Goal: Transaction & Acquisition: Purchase product/service

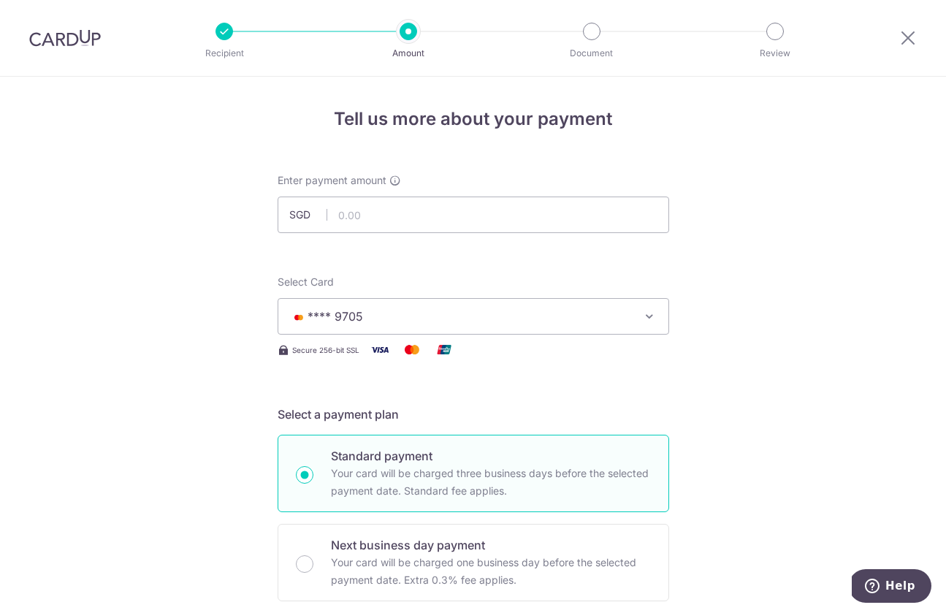
click at [90, 31] on img at bounding box center [65, 38] width 72 height 18
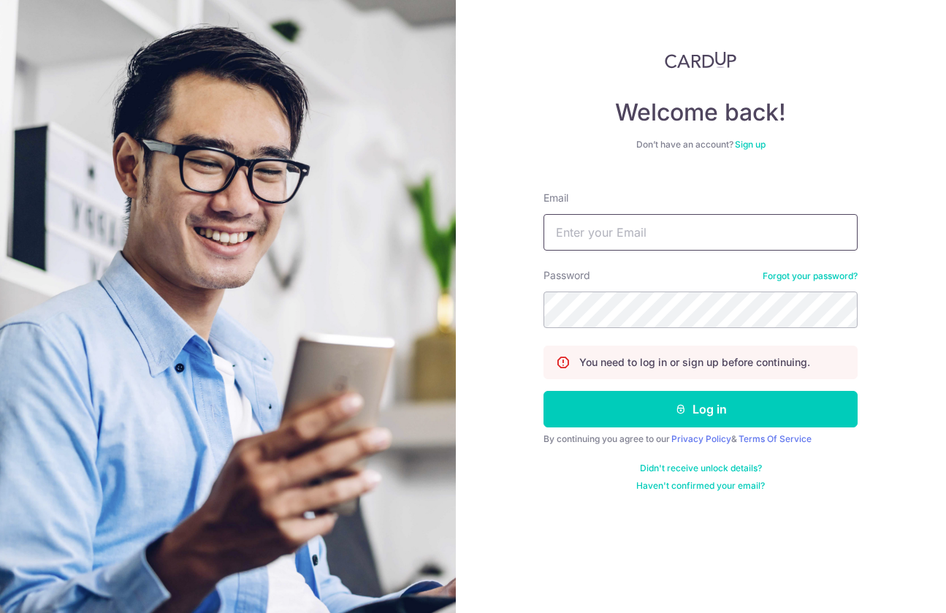
click at [695, 237] on input "Email" at bounding box center [700, 232] width 314 height 37
type input "[EMAIL_ADDRESS][DOMAIN_NAME]"
click at [543, 391] on button "Log in" at bounding box center [700, 409] width 314 height 37
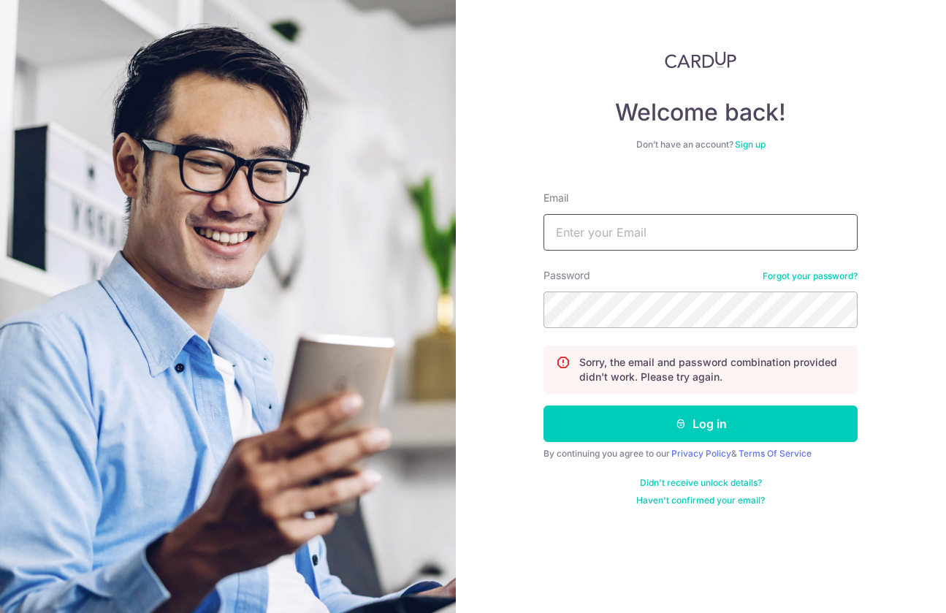
click at [667, 241] on input "Email" at bounding box center [700, 232] width 314 height 37
type input "zalifah.salim@hotmail.com"
click at [543, 405] on button "Log in" at bounding box center [700, 423] width 314 height 37
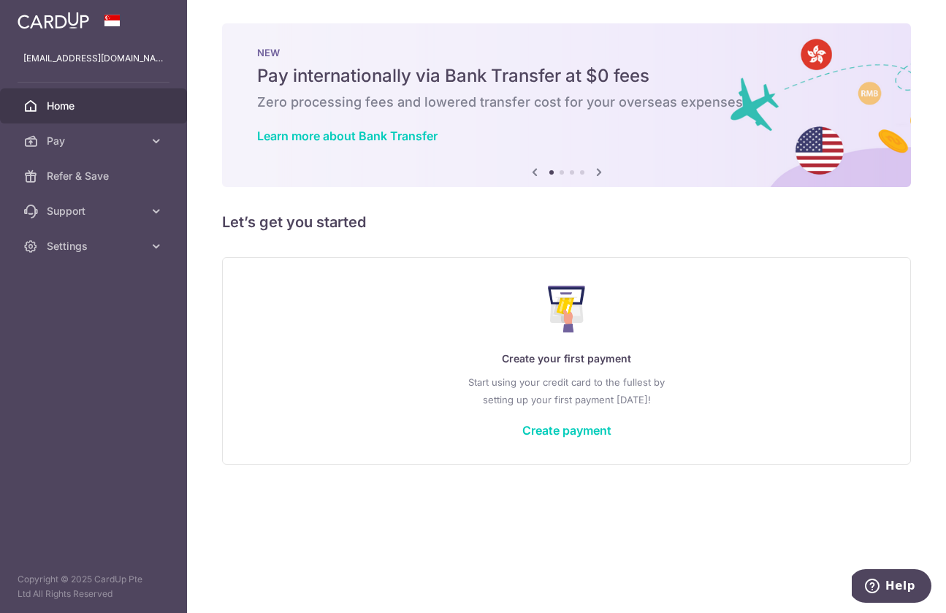
click at [409, 301] on div "Create your first payment Start using your credit card to the fullest by settin…" at bounding box center [566, 360] width 652 height 173
click at [93, 142] on span "Pay" at bounding box center [95, 141] width 96 height 15
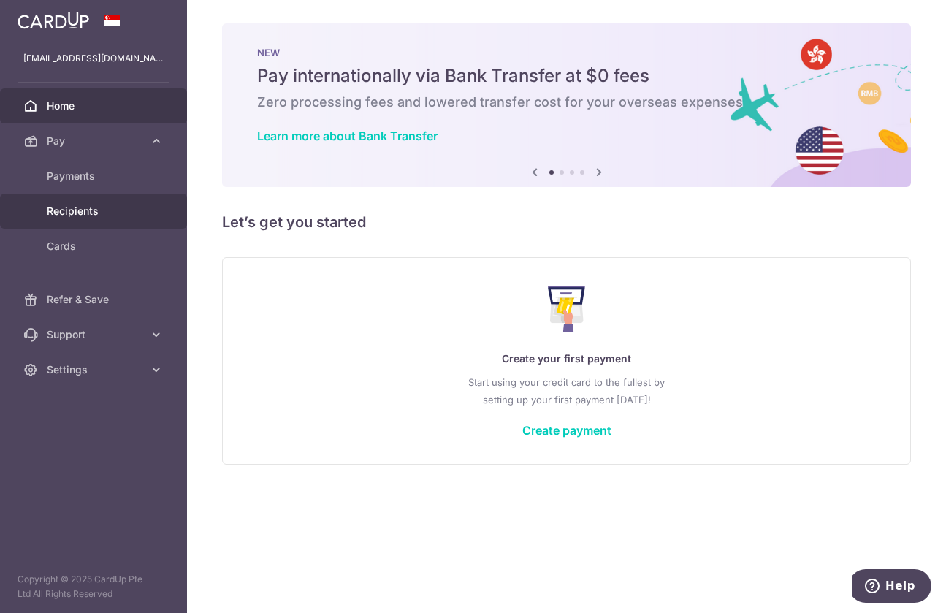
click at [79, 214] on span "Recipients" at bounding box center [95, 211] width 96 height 15
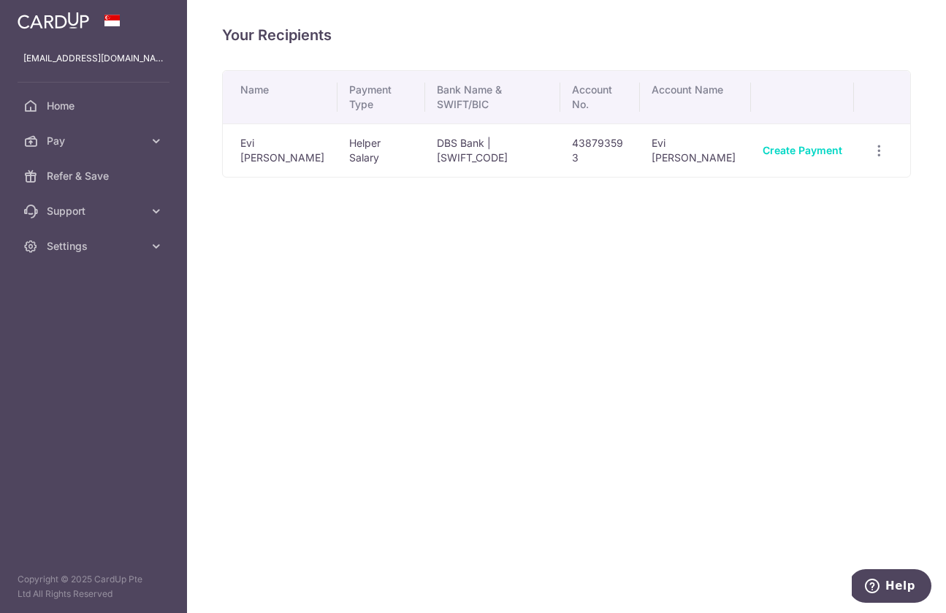
drag, startPoint x: 331, startPoint y: 281, endPoint x: 315, endPoint y: 264, distance: 23.2
click at [331, 281] on div "Your Recipients Name Payment Type Bank Name & SWIFT/BIC Account No. Account Nam…" at bounding box center [566, 306] width 759 height 613
click at [807, 153] on link "Create Payment" at bounding box center [803, 150] width 80 height 12
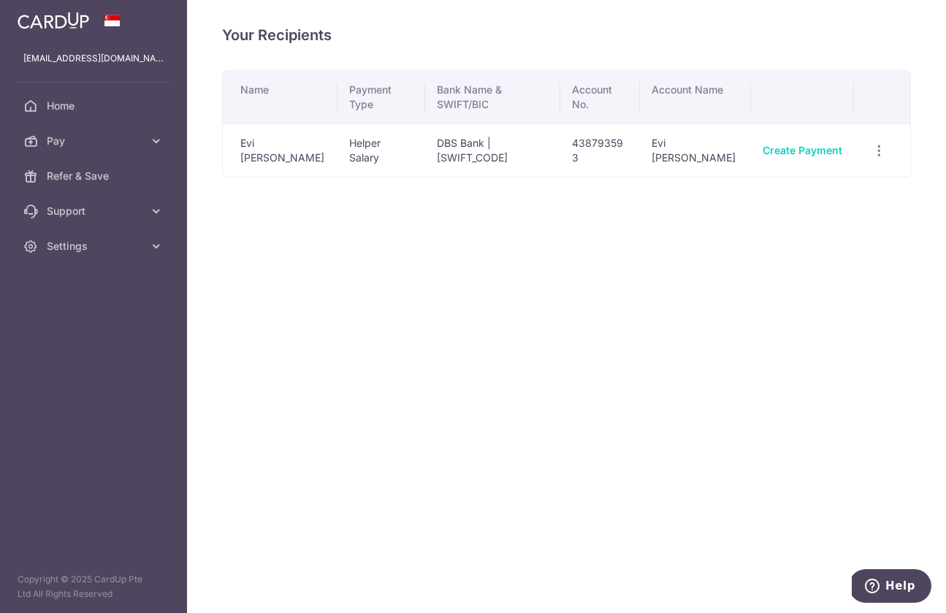
click at [373, 305] on div "Your Recipients Name Payment Type Bank Name & SWIFT/BIC Account No. Account Nam…" at bounding box center [566, 306] width 759 height 613
click at [457, 346] on div "Your Recipients Name Payment Type Bank Name & SWIFT/BIC Account No. Account Nam…" at bounding box center [566, 306] width 759 height 613
drag, startPoint x: 302, startPoint y: 247, endPoint x: 114, endPoint y: 167, distance: 204.2
click at [303, 248] on div "Your Recipients Name Payment Type Bank Name & SWIFT/BIC Account No. Account Nam…" at bounding box center [566, 306] width 759 height 613
click at [877, 145] on icon "button" at bounding box center [878, 150] width 15 height 15
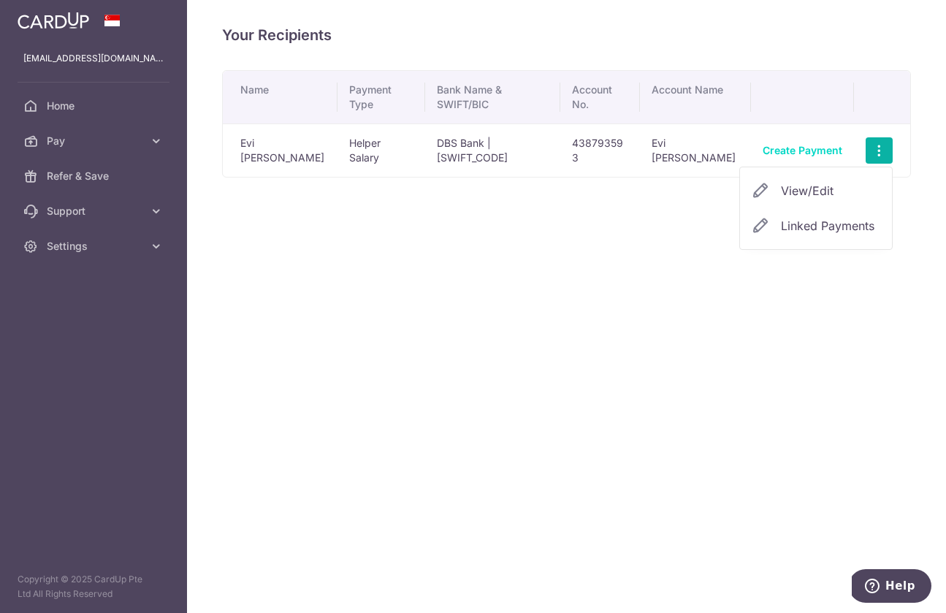
click at [700, 242] on div "Name Payment Type Bank Name & SWIFT/BIC Account No. Account Name Evi Aprilia Wu…" at bounding box center [566, 168] width 689 height 197
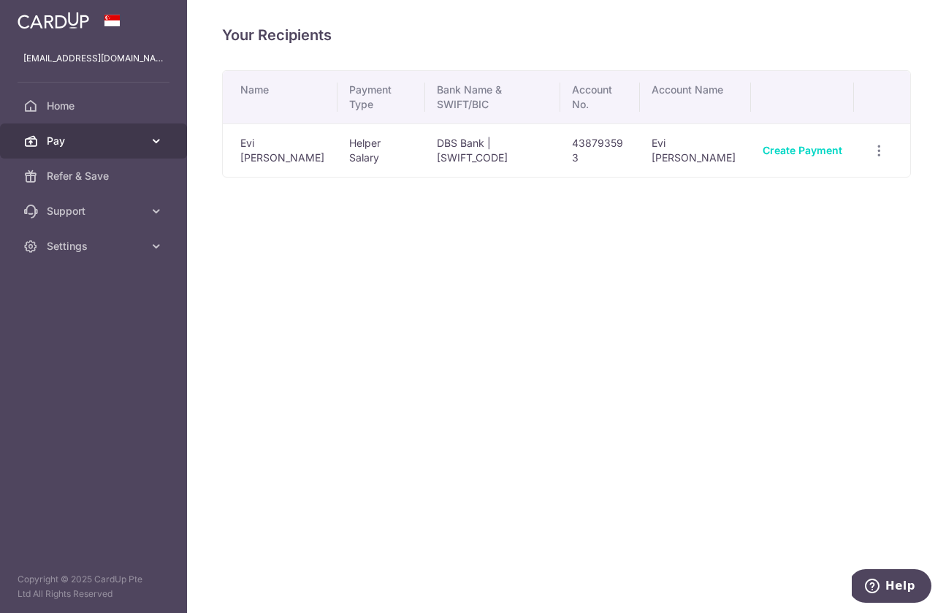
click at [61, 138] on span "Pay" at bounding box center [95, 141] width 96 height 15
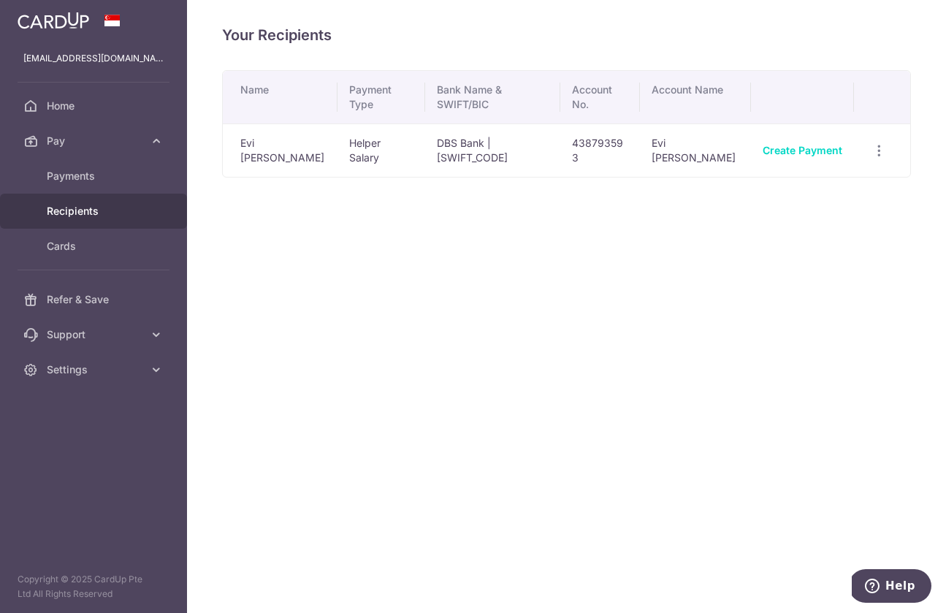
click at [355, 303] on div "Your Recipients Name Payment Type Bank Name & SWIFT/BIC Account No. Account Nam…" at bounding box center [566, 306] width 759 height 613
click at [72, 174] on span "Payments" at bounding box center [95, 176] width 96 height 15
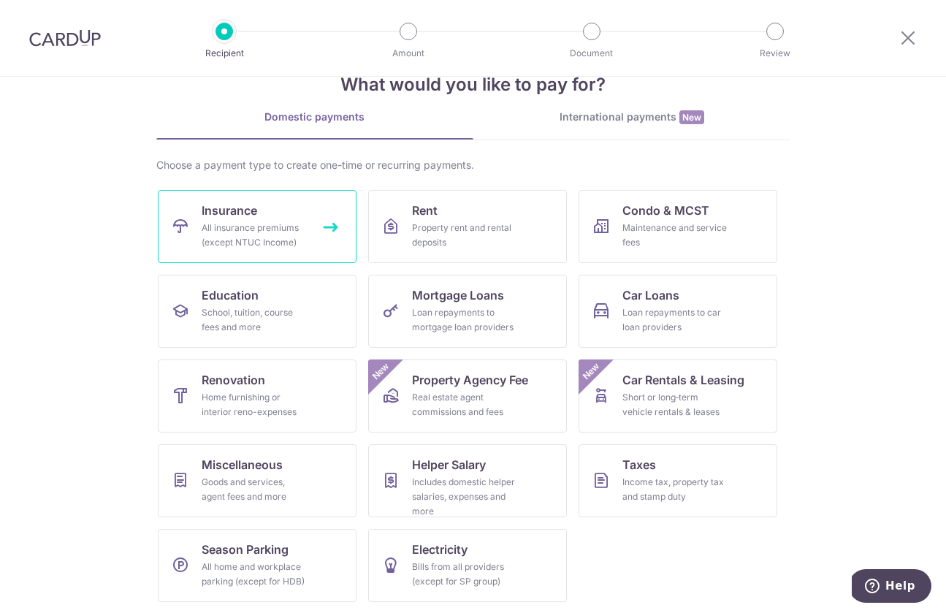
scroll to position [41, 0]
click at [825, 270] on section "What would you like to pay for? Domestic payments International payments New Ch…" at bounding box center [473, 345] width 946 height 536
click at [869, 308] on section "What would you like to pay for? Domestic payments International payments New Ch…" at bounding box center [473, 345] width 946 height 536
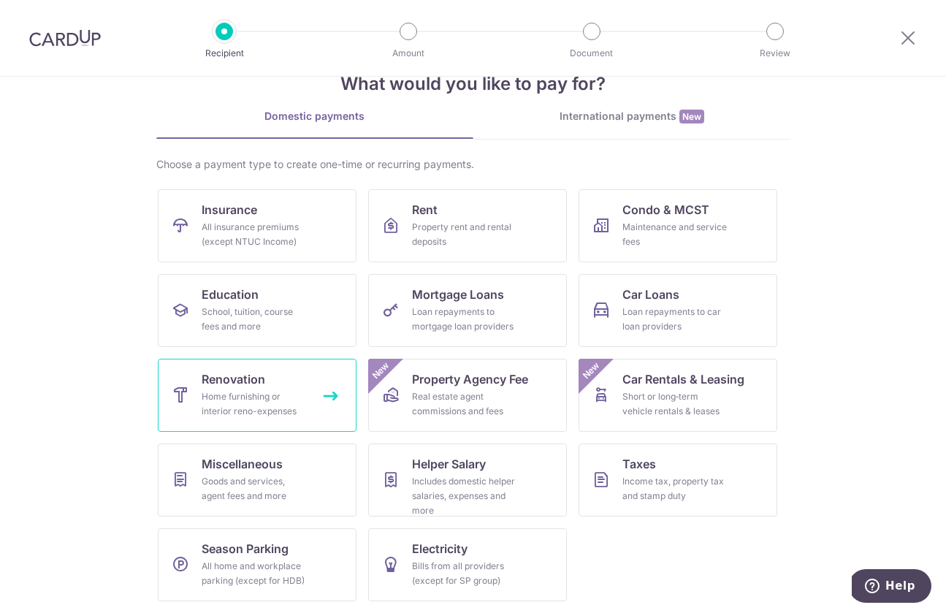
click at [246, 408] on div "Home furnishing or interior reno-expenses" at bounding box center [254, 403] width 105 height 29
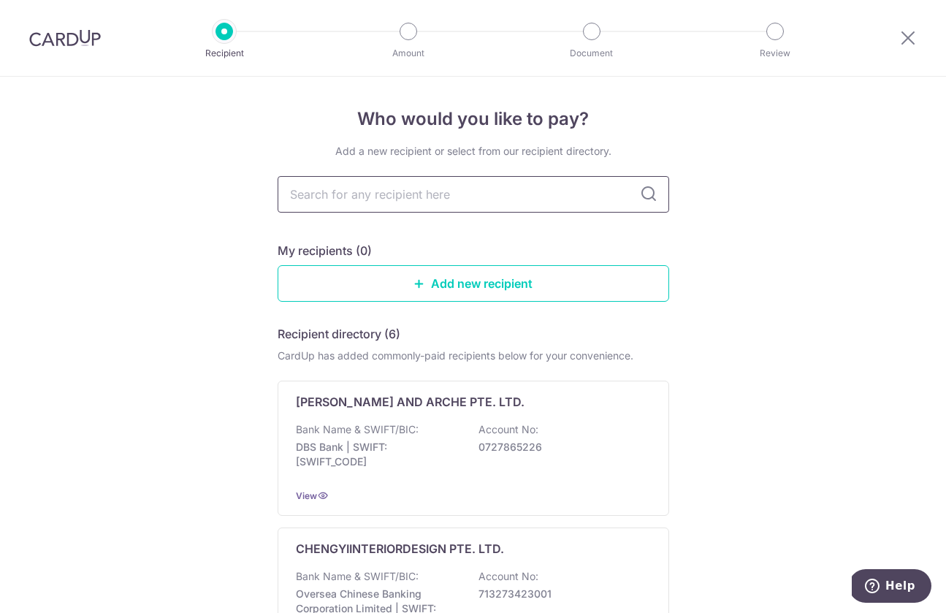
click at [588, 198] on input "text" at bounding box center [474, 194] width 392 height 37
type input "Decor 8 Interior Design"
click at [508, 281] on link "Add new recipient" at bounding box center [474, 283] width 392 height 37
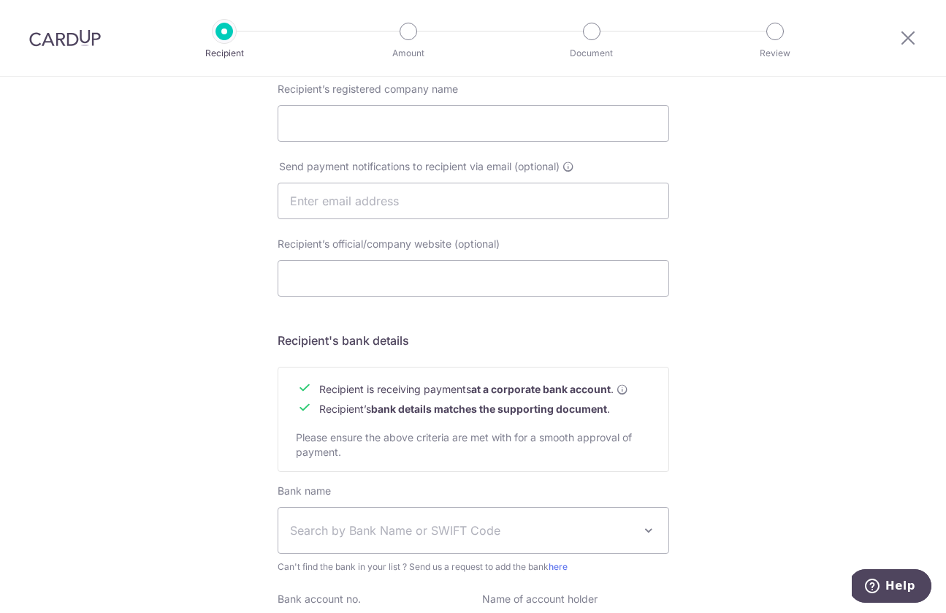
scroll to position [406, 0]
click at [402, 121] on input "Recipient’s registered company name" at bounding box center [474, 124] width 392 height 37
click at [392, 127] on input "Recipient’s registered company name" at bounding box center [474, 124] width 392 height 37
type input "Decor 8 Interior Design"
click at [448, 187] on input "text" at bounding box center [474, 201] width 392 height 37
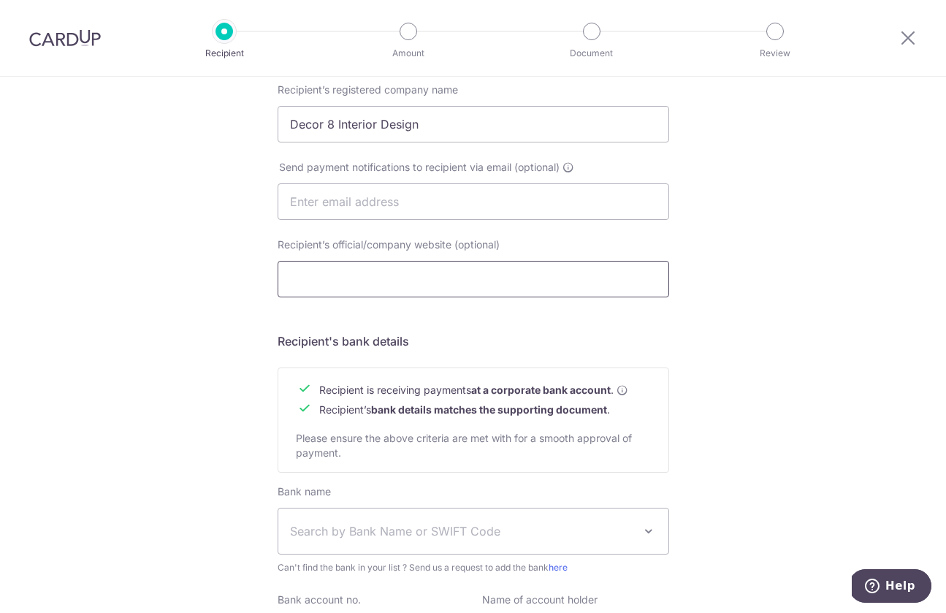
click at [528, 294] on input "Recipient’s official/company website (optional)" at bounding box center [474, 279] width 392 height 37
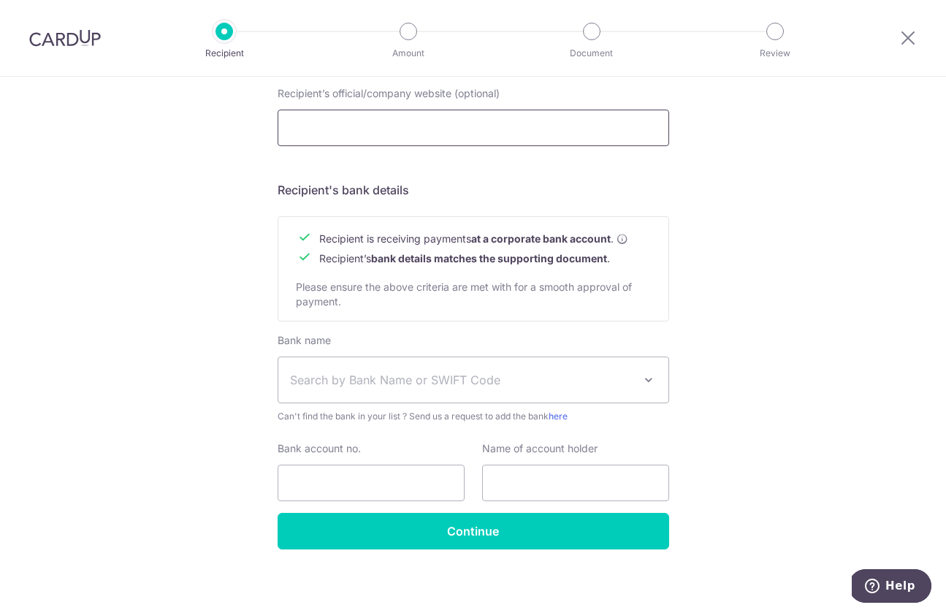
scroll to position [562, 0]
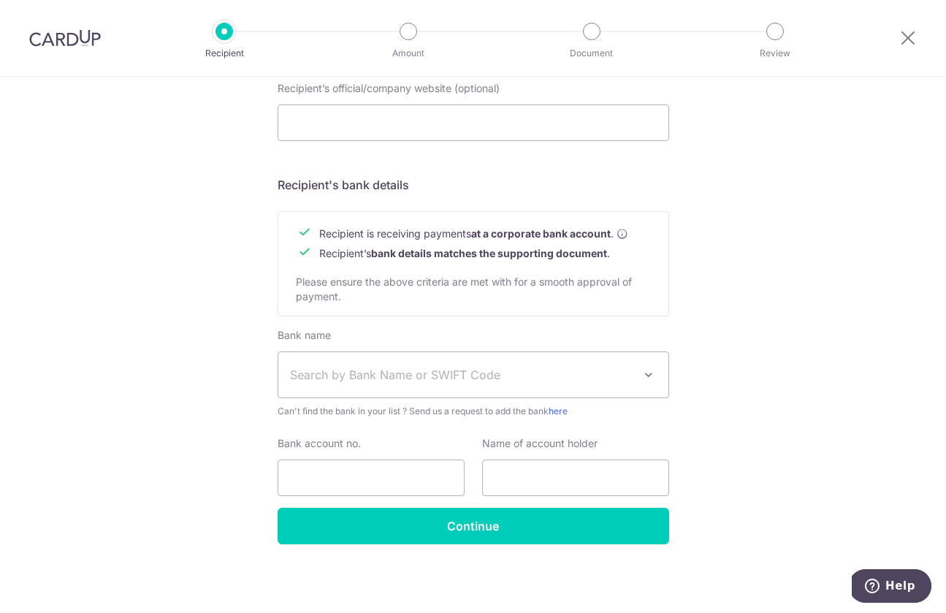
click at [458, 370] on span "Search by Bank Name or SWIFT Code" at bounding box center [461, 375] width 343 height 18
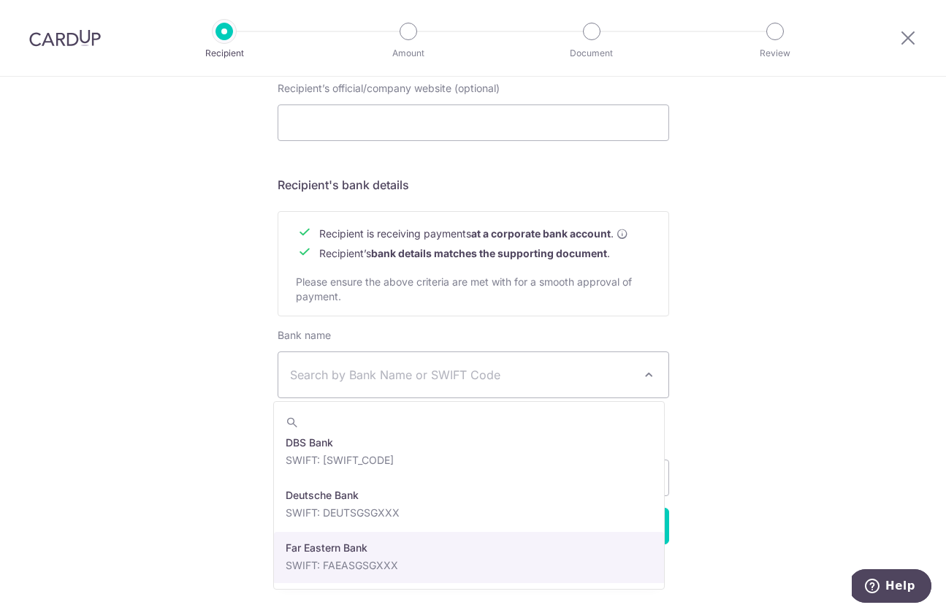
drag, startPoint x: 779, startPoint y: 318, endPoint x: 746, endPoint y: 325, distance: 33.7
click at [779, 317] on div "Who would you like to pay? Your recipient does not need a CardUp account to rec…" at bounding box center [473, 63] width 946 height 1099
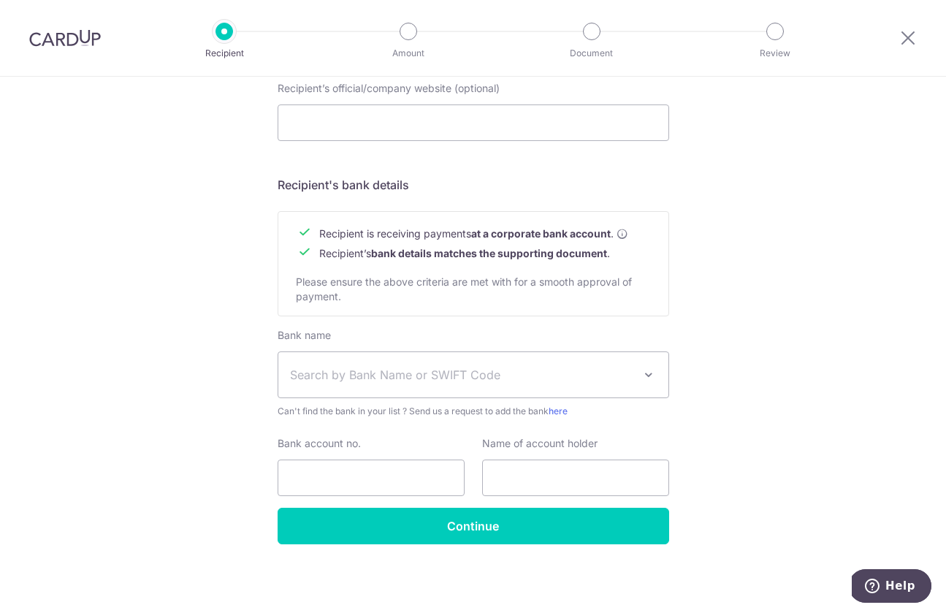
click at [809, 305] on div "Who would you like to pay? Your recipient does not need a CardUp account to rec…" at bounding box center [473, 63] width 946 height 1099
click at [453, 378] on span "Search by Bank Name or SWIFT Code" at bounding box center [461, 375] width 343 height 18
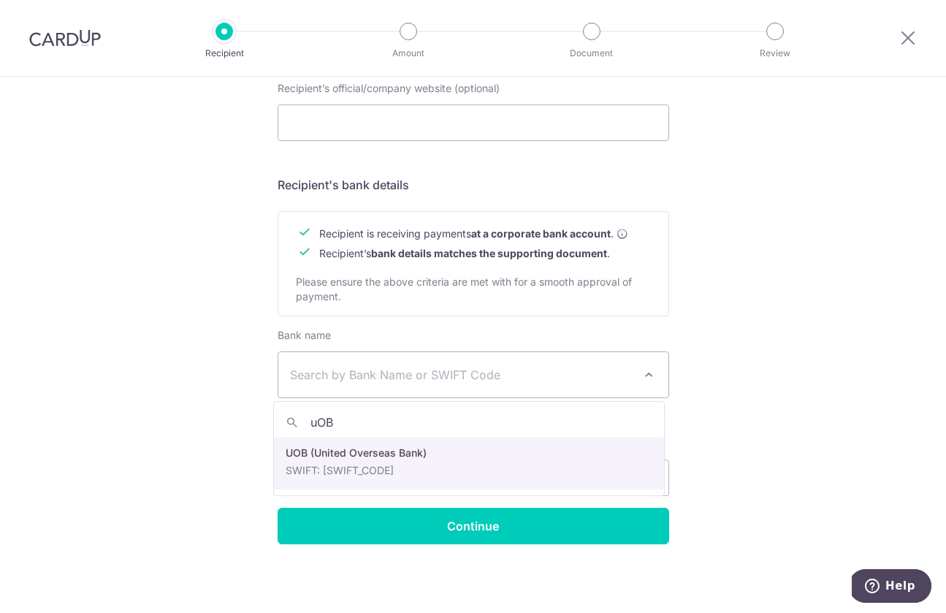
type input "uOB"
select select "18"
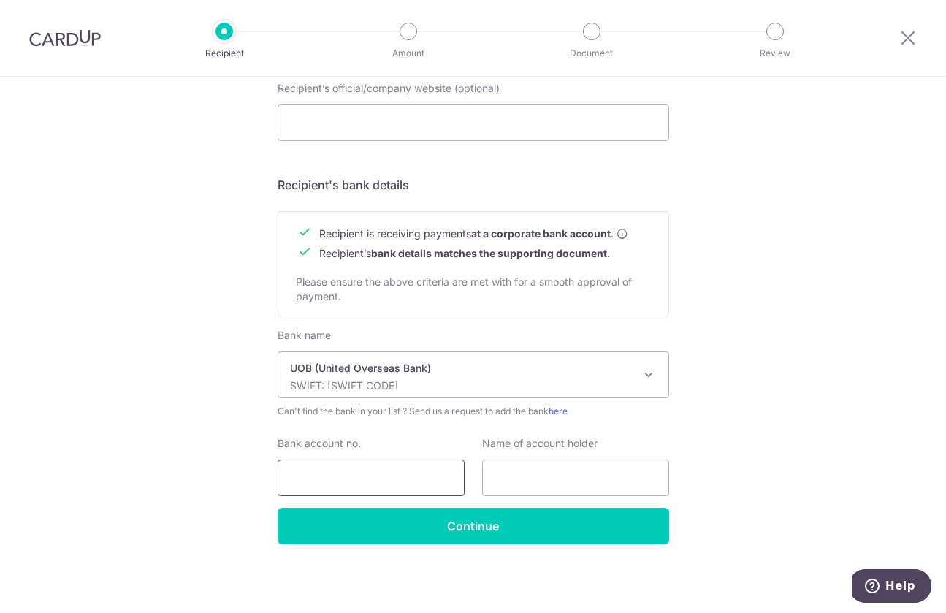
click at [385, 478] on input "Bank account no." at bounding box center [371, 477] width 187 height 37
type input "7173005117"
click at [606, 483] on input "text" at bounding box center [575, 477] width 187 height 37
paste input "Decor 8 Studio Pte Ltd""
type input "Decor 8 Studio Pte Ltd"
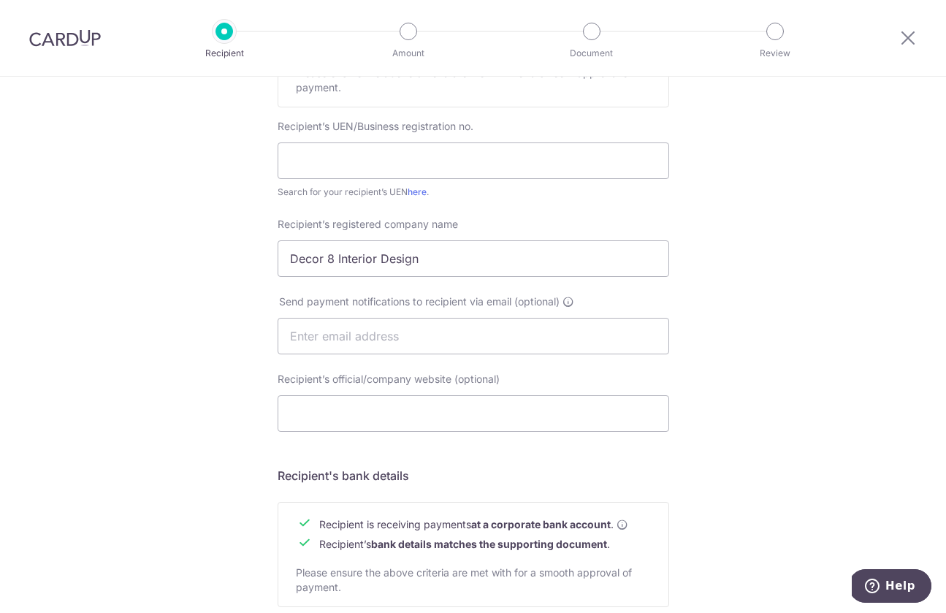
scroll to position [112, 0]
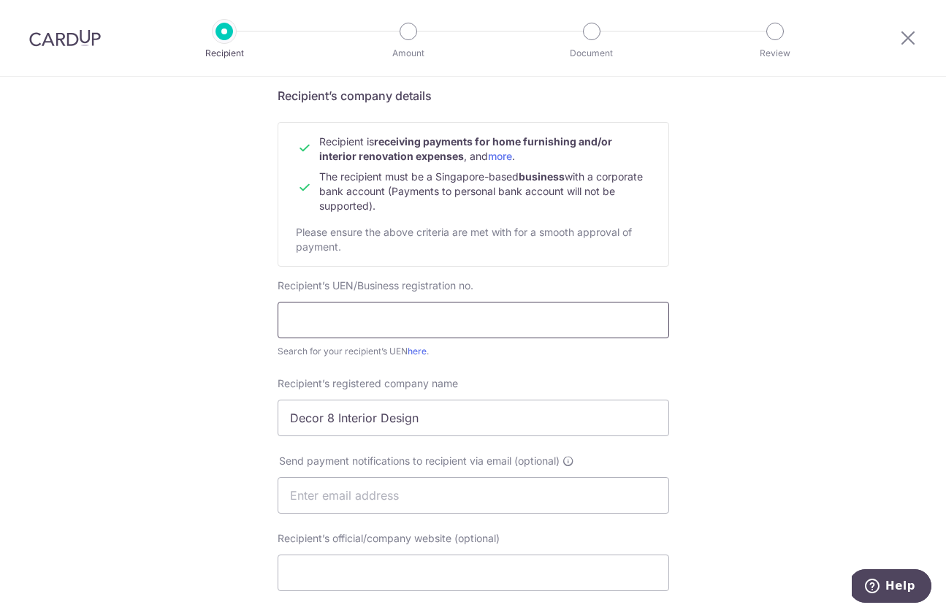
click at [479, 334] on input "text" at bounding box center [474, 320] width 392 height 37
drag, startPoint x: 308, startPoint y: 325, endPoint x: 383, endPoint y: 327, distance: 75.3
click at [383, 327] on input "202508587H" at bounding box center [474, 320] width 392 height 37
click at [392, 326] on input "202508587H" at bounding box center [474, 320] width 392 height 37
drag, startPoint x: 288, startPoint y: 320, endPoint x: 371, endPoint y: 321, distance: 83.3
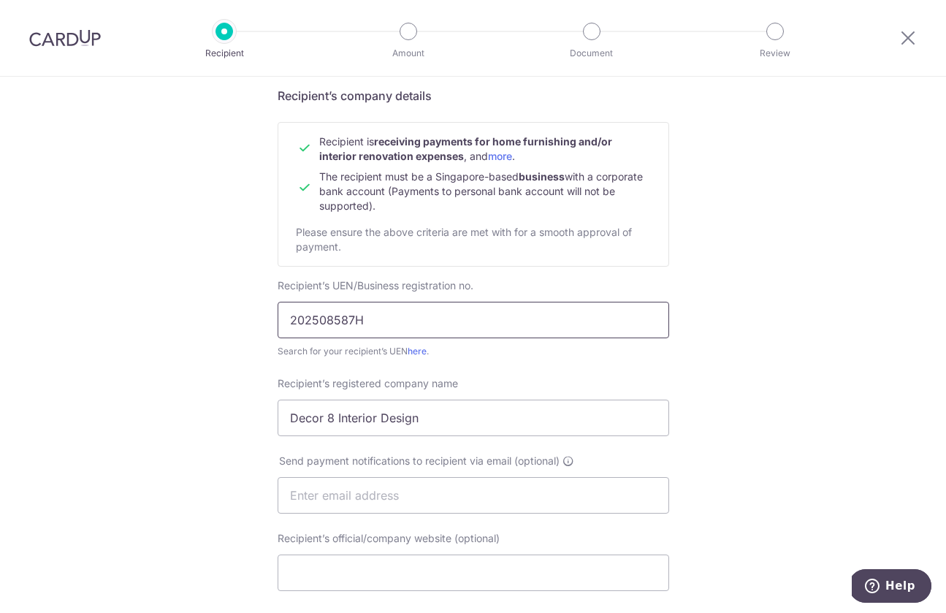
click at [371, 321] on input "202508587H" at bounding box center [474, 320] width 392 height 37
click at [445, 321] on input "202508587H" at bounding box center [474, 320] width 392 height 37
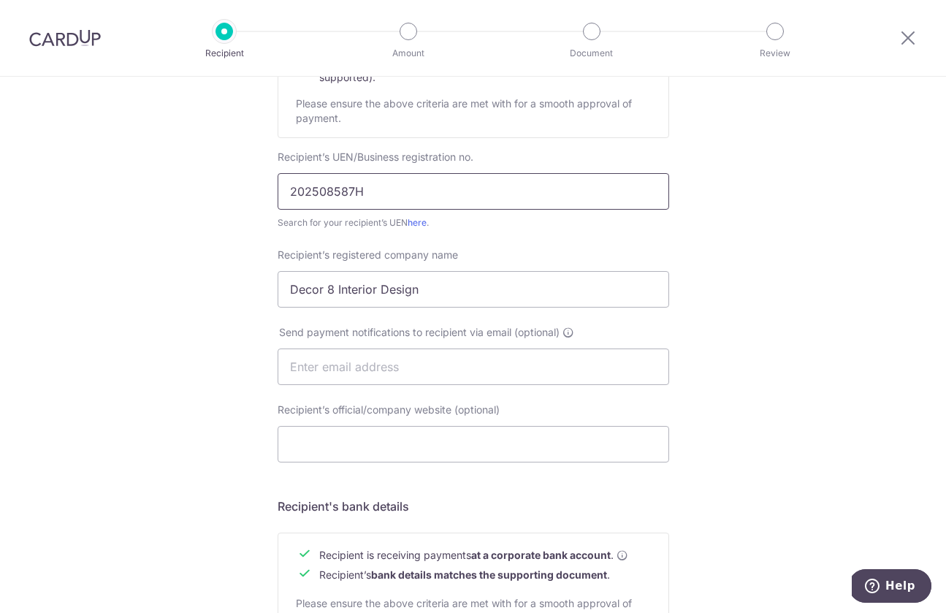
scroll to position [235, 0]
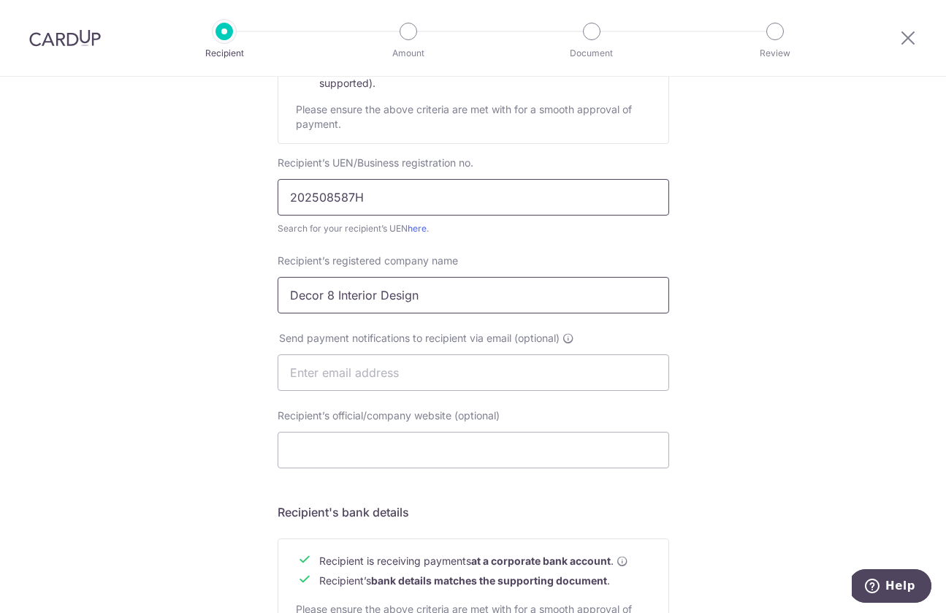
type input "202508587H"
click at [474, 303] on input "Decor 8 Interior Design" at bounding box center [474, 295] width 392 height 37
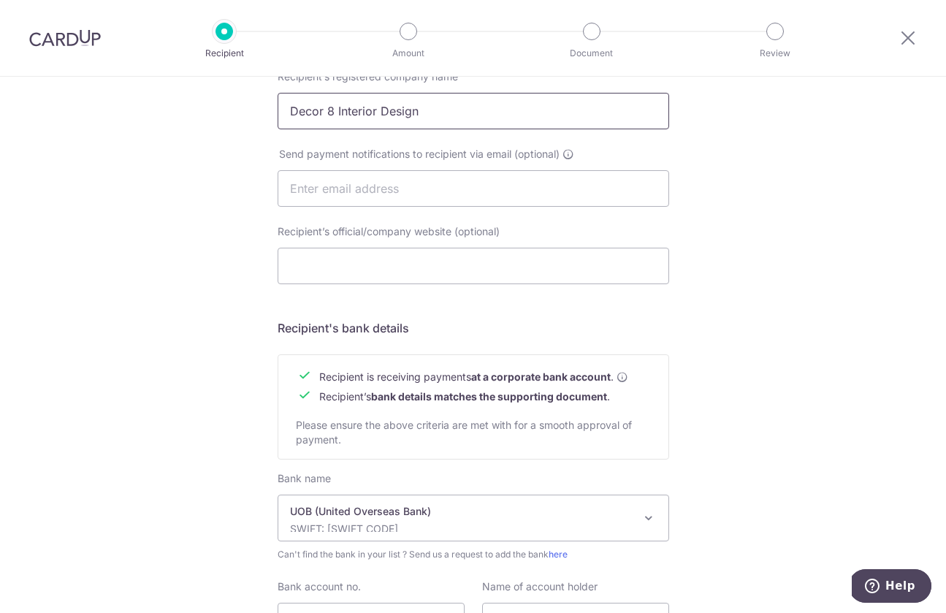
scroll to position [562, 0]
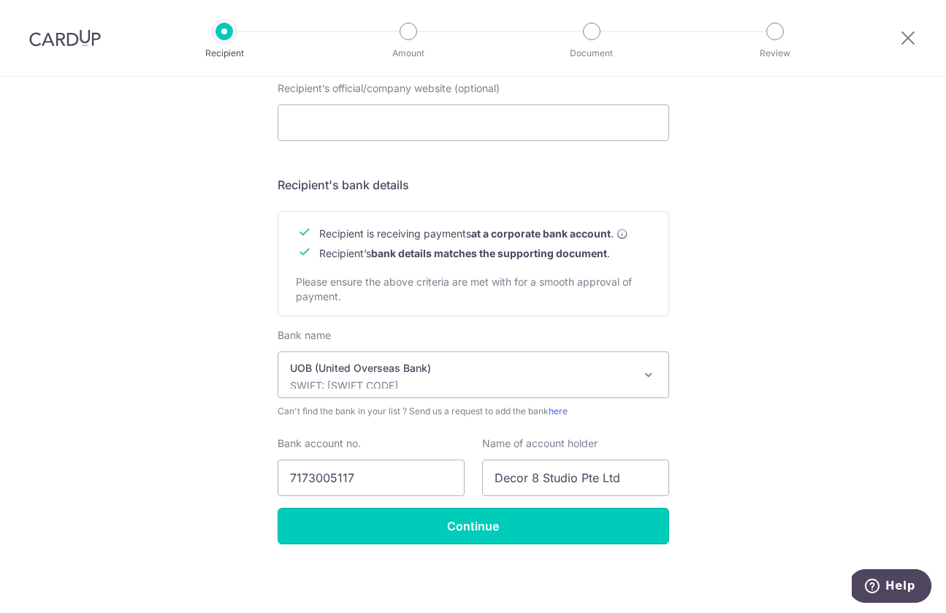
click at [539, 533] on input "Continue" at bounding box center [474, 526] width 392 height 37
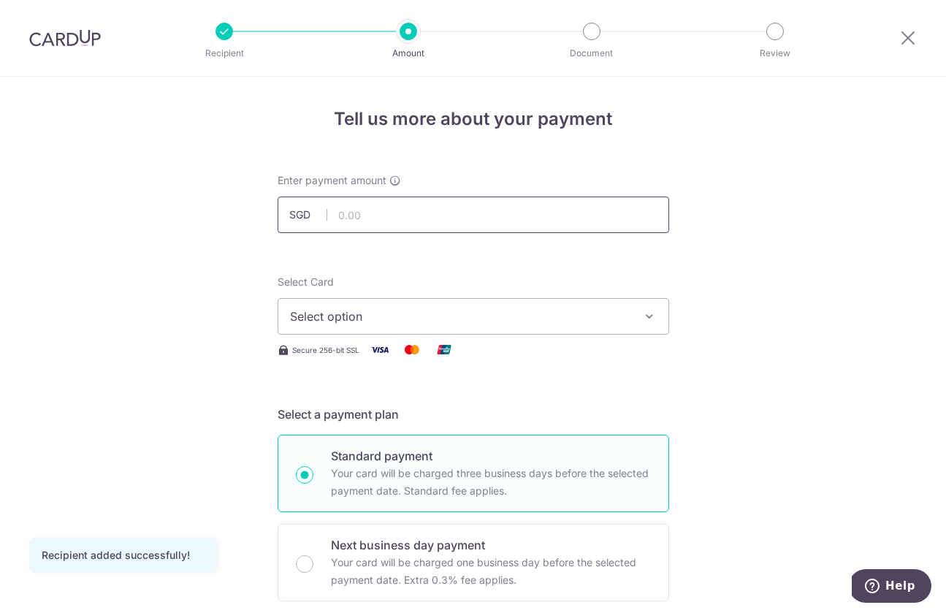
click at [405, 228] on input "text" at bounding box center [474, 214] width 392 height 37
type input "4,922.00"
click at [530, 312] on span "Select option" at bounding box center [460, 317] width 340 height 18
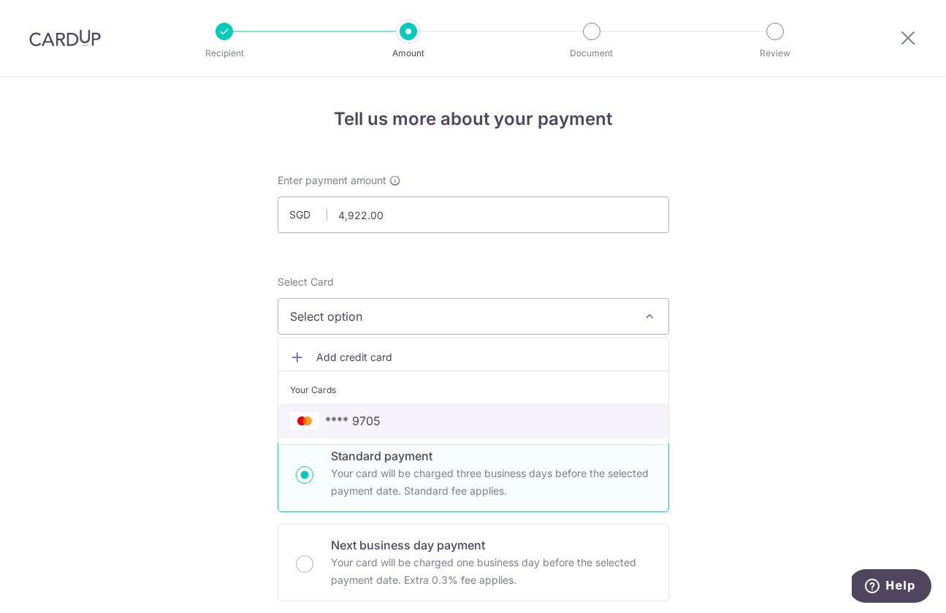
click at [408, 424] on span "**** 9705" at bounding box center [473, 421] width 367 height 18
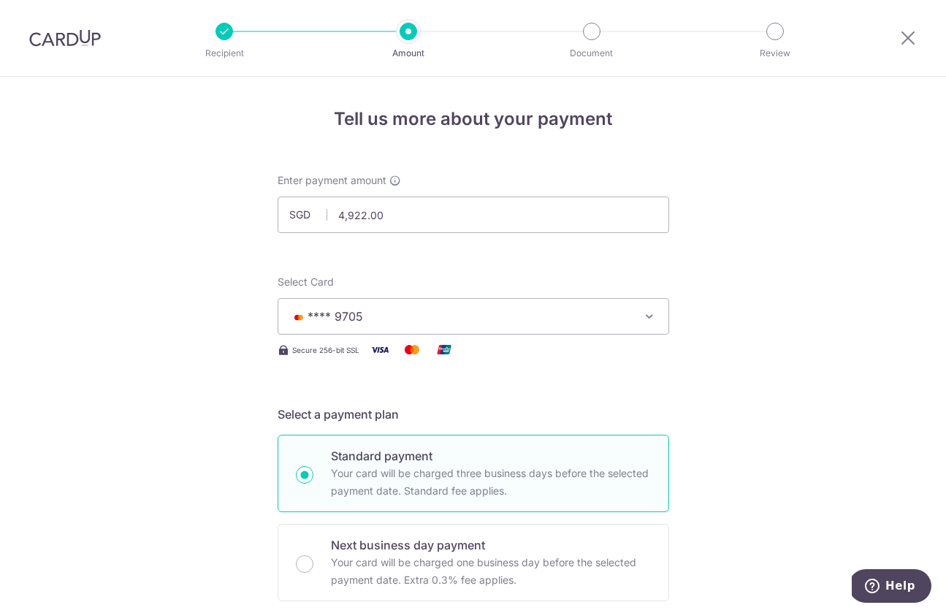
click at [394, 314] on span "**** 9705" at bounding box center [460, 317] width 340 height 18
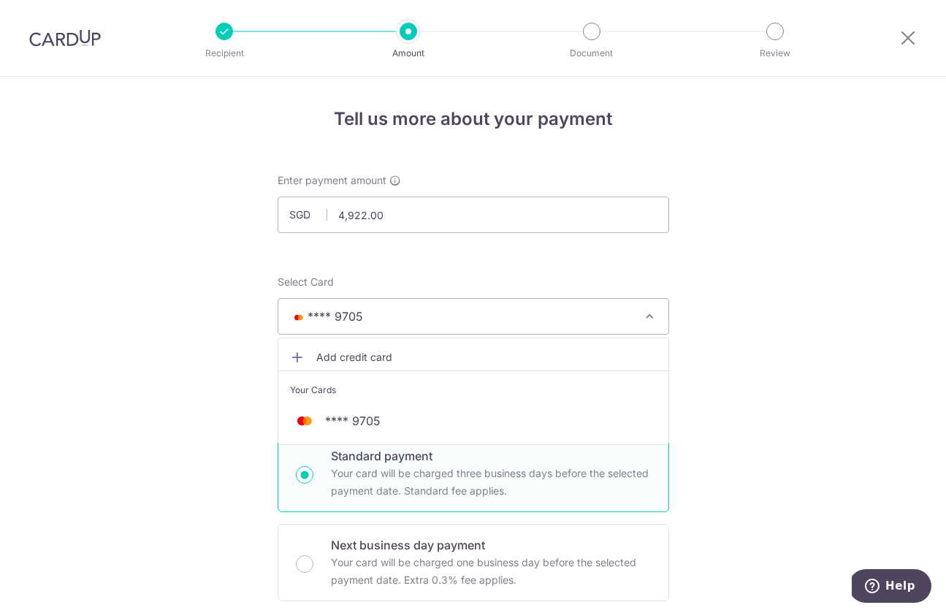
click at [329, 362] on span "Add credit card" at bounding box center [486, 357] width 340 height 15
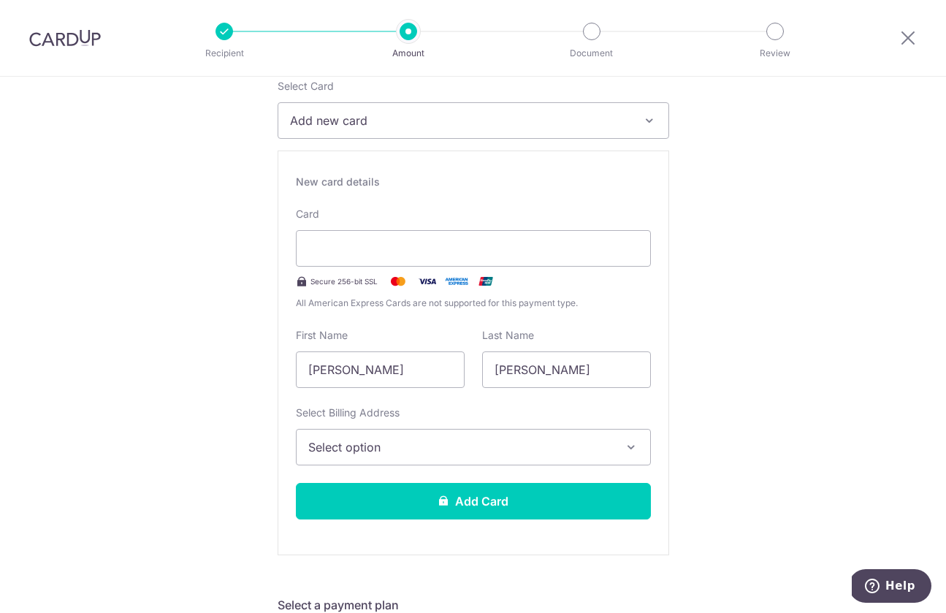
scroll to position [197, 0]
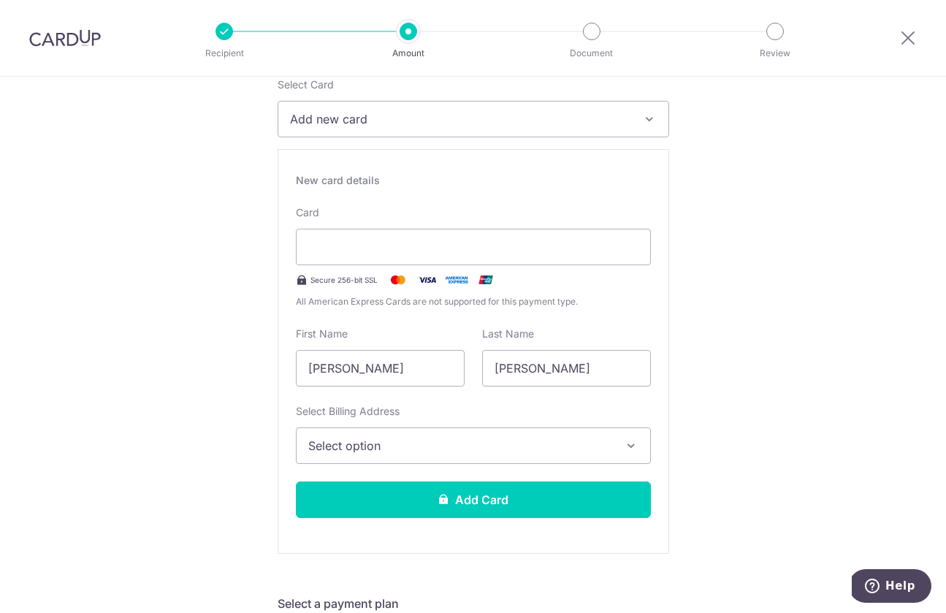
click at [470, 448] on span "Select option" at bounding box center [460, 446] width 304 height 18
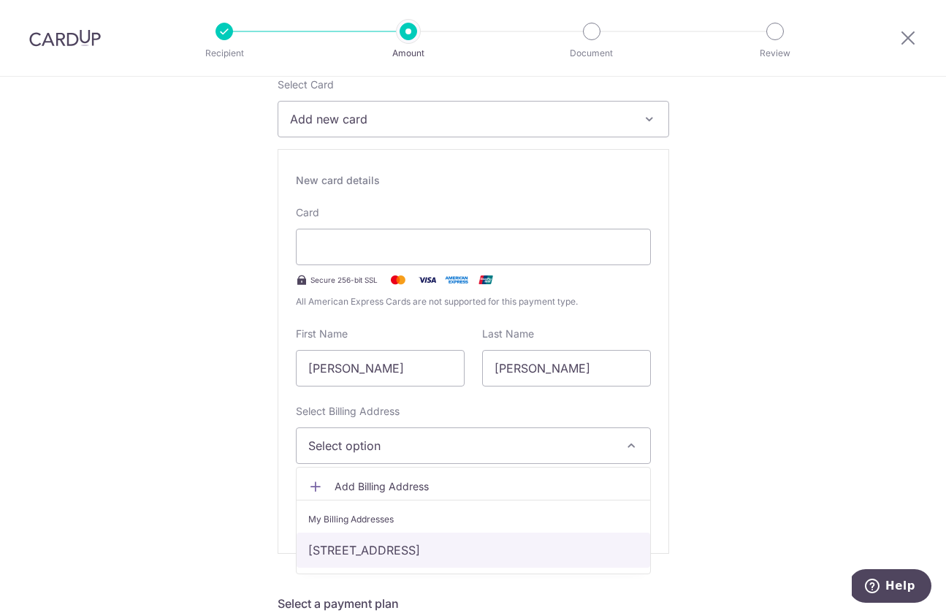
click at [445, 558] on link "819 Jurong West St 81, Singapore, Singapore-640819" at bounding box center [474, 550] width 354 height 35
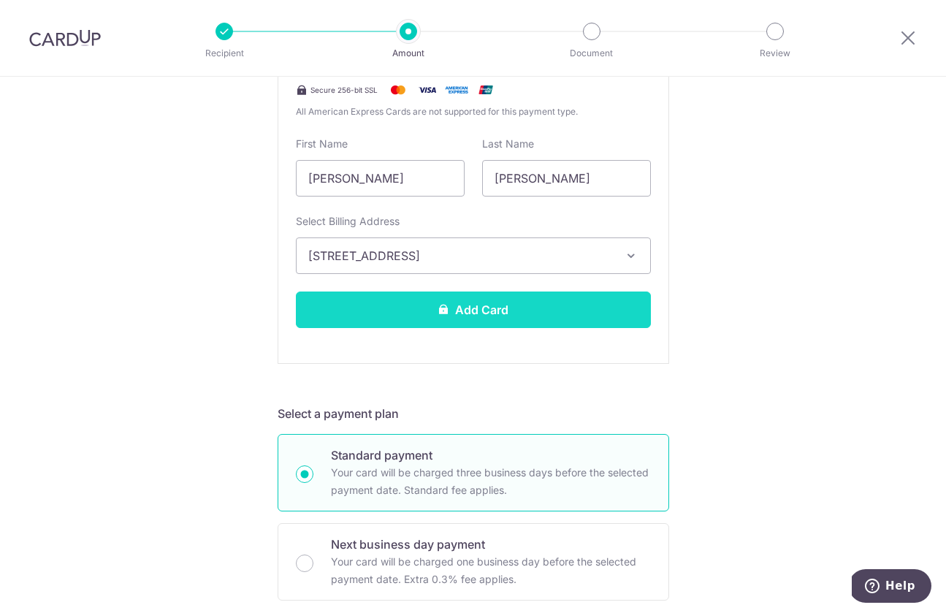
scroll to position [277, 0]
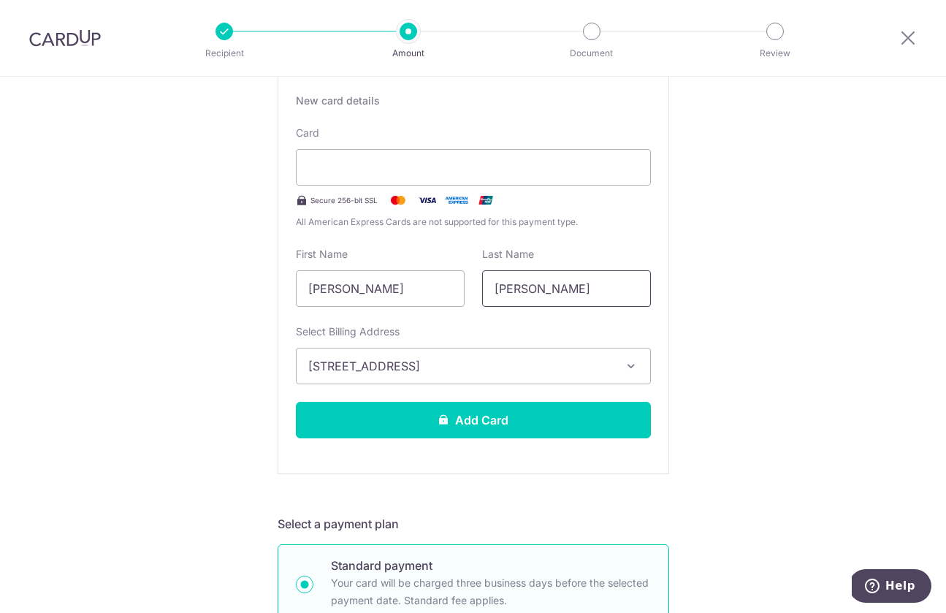
drag, startPoint x: 530, startPoint y: 281, endPoint x: 370, endPoint y: 264, distance: 160.9
click at [424, 278] on div "First Name Nur Zalifah Last Name Binti Salim" at bounding box center [473, 277] width 373 height 60
click at [378, 285] on input "Nur Zalifah" at bounding box center [380, 288] width 169 height 37
click at [365, 284] on input "Nur Zalifah" at bounding box center [380, 288] width 169 height 37
click at [365, 283] on input "Nur Zalifah" at bounding box center [380, 288] width 169 height 37
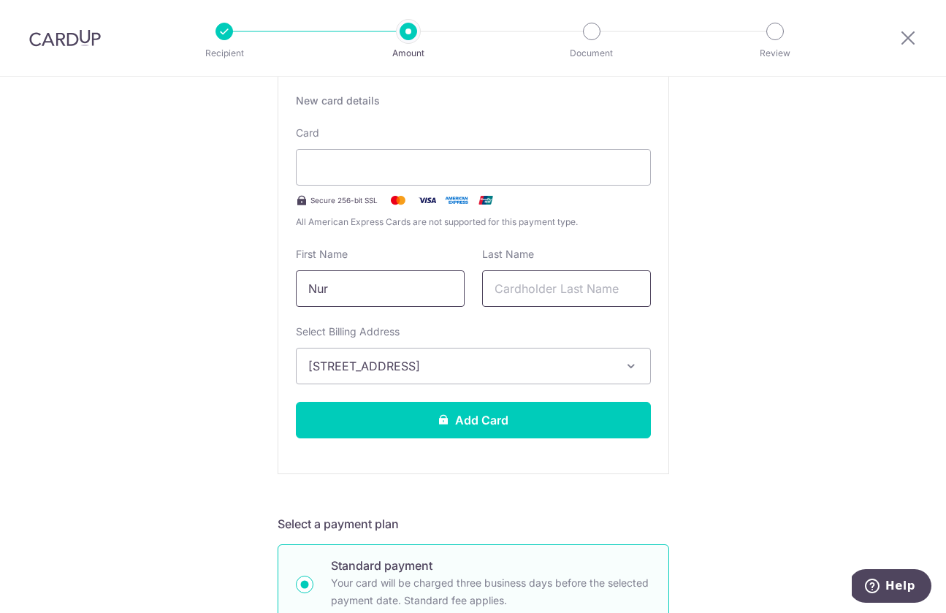
type input "Nur"
click at [508, 294] on input "text" at bounding box center [566, 288] width 169 height 37
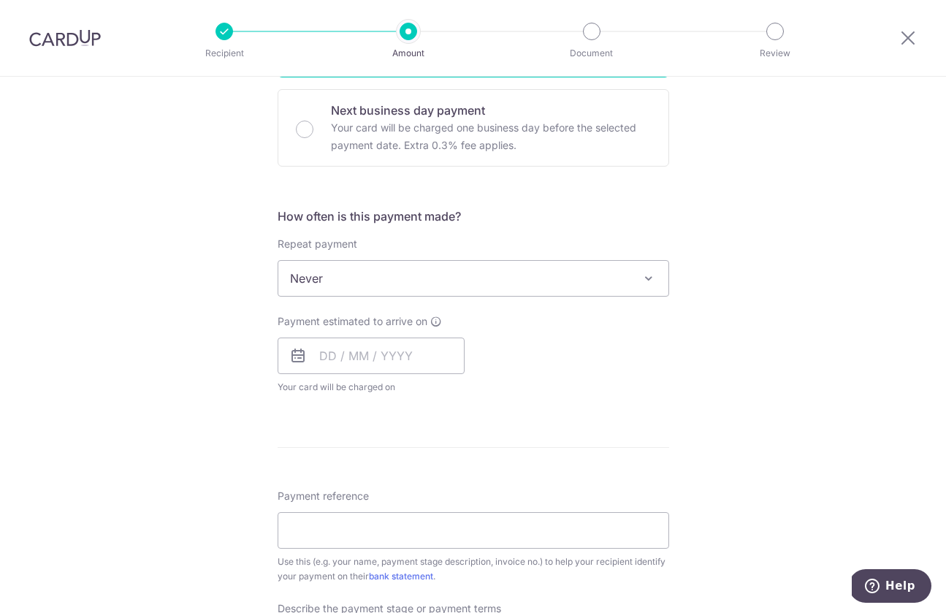
scroll to position [869, 0]
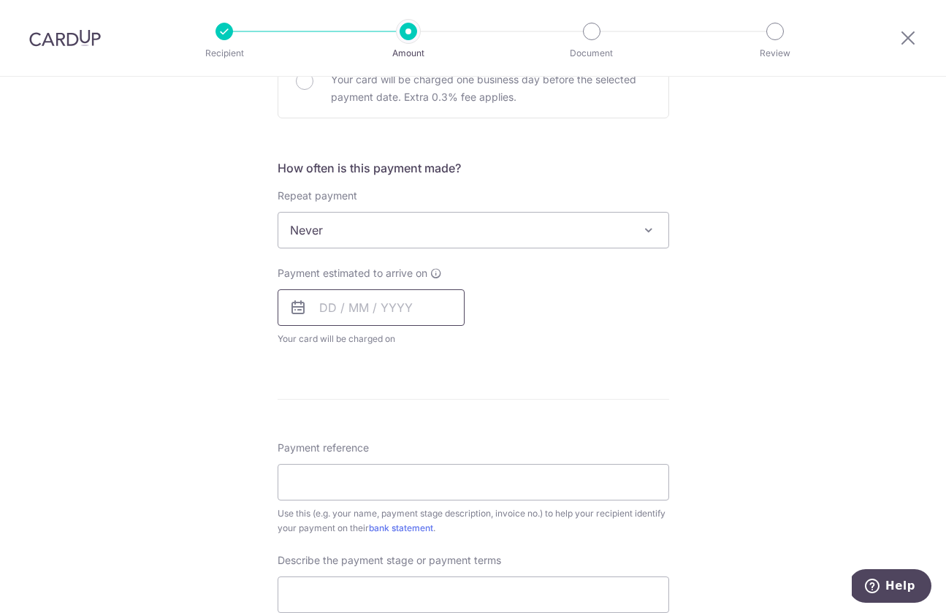
type input "Zalifah"
click at [381, 324] on input "text" at bounding box center [371, 307] width 187 height 37
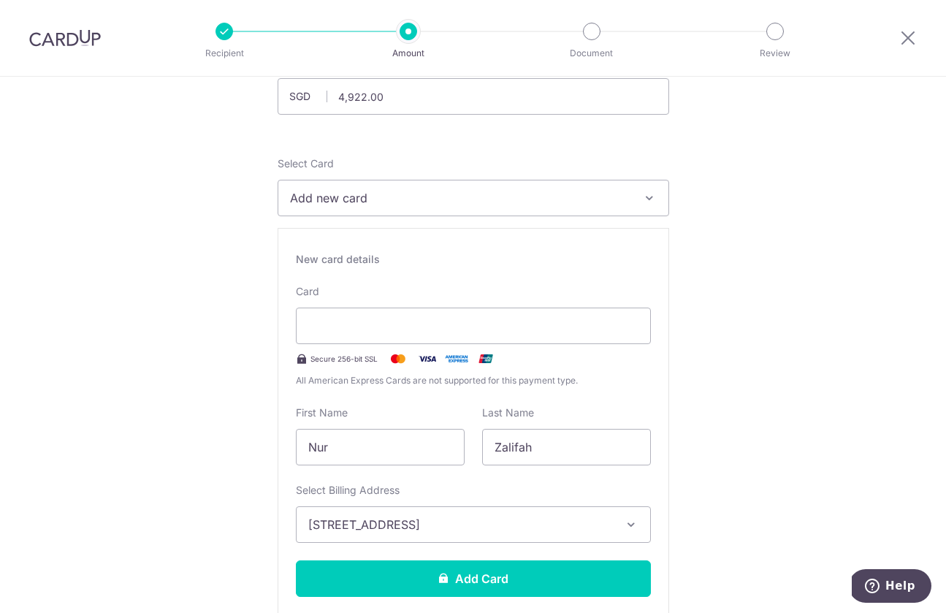
scroll to position [0, 0]
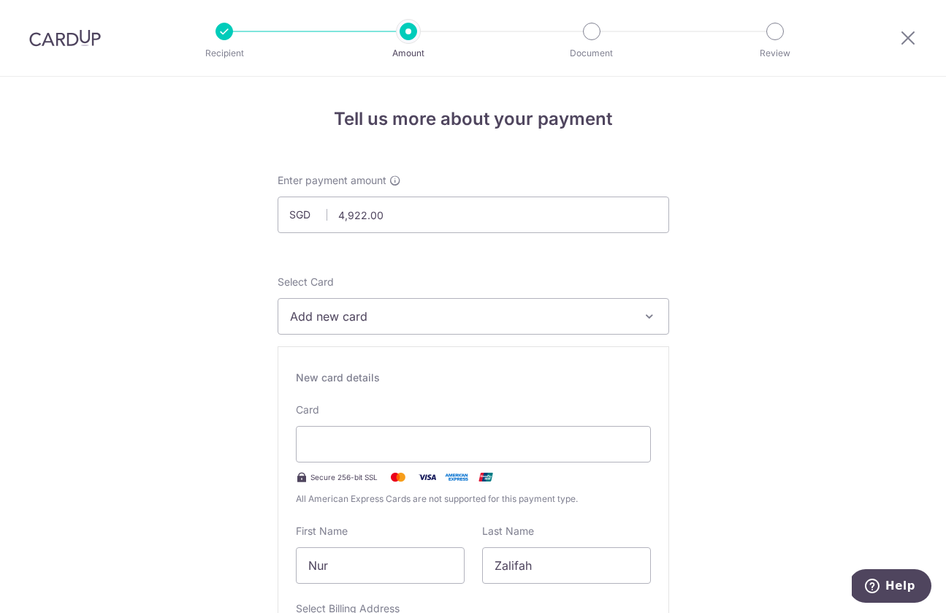
click at [918, 33] on div at bounding box center [908, 38] width 76 height 76
click at [913, 34] on icon at bounding box center [908, 37] width 18 height 18
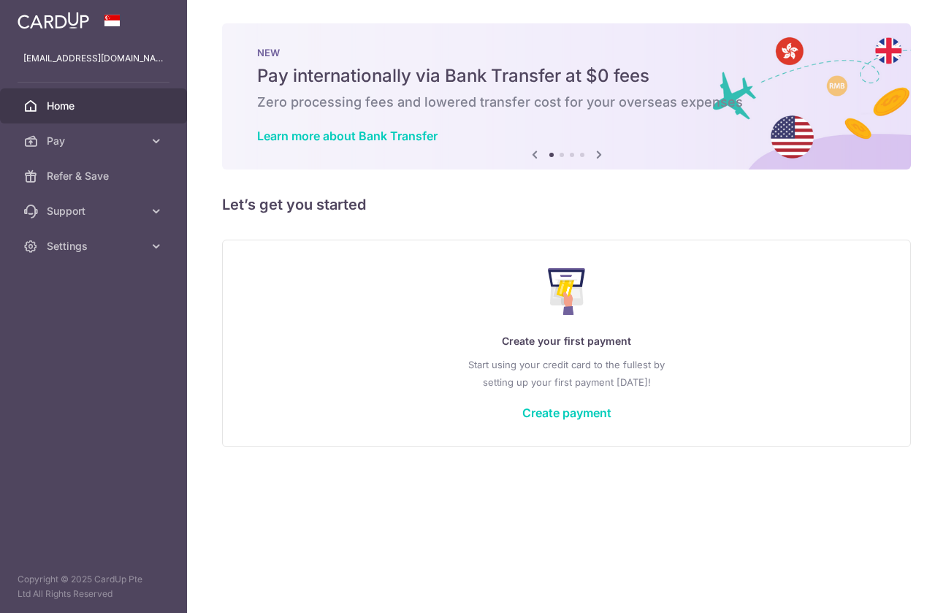
click at [602, 151] on icon at bounding box center [599, 154] width 18 height 18
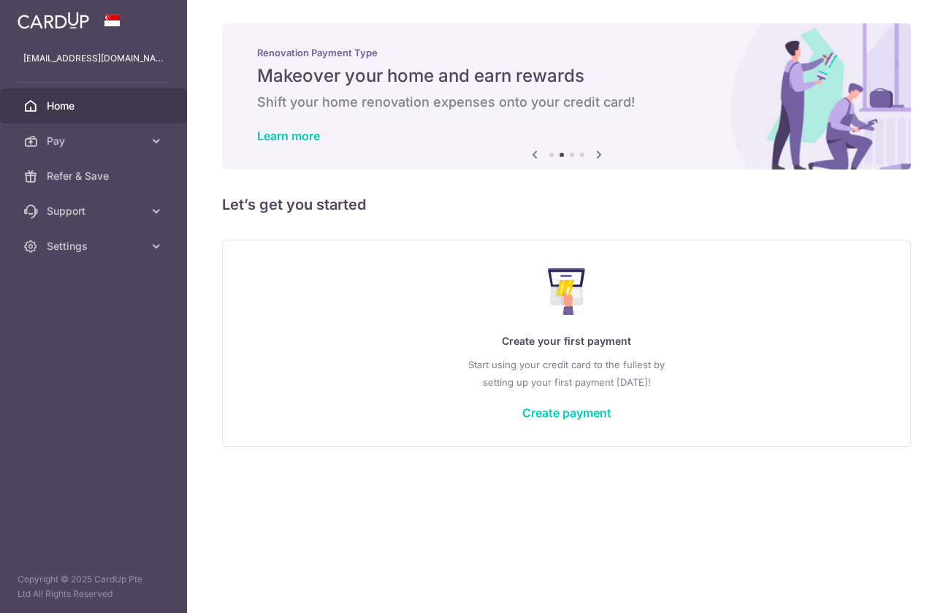
click at [602, 151] on icon at bounding box center [599, 154] width 18 height 18
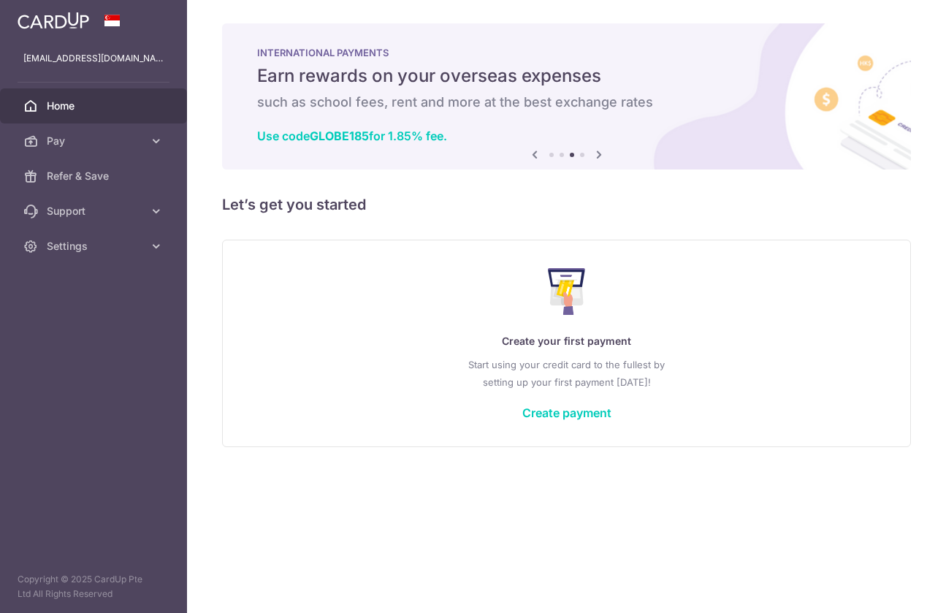
click at [533, 153] on icon at bounding box center [535, 154] width 18 height 18
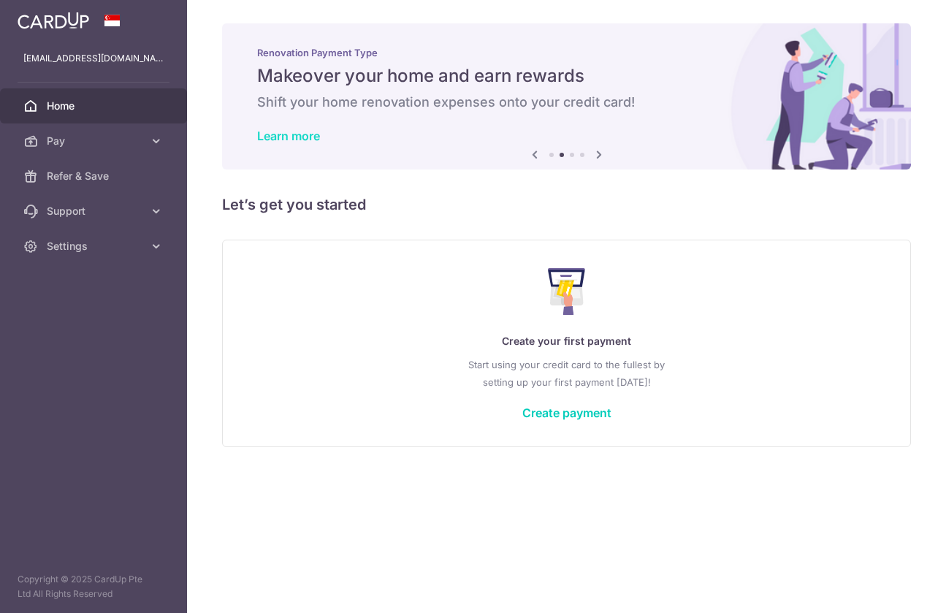
click at [302, 136] on link "Learn more" at bounding box center [288, 136] width 63 height 15
click at [599, 152] on icon at bounding box center [599, 154] width 18 height 18
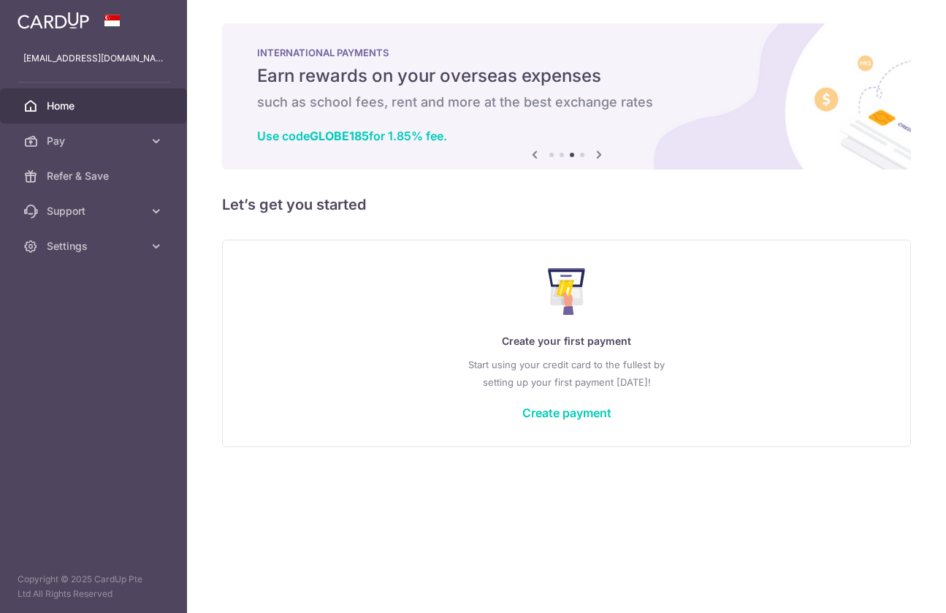
drag, startPoint x: 324, startPoint y: 105, endPoint x: 557, endPoint y: 106, distance: 233.8
click at [550, 106] on h6 "such as school fees, rent and more at the best exchange rates" at bounding box center [566, 102] width 619 height 18
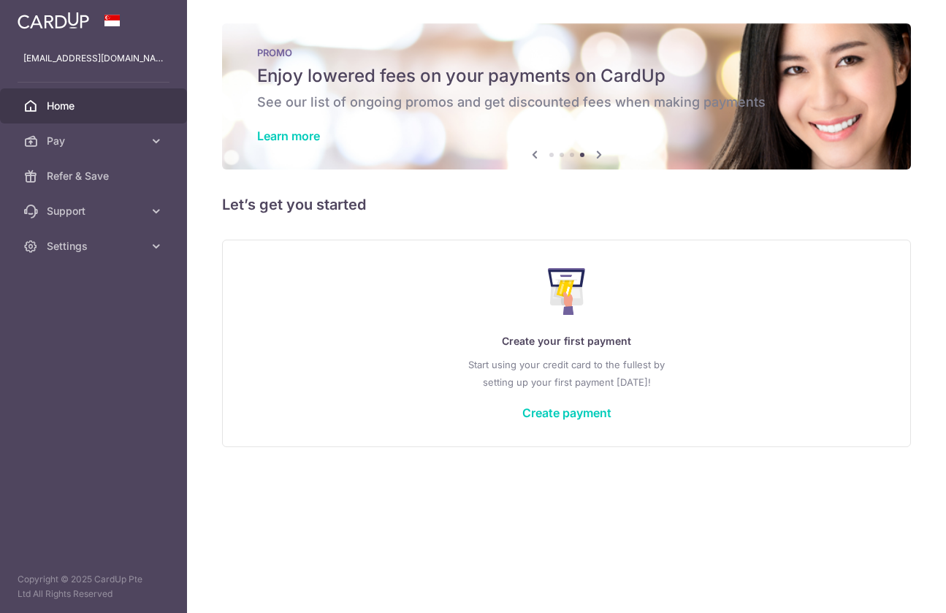
drag, startPoint x: 567, startPoint y: 104, endPoint x: 529, endPoint y: 102, distance: 38.0
click at [529, 102] on h6 "See our list of ongoing promos and get discounted fees when making payments" at bounding box center [566, 102] width 619 height 18
click at [536, 156] on icon at bounding box center [535, 154] width 18 height 18
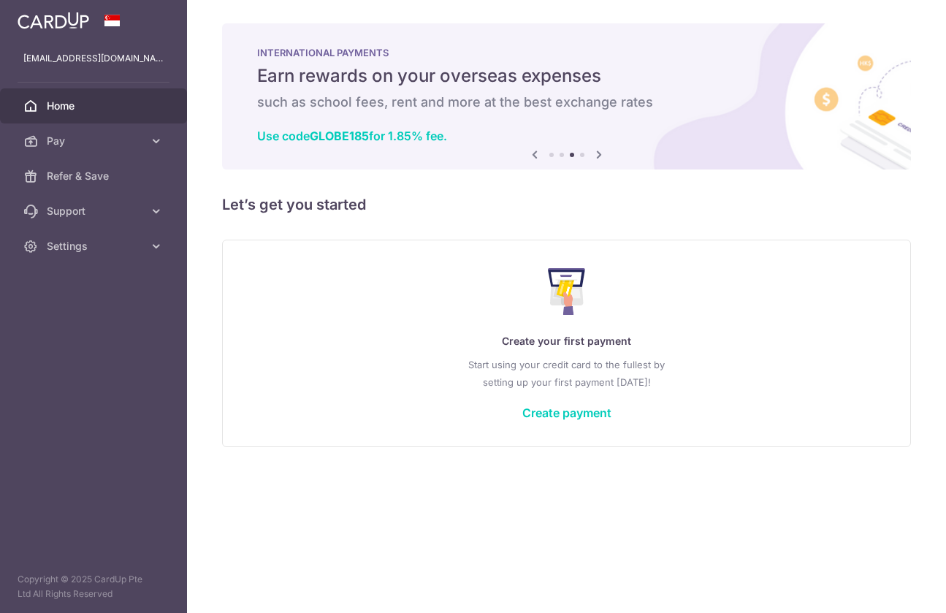
click at [605, 155] on icon at bounding box center [599, 154] width 18 height 18
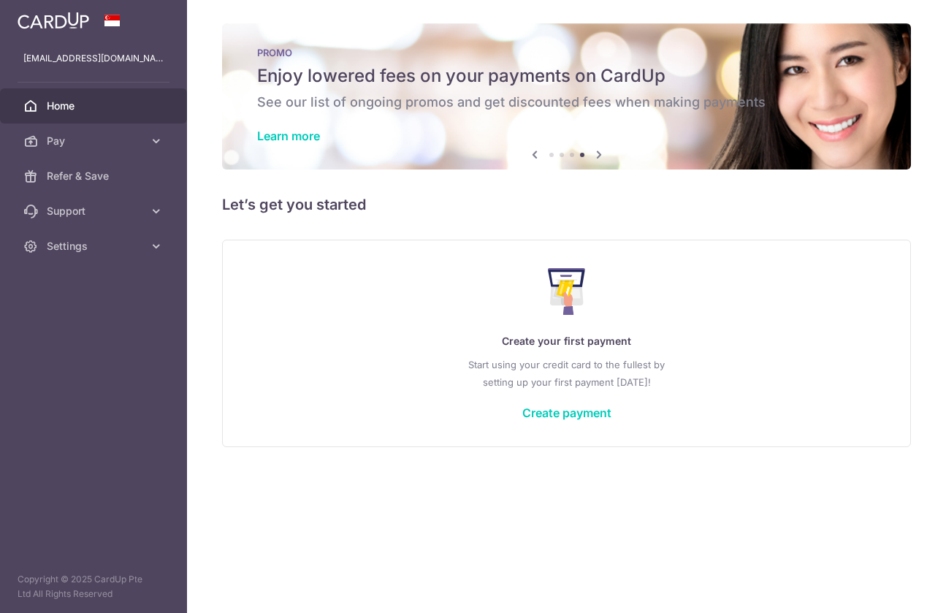
click at [605, 155] on icon at bounding box center [599, 154] width 18 height 18
click at [294, 133] on link "Learn more" at bounding box center [288, 136] width 63 height 15
click at [572, 411] on link "Create payment" at bounding box center [566, 412] width 89 height 15
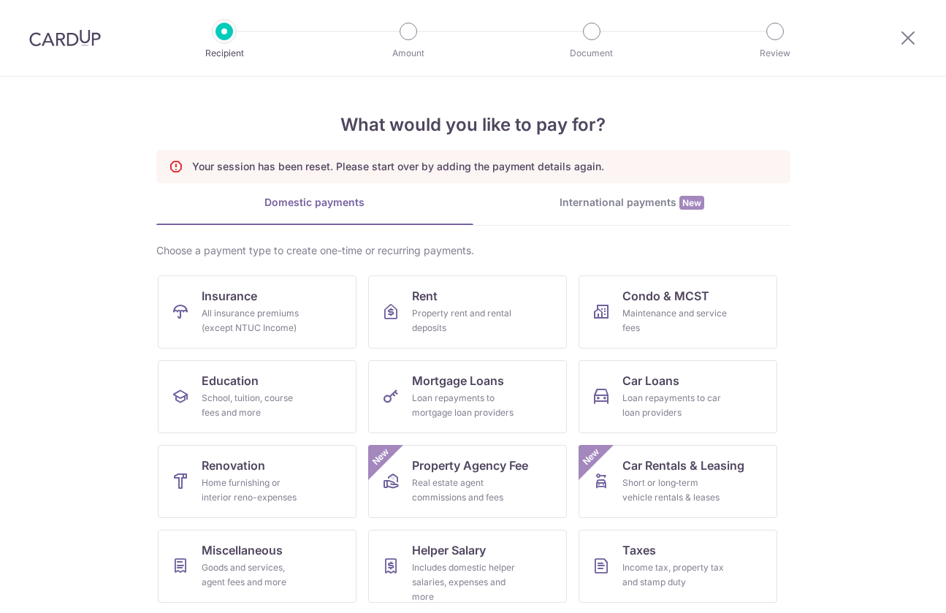
click at [66, 34] on img at bounding box center [65, 38] width 72 height 18
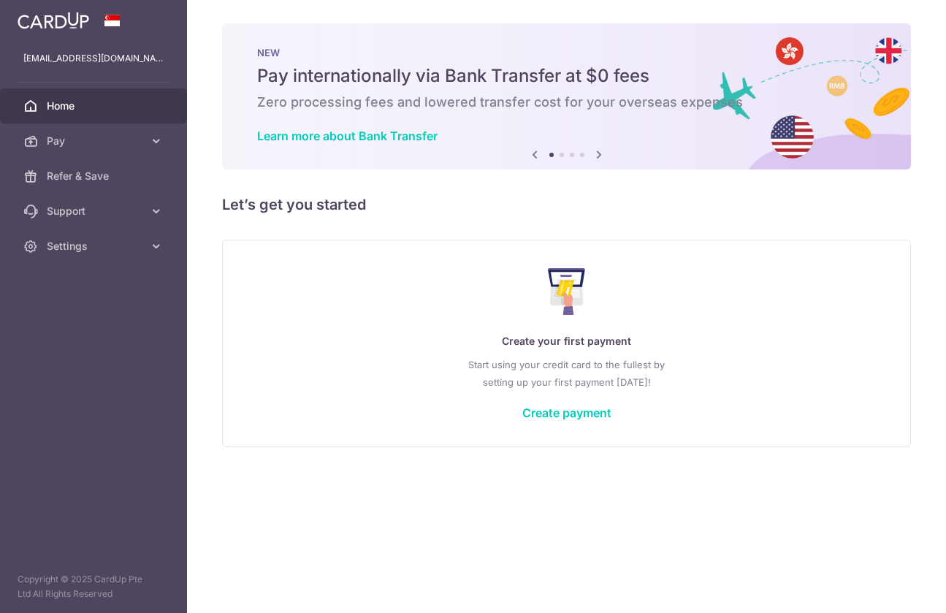
click at [85, 100] on span "Home" at bounding box center [95, 106] width 96 height 15
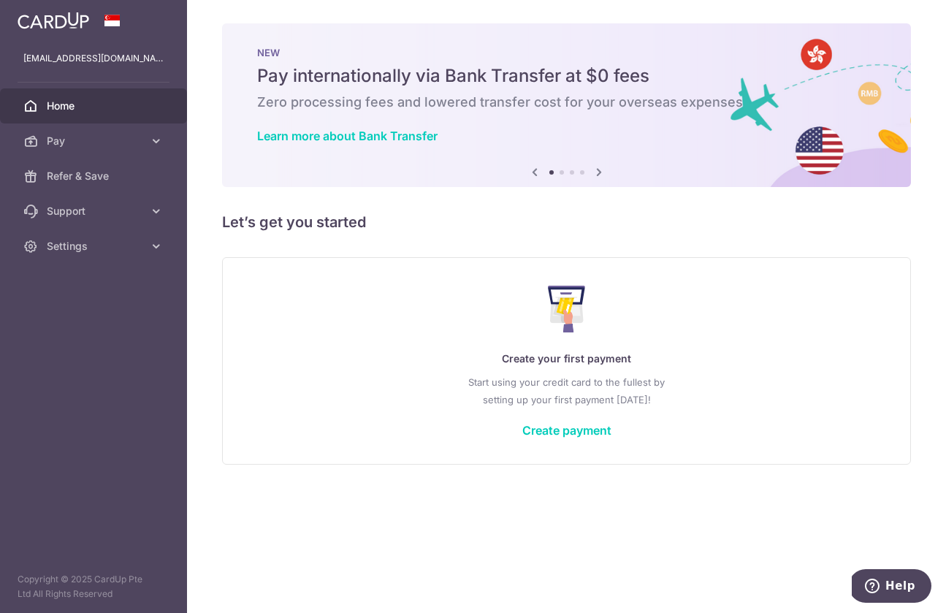
click at [486, 86] on h5 "Pay internationally via Bank Transfer at $0 fees" at bounding box center [566, 75] width 619 height 23
click at [601, 174] on icon at bounding box center [599, 172] width 18 height 18
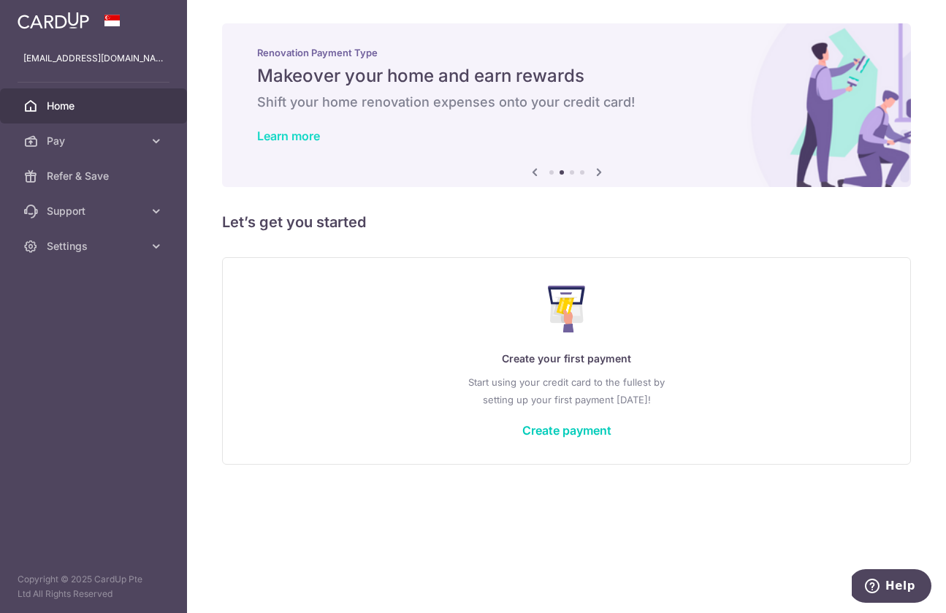
click at [286, 142] on link "Learn more" at bounding box center [288, 136] width 63 height 15
click at [598, 174] on icon at bounding box center [599, 172] width 18 height 18
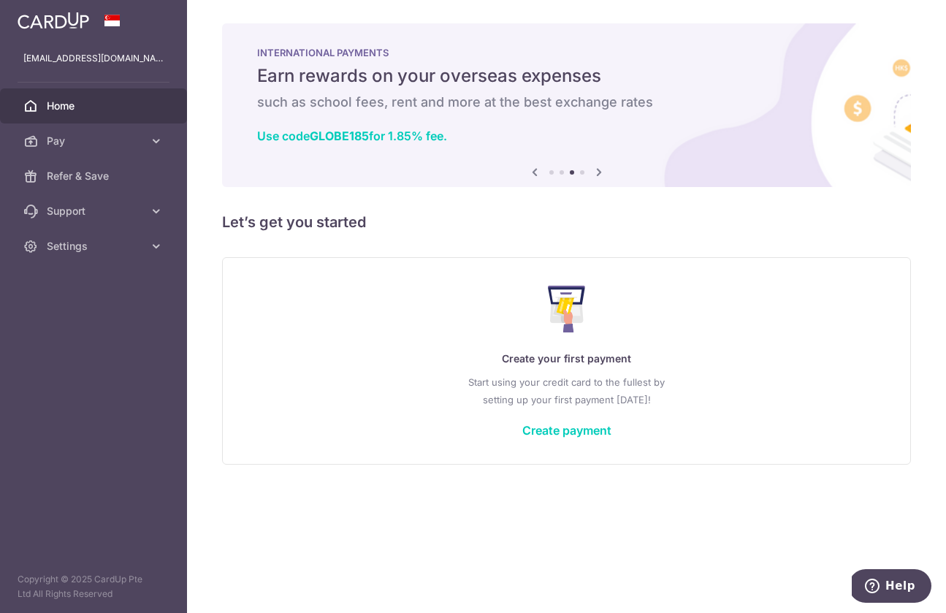
click at [598, 174] on icon at bounding box center [599, 172] width 18 height 18
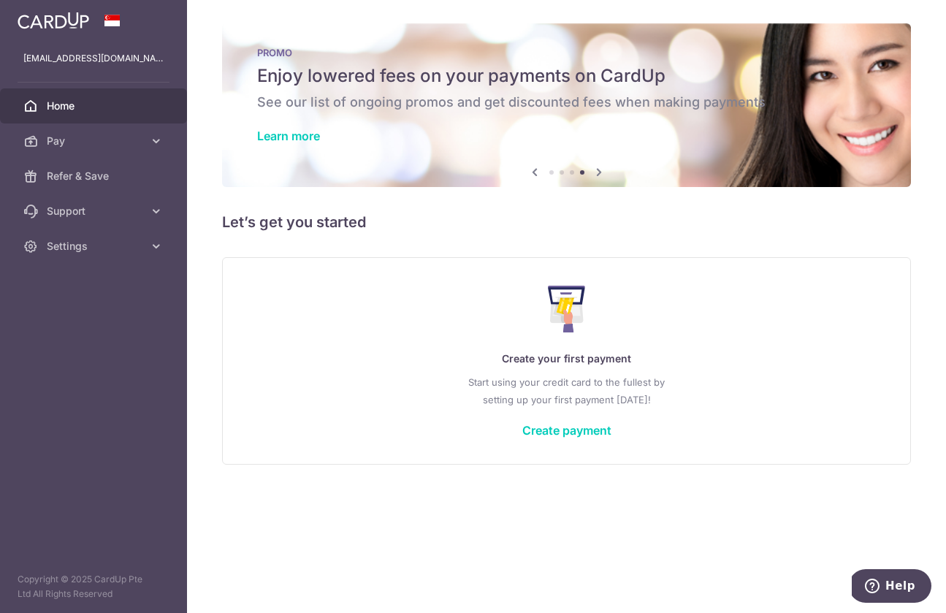
click at [535, 174] on icon at bounding box center [535, 172] width 18 height 18
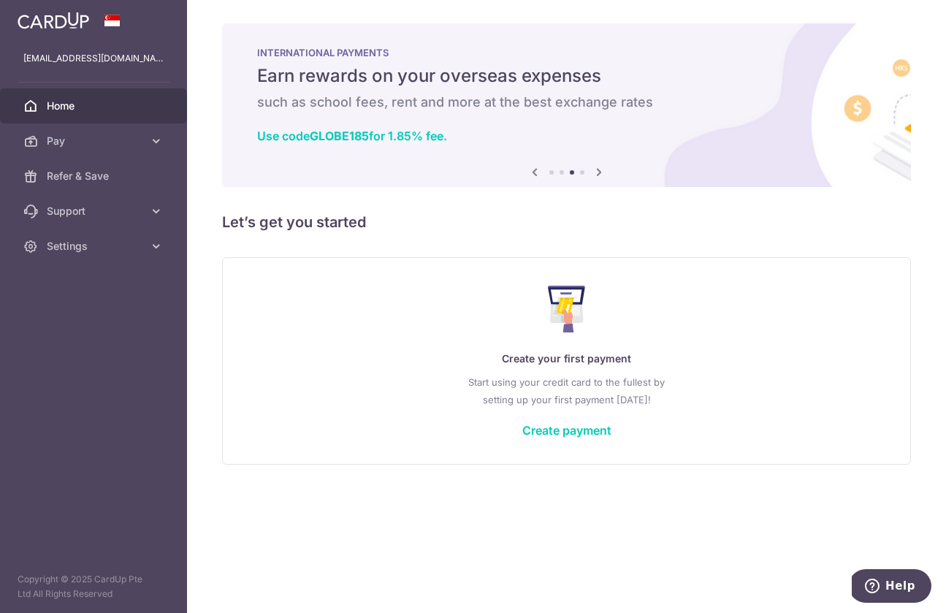
click at [603, 172] on icon at bounding box center [599, 172] width 18 height 18
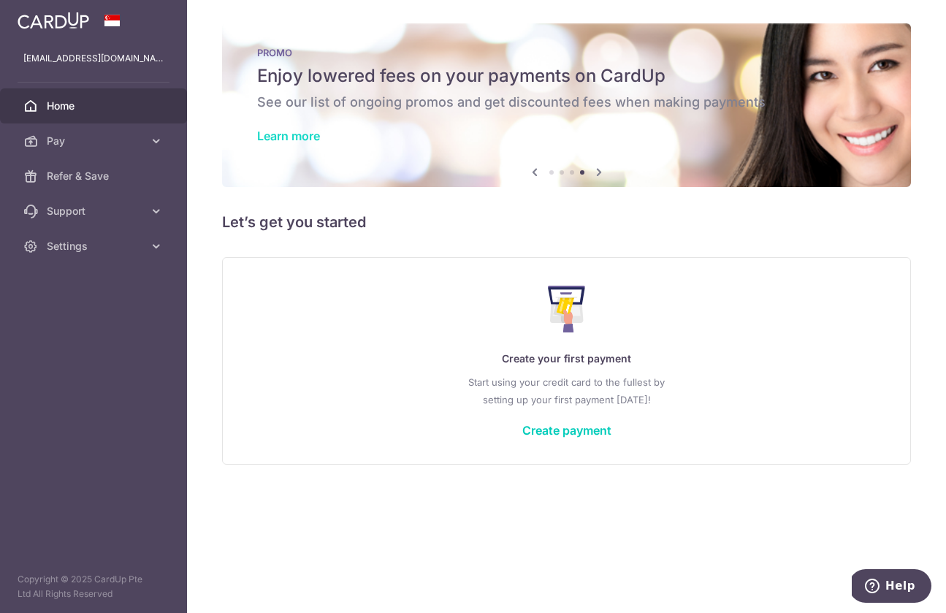
click at [297, 134] on link "Learn more" at bounding box center [288, 136] width 63 height 15
click at [552, 432] on link "Create payment" at bounding box center [566, 430] width 89 height 15
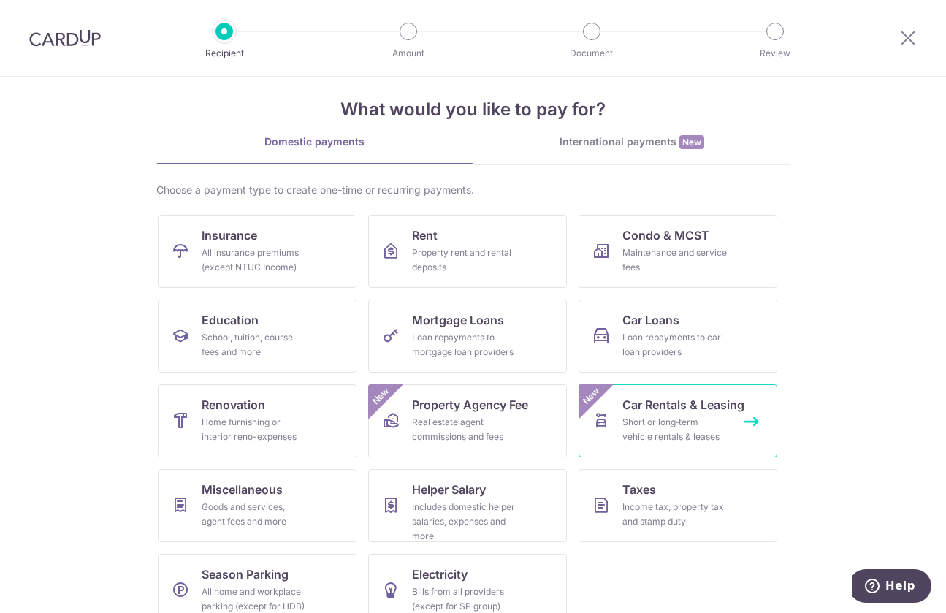
scroll to position [41, 0]
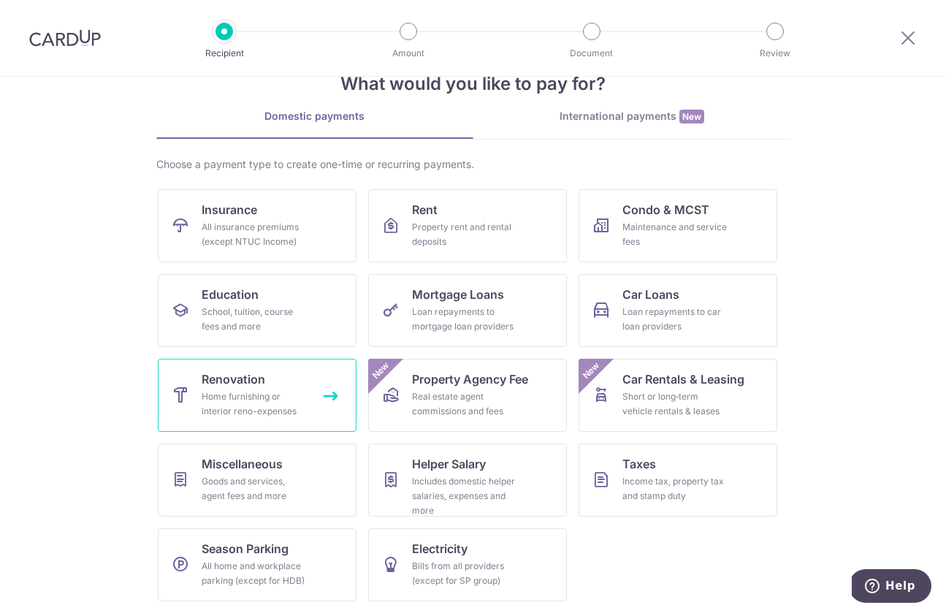
click at [218, 385] on span "Renovation" at bounding box center [234, 379] width 64 height 18
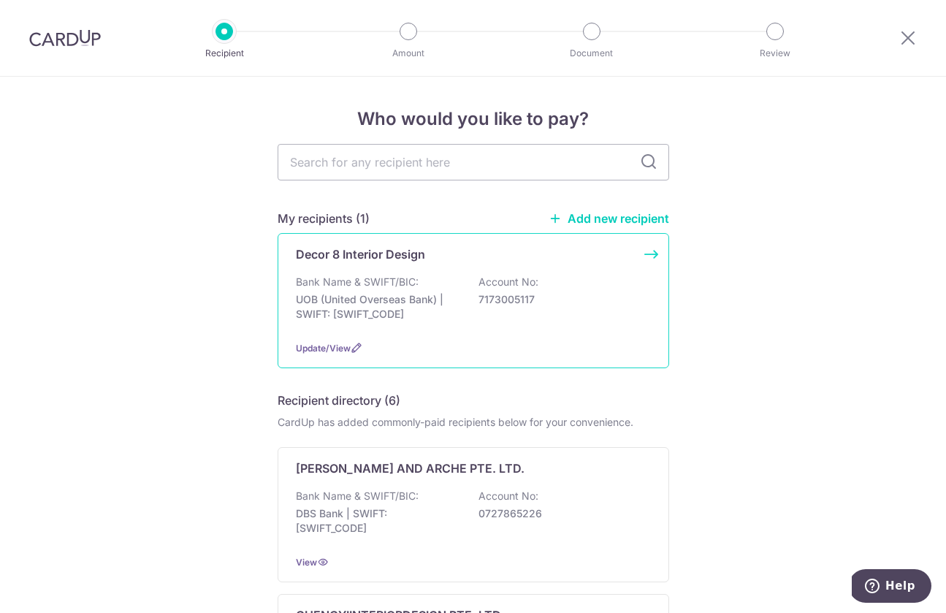
click at [600, 337] on div "Decor 8 Interior Design Bank Name & SWIFT/BIC: UOB (United Overseas Bank) | SWI…" at bounding box center [474, 300] width 392 height 135
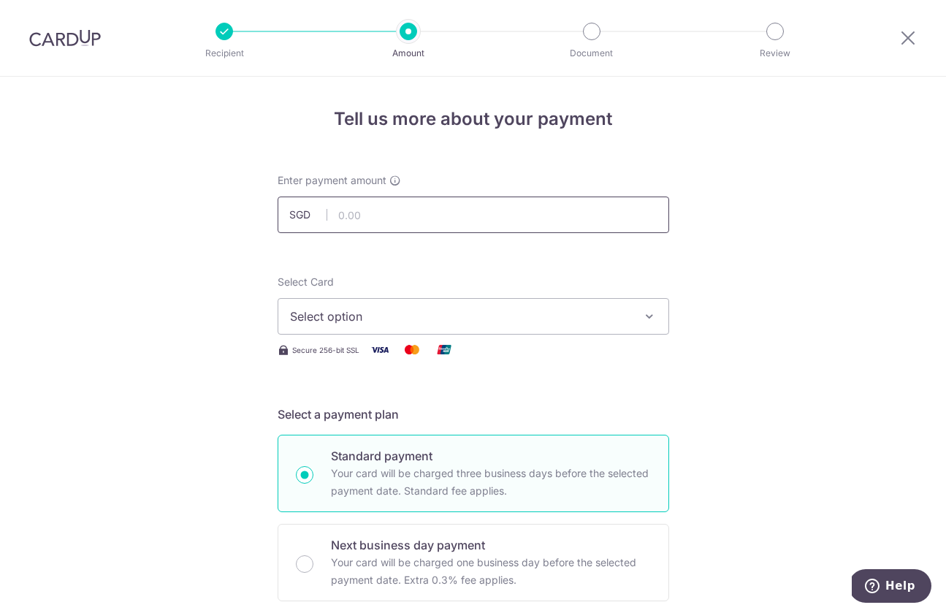
click at [375, 225] on input "text" at bounding box center [474, 214] width 392 height 37
type input "4,922.00"
click at [370, 320] on span "Select option" at bounding box center [460, 317] width 340 height 18
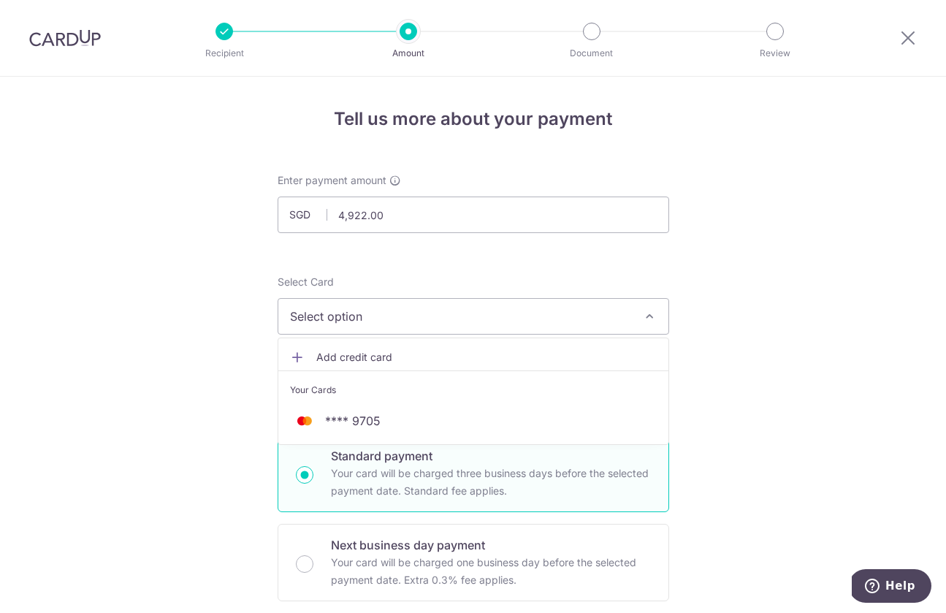
click at [361, 358] on span "Add credit card" at bounding box center [486, 357] width 340 height 15
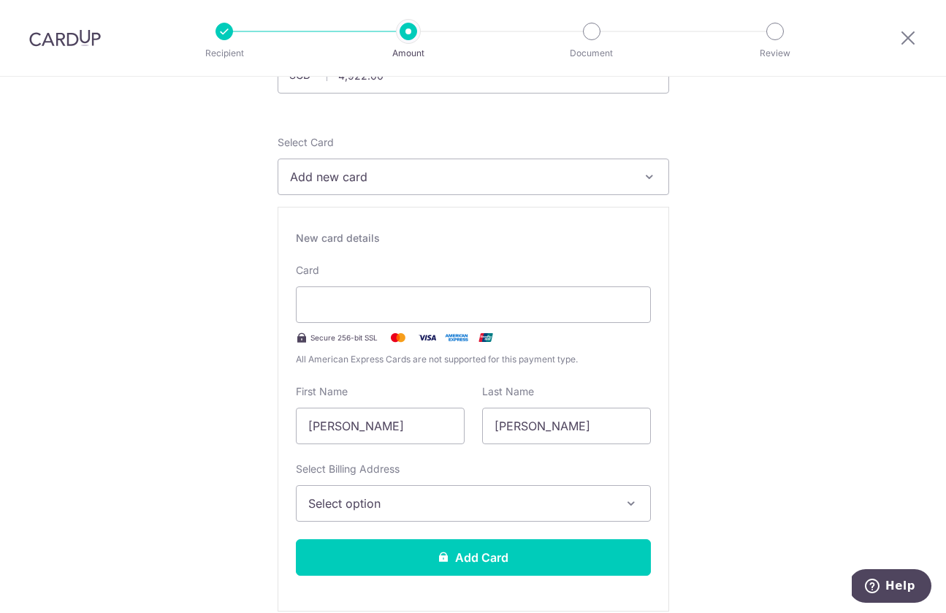
scroll to position [161, 0]
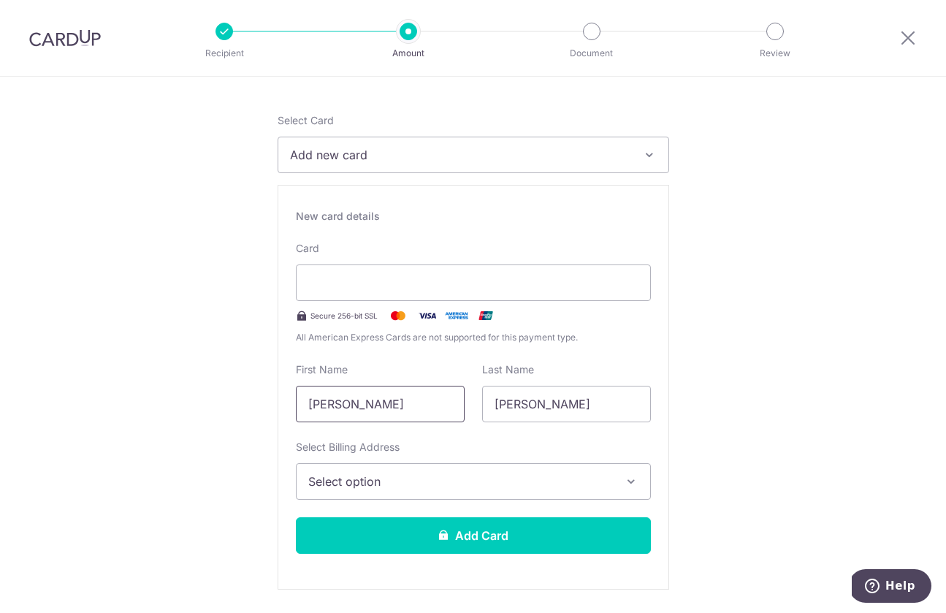
click at [356, 405] on input "[PERSON_NAME]" at bounding box center [380, 404] width 169 height 37
type input "Nur"
drag, startPoint x: 577, startPoint y: 409, endPoint x: 390, endPoint y: 388, distance: 188.2
click at [419, 394] on div "First Name Nur Last Name Binti Salim" at bounding box center [473, 392] width 373 height 60
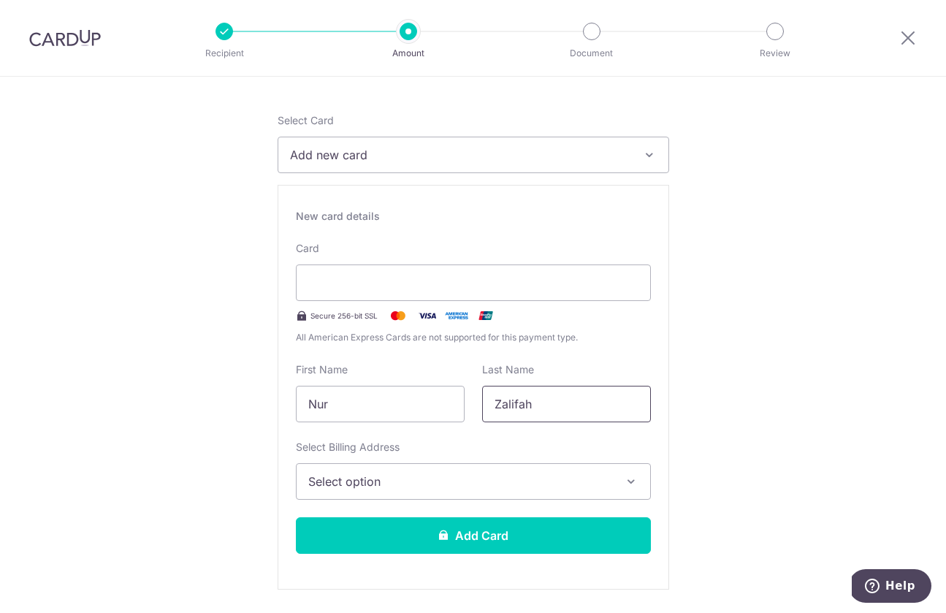
type input "Zalifah"
click at [381, 489] on span "Select option" at bounding box center [460, 482] width 304 height 18
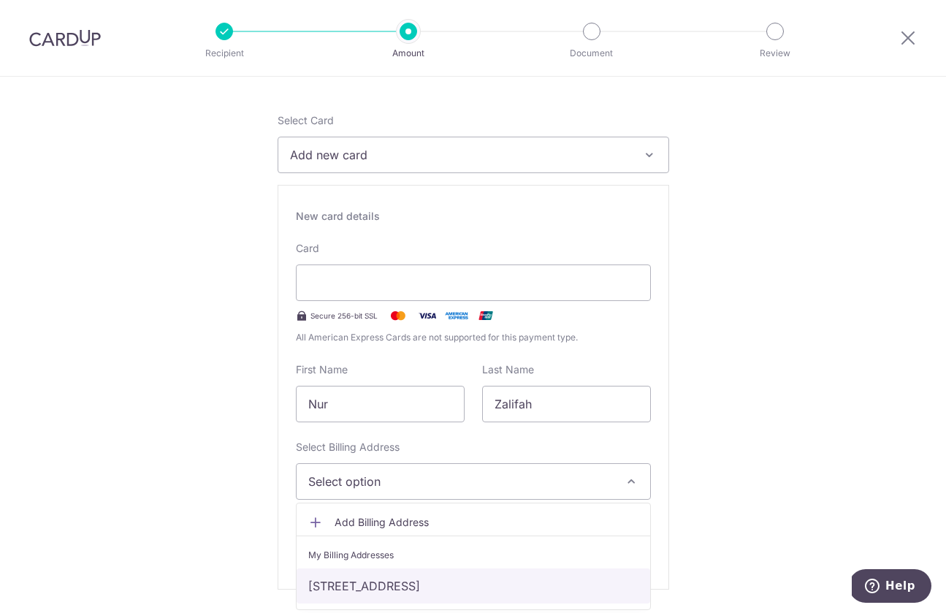
click at [412, 574] on link "[STREET_ADDRESS]" at bounding box center [474, 585] width 354 height 35
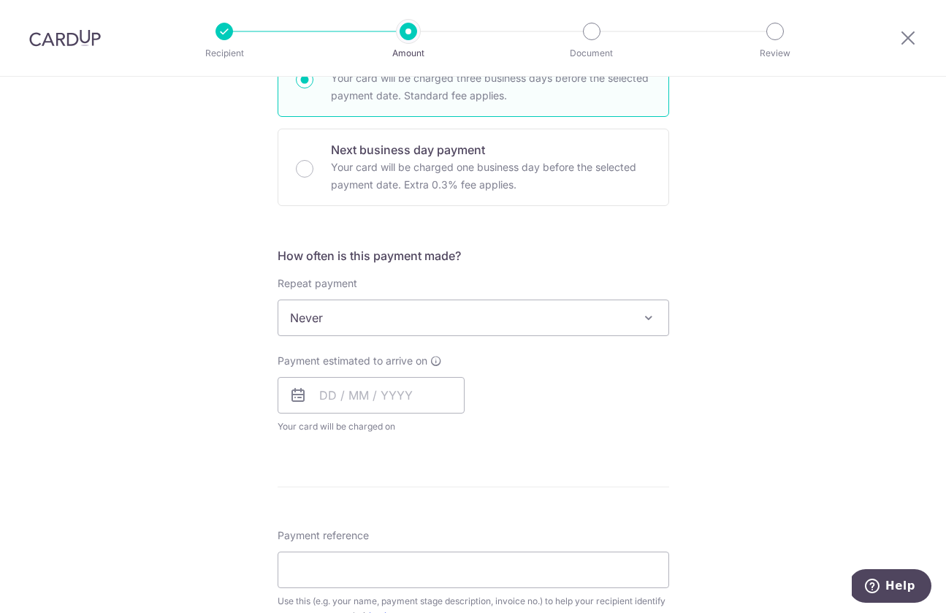
scroll to position [595, 0]
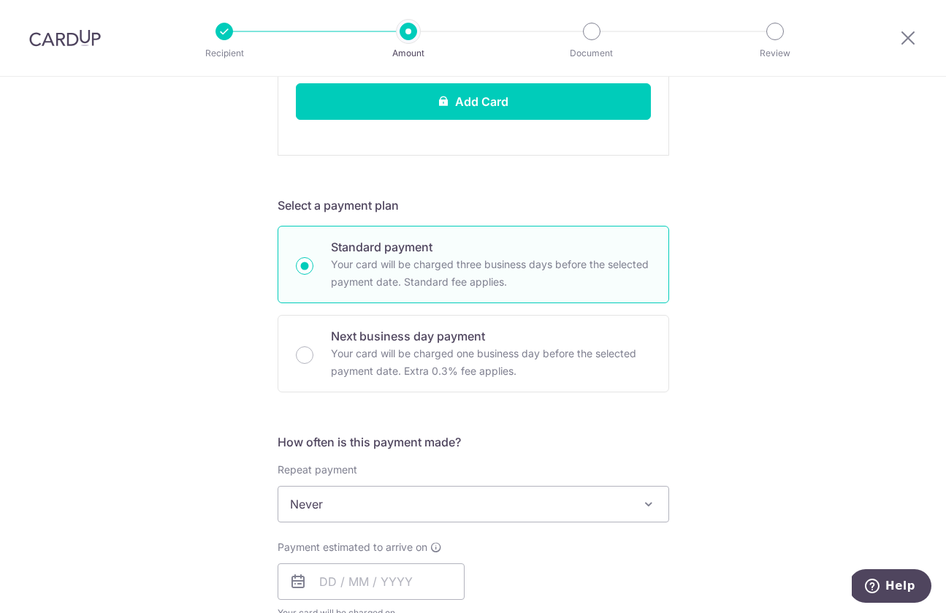
click at [819, 206] on div "Tell us more about your payment Enter payment amount SGD 4,922.00 4922.00 Selec…" at bounding box center [473, 384] width 946 height 1806
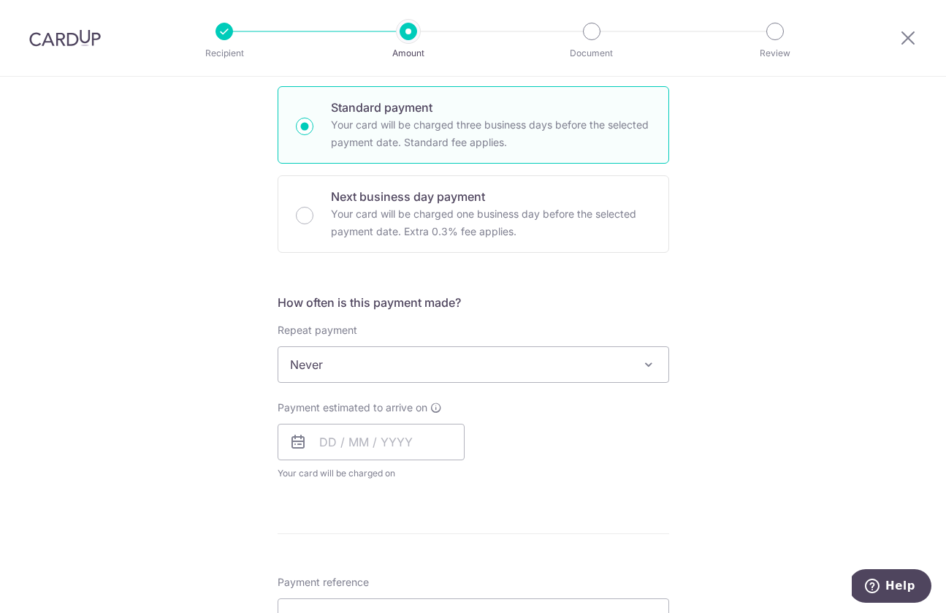
scroll to position [717, 0]
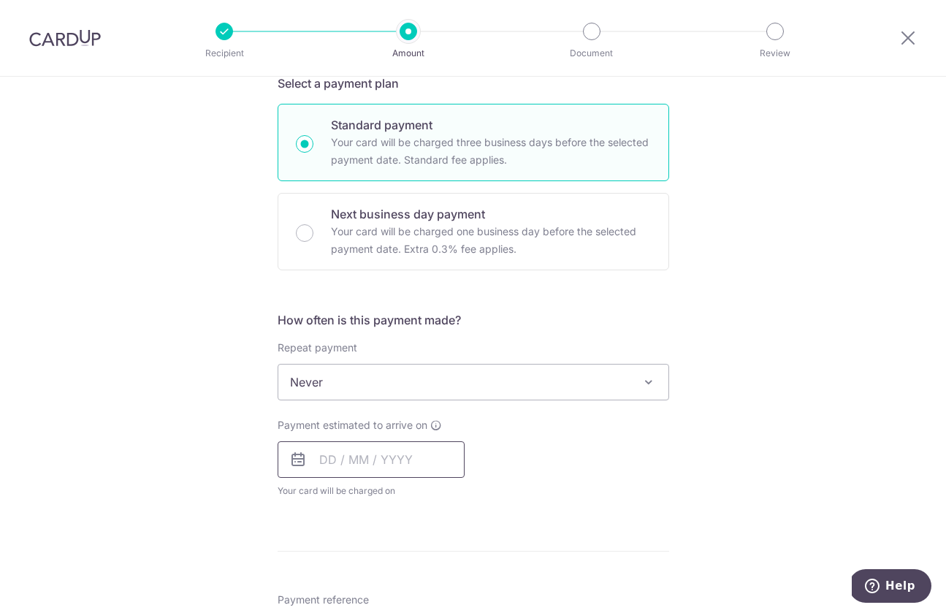
click at [356, 464] on input "text" at bounding box center [371, 459] width 187 height 37
click at [576, 378] on span "Never" at bounding box center [473, 382] width 390 height 35
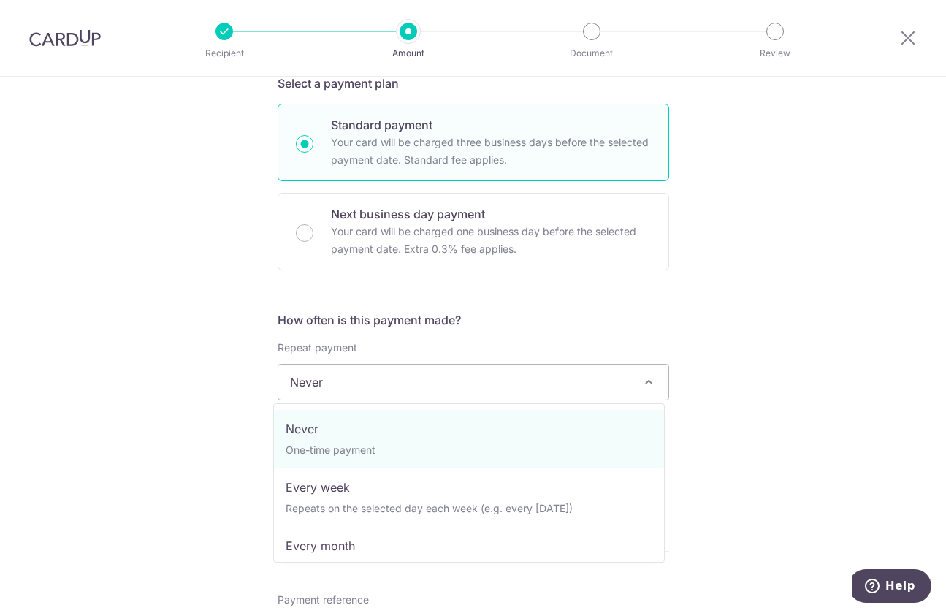
click at [714, 330] on div "Tell us more about your payment Enter payment amount SGD 4,922.00 4922.00 Selec…" at bounding box center [473, 262] width 946 height 1806
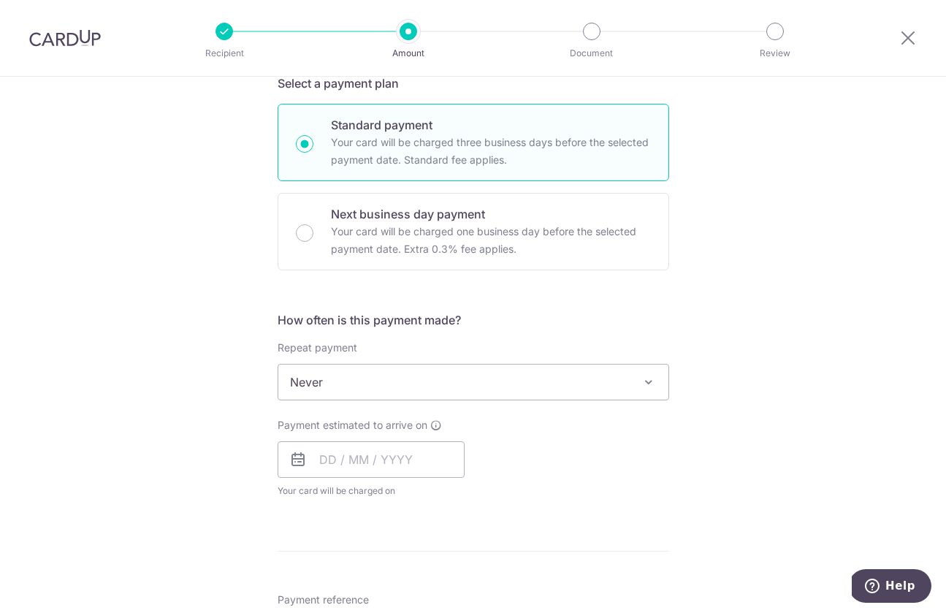
drag, startPoint x: 579, startPoint y: 375, endPoint x: 545, endPoint y: 399, distance: 41.4
click at [578, 375] on span "Never" at bounding box center [473, 382] width 390 height 35
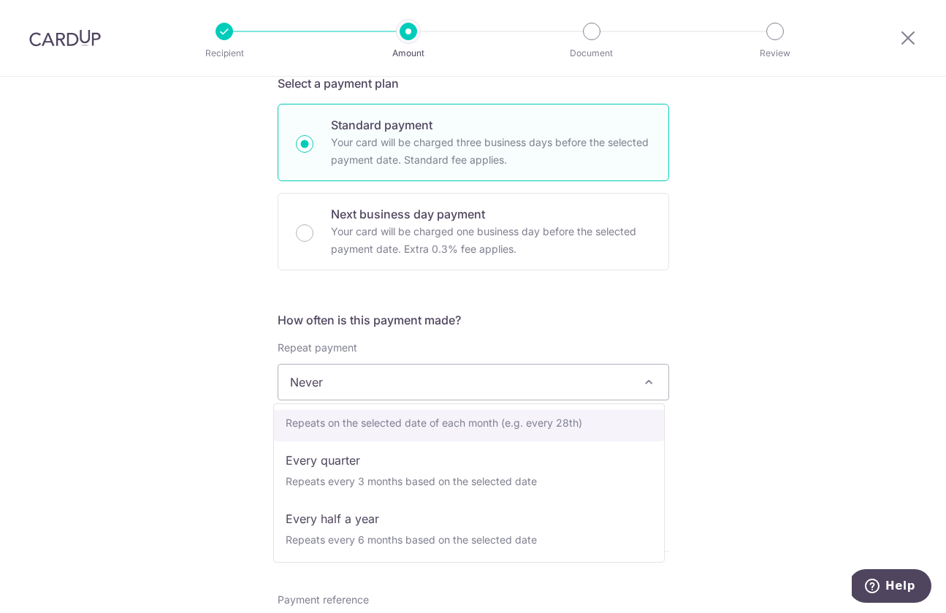
scroll to position [143, 0]
click at [714, 310] on div "Tell us more about your payment Enter payment amount SGD 4,922.00 4922.00 Selec…" at bounding box center [473, 262] width 946 height 1806
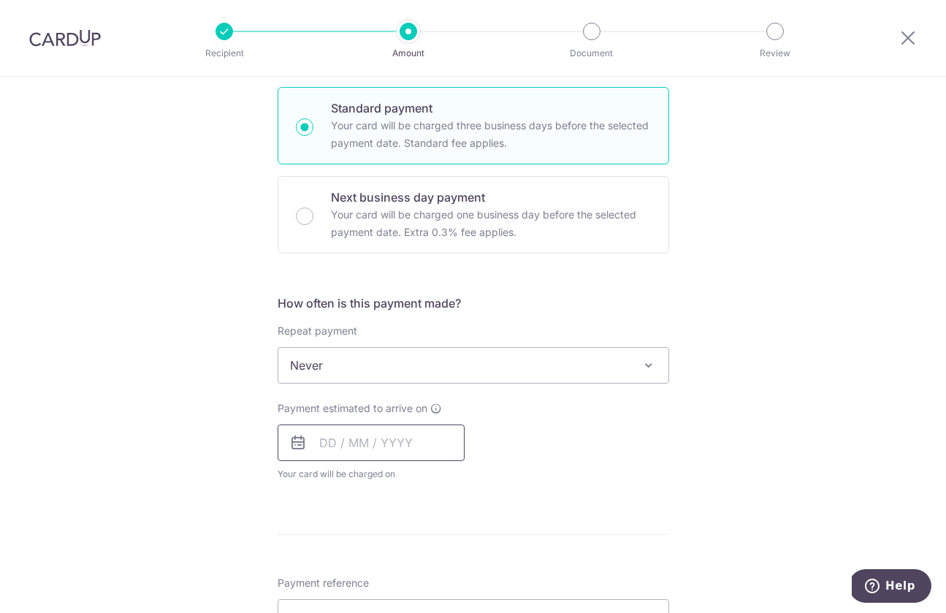
scroll to position [752, 0]
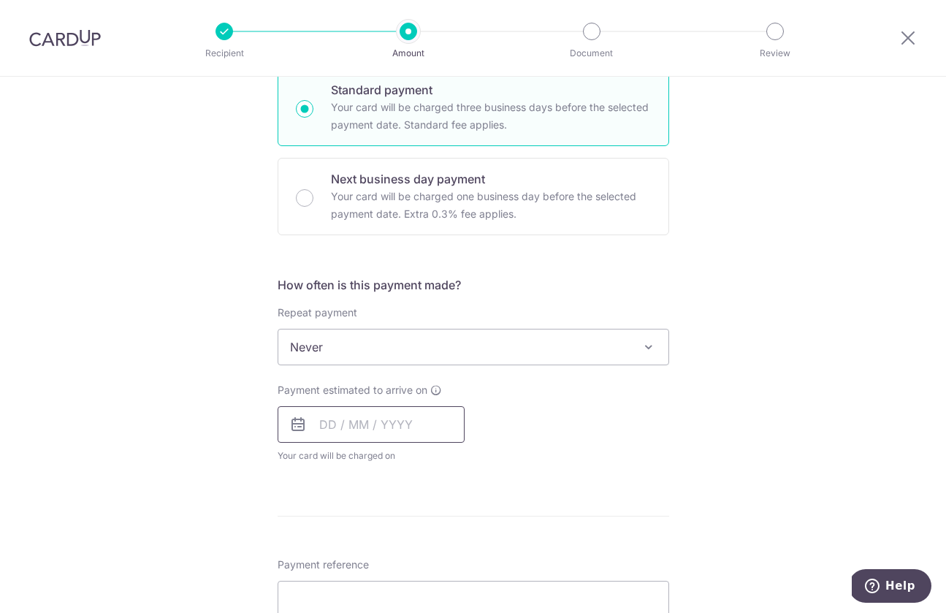
click at [386, 427] on input "text" at bounding box center [371, 424] width 187 height 37
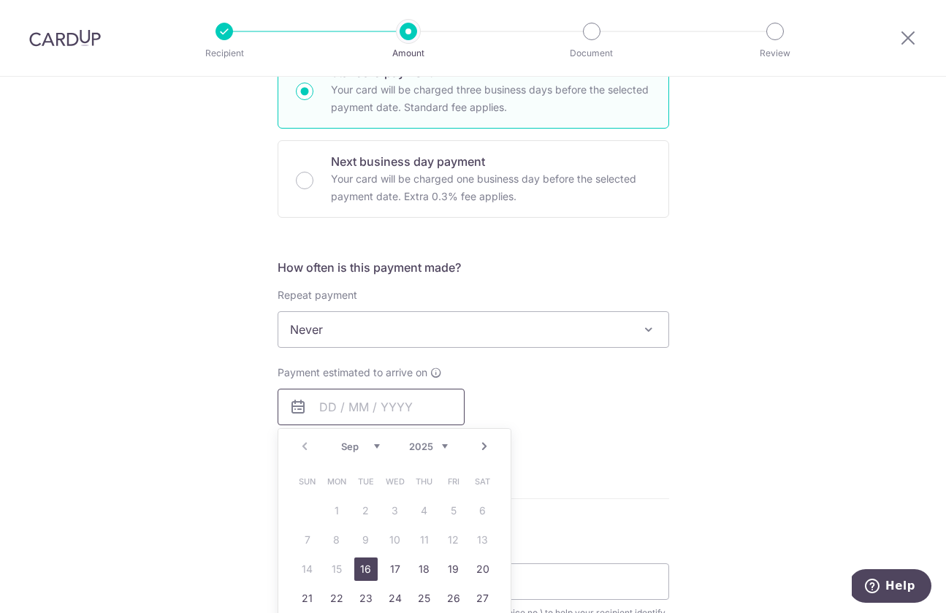
scroll to position [787, 0]
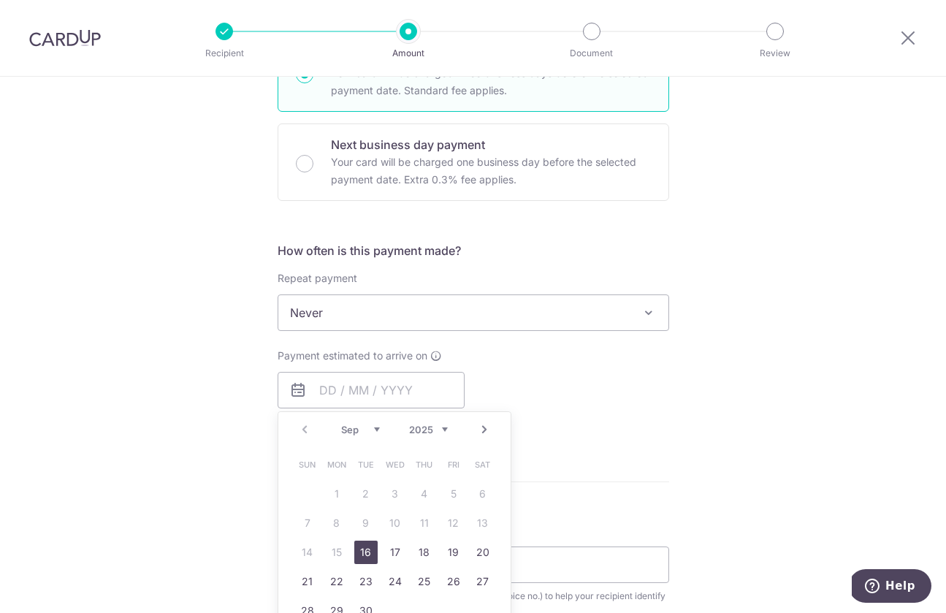
drag, startPoint x: 365, startPoint y: 548, endPoint x: 533, endPoint y: 451, distance: 193.1
click at [365, 548] on link "16" at bounding box center [365, 552] width 23 height 23
type input "16/09/2025"
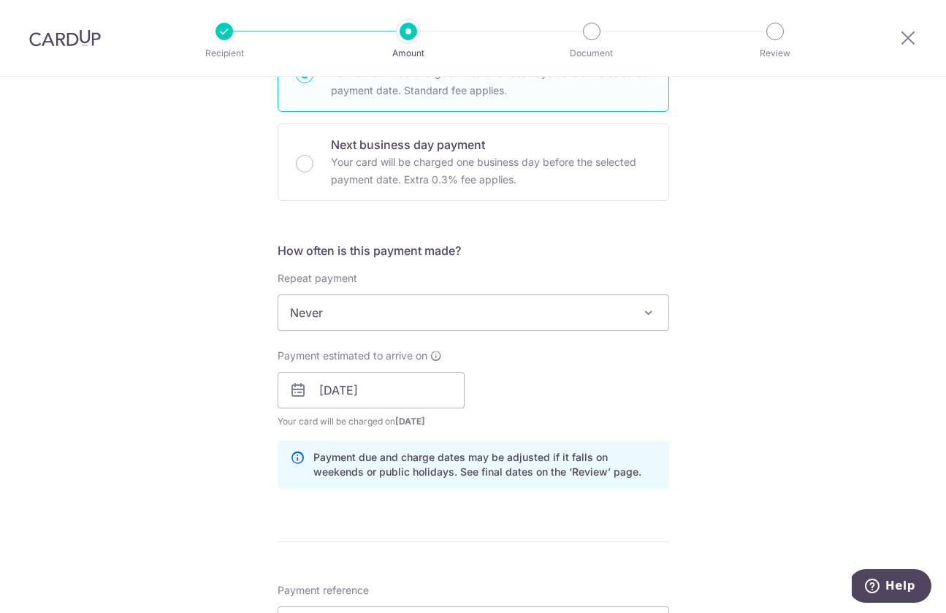
click at [570, 379] on div "Payment estimated to arrive on 16/09/2025 Prev Next Sep Oct Nov Dec 2025 2026 2…" at bounding box center [473, 388] width 409 height 80
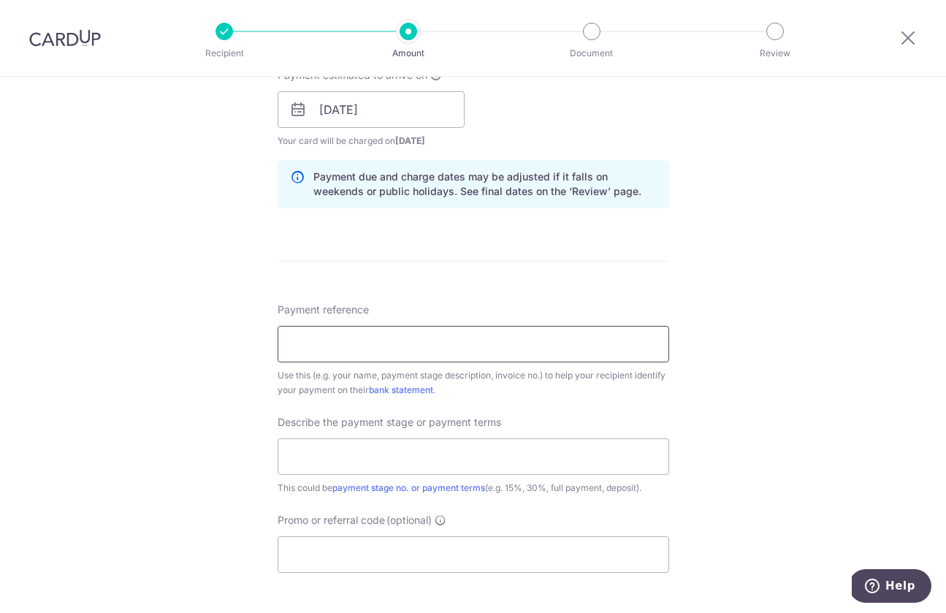
scroll to position [1068, 0]
click at [358, 343] on input "Payment reference" at bounding box center [474, 343] width 392 height 37
click at [407, 463] on input "text" at bounding box center [474, 456] width 392 height 37
type input "40%"
click at [367, 341] on input "Payment reference" at bounding box center [474, 343] width 392 height 37
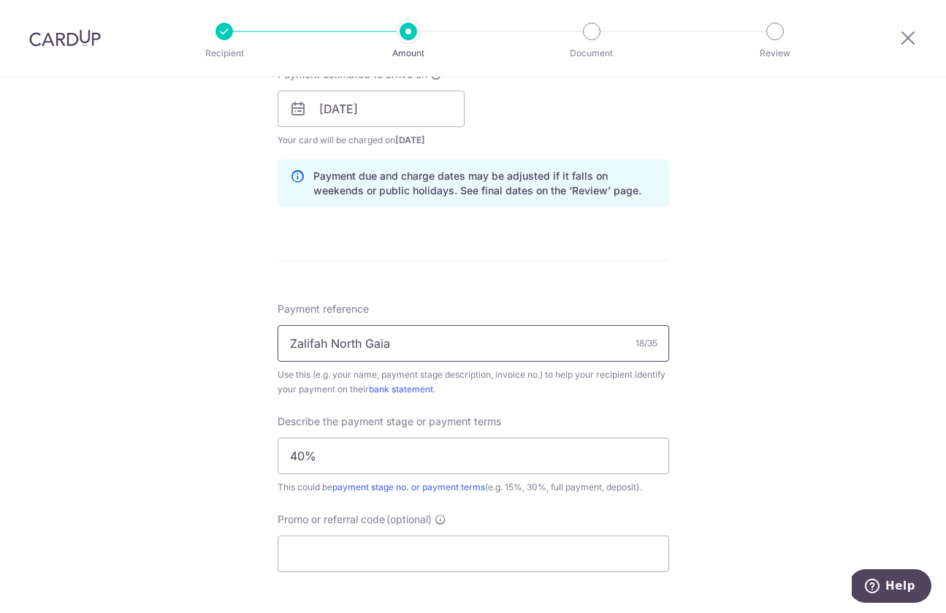
type input "Zalifah North Gaia"
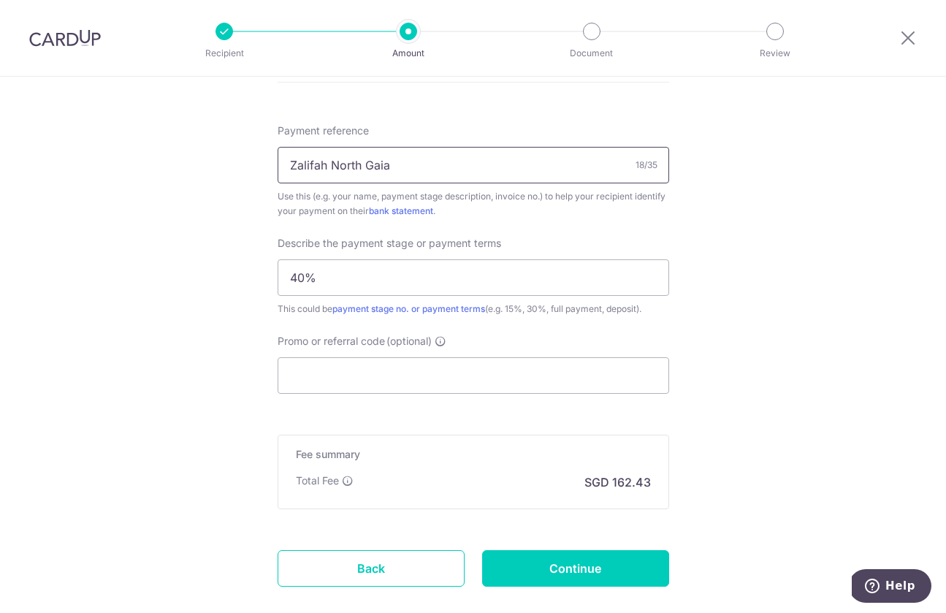
scroll to position [1247, 0]
click at [381, 376] on input "Promo or referral code (optional)" at bounding box center [474, 374] width 392 height 37
paste input "RENO25ONE"
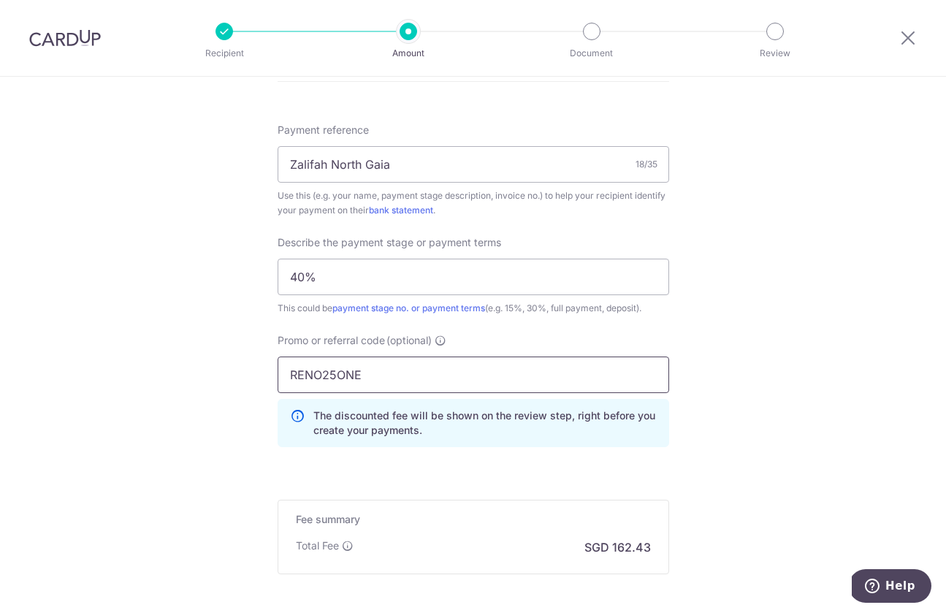
type input "RENO25ONE"
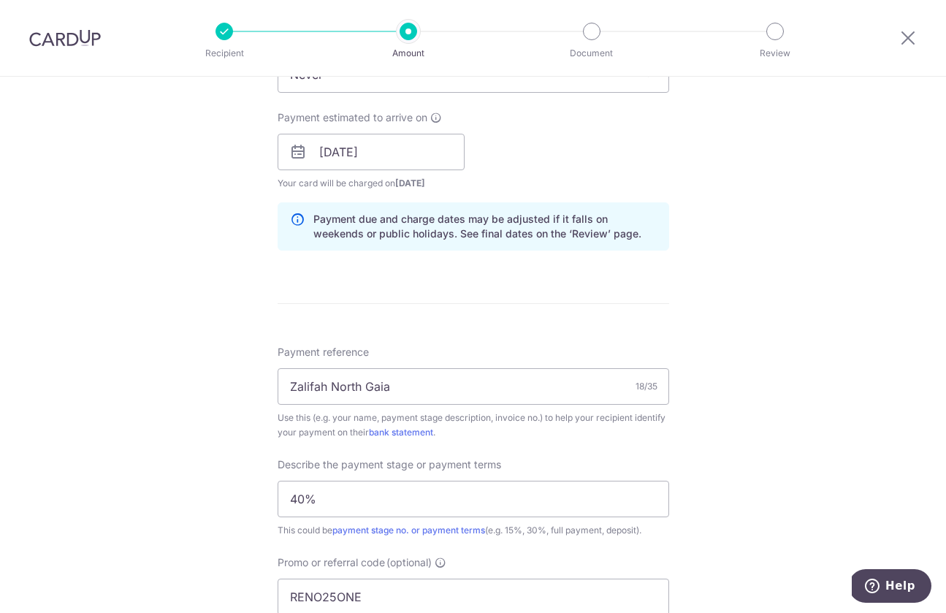
scroll to position [1395, 0]
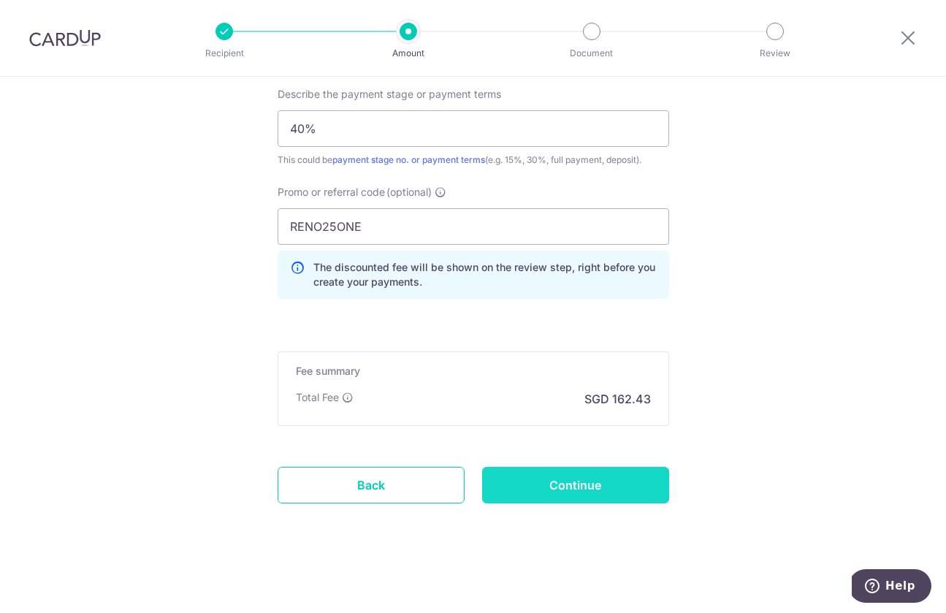
click at [575, 490] on input "Continue" at bounding box center [575, 485] width 187 height 37
type input "Create Schedule"
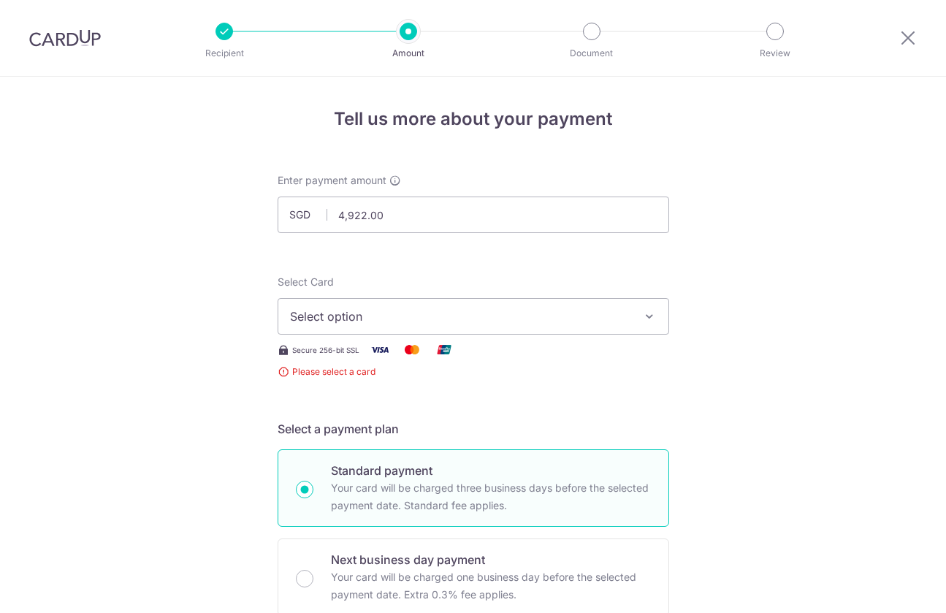
scroll to position [288, 0]
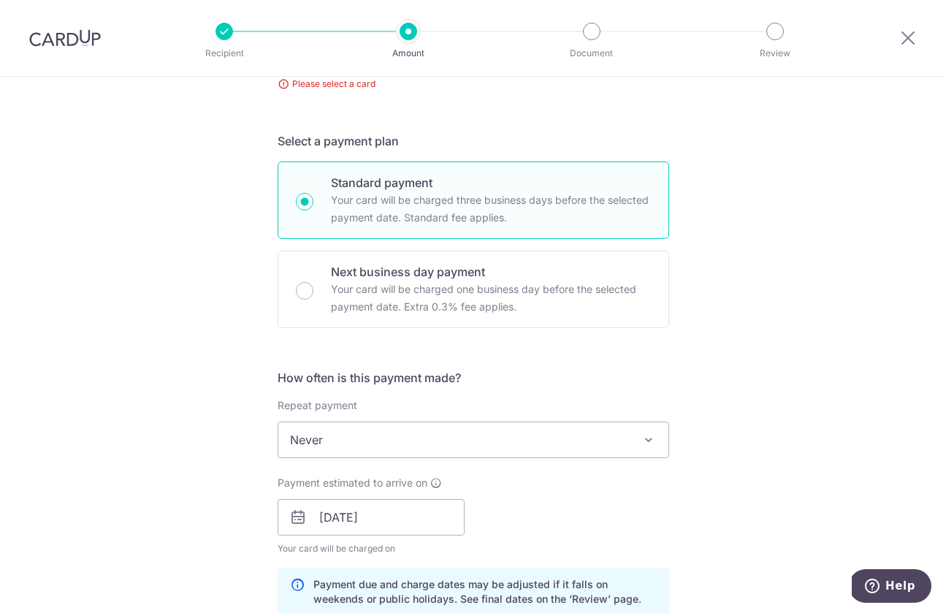
click at [212, 273] on div "Tell us more about your payment Enter payment amount SGD 4,922.00 4922.00 Selec…" at bounding box center [473, 569] width 946 height 1560
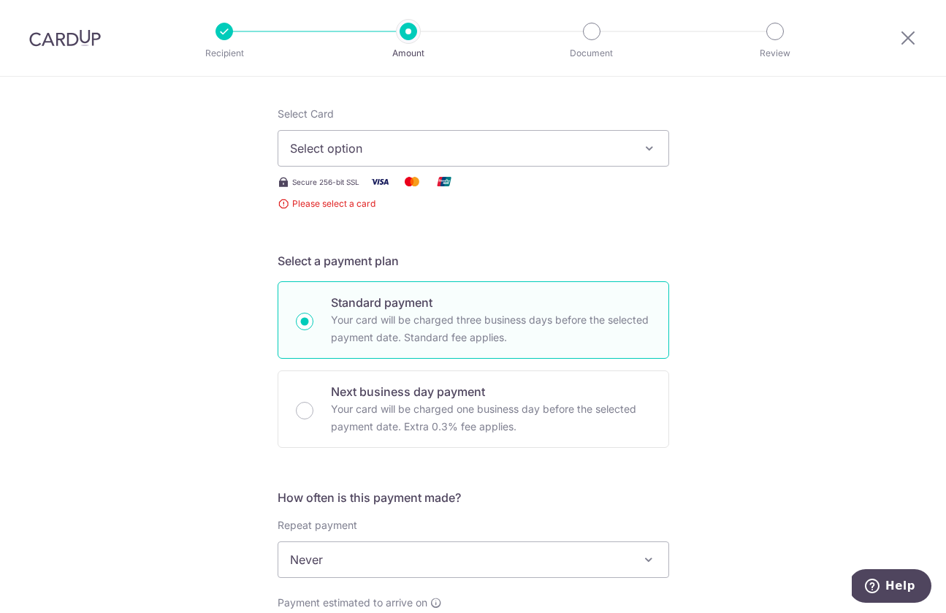
scroll to position [0, 0]
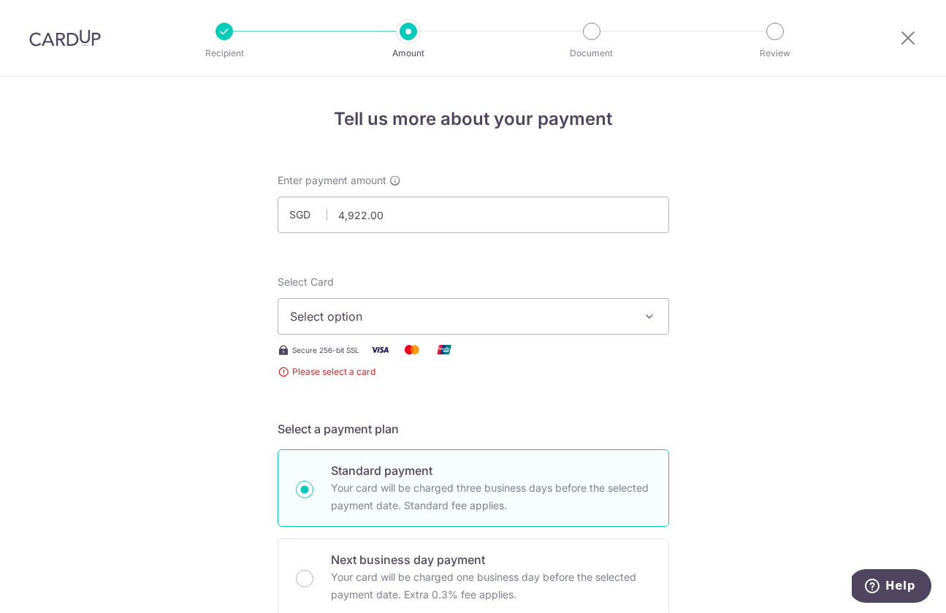
click at [374, 316] on span "Select option" at bounding box center [460, 317] width 340 height 18
click at [357, 356] on span "Add credit card" at bounding box center [486, 357] width 340 height 15
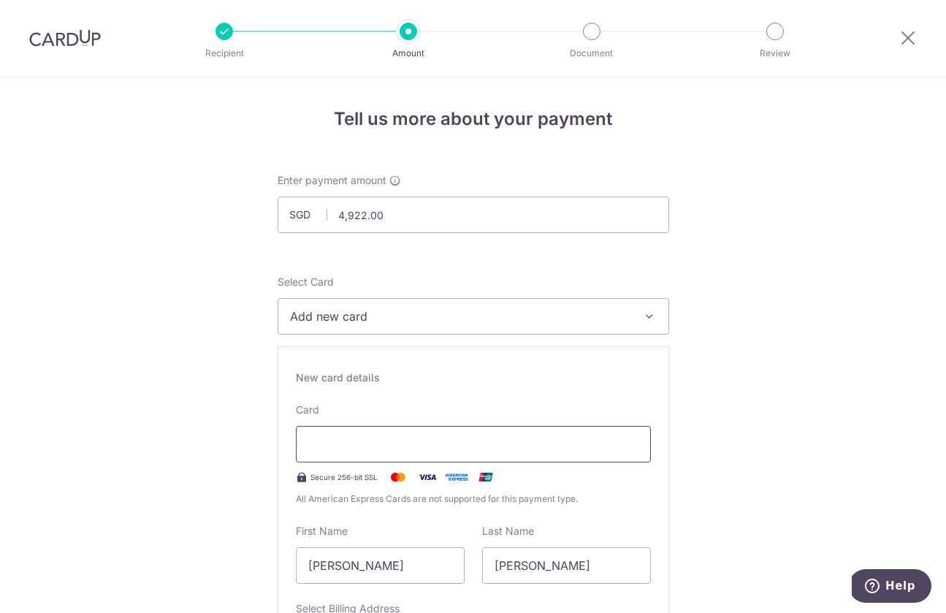
click at [366, 454] on div at bounding box center [473, 444] width 355 height 37
drag, startPoint x: 550, startPoint y: 569, endPoint x: 471, endPoint y: 572, distance: 78.9
click at [473, 572] on div "Last Name [PERSON_NAME]" at bounding box center [566, 554] width 186 height 60
drag, startPoint x: 378, startPoint y: 568, endPoint x: 328, endPoint y: 568, distance: 50.4
click at [328, 568] on input "[PERSON_NAME]" at bounding box center [380, 565] width 169 height 37
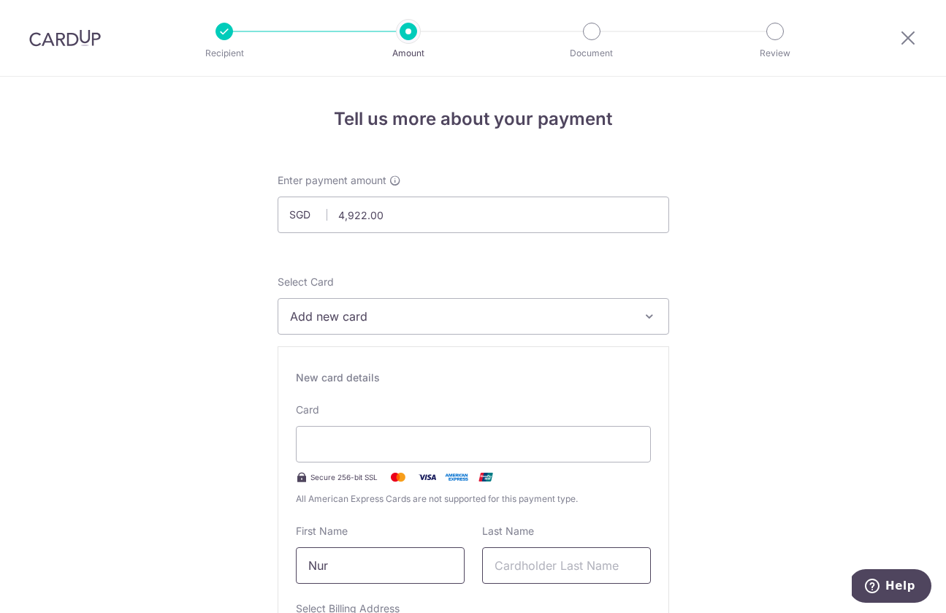
type input "Nur"
click at [541, 564] on input "text" at bounding box center [566, 565] width 169 height 37
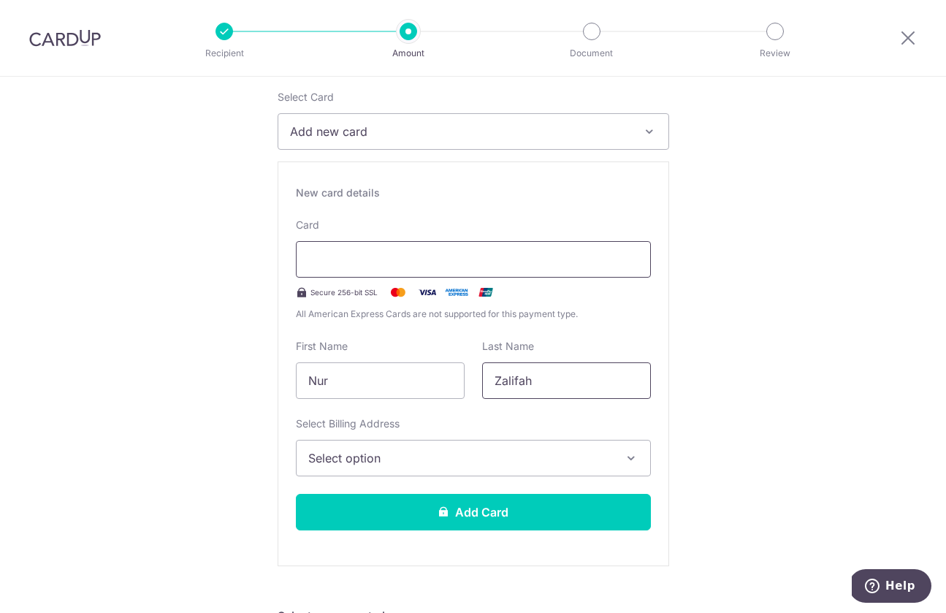
type input "Zalifah"
click at [570, 249] on div at bounding box center [473, 259] width 355 height 37
click at [492, 455] on span "Select option" at bounding box center [460, 458] width 304 height 18
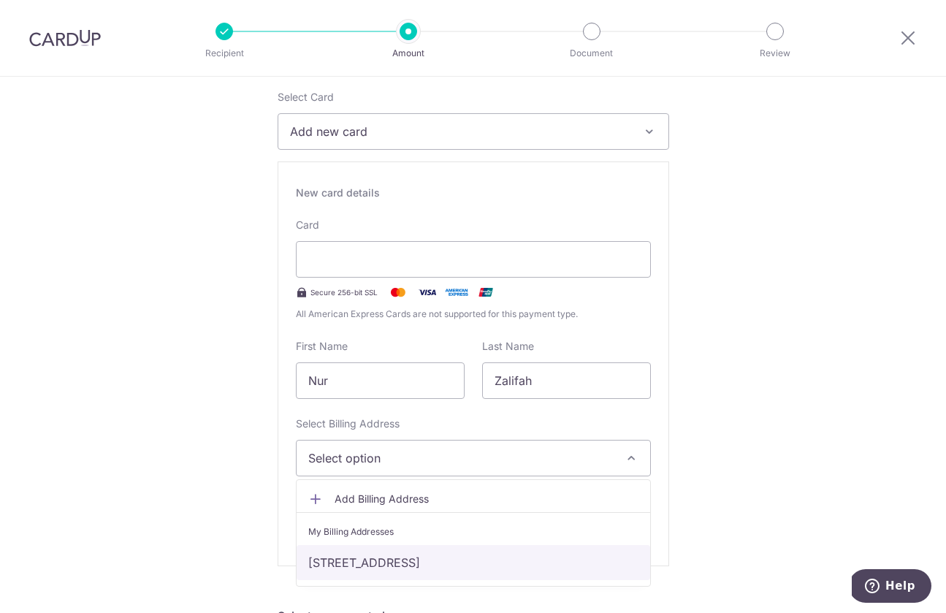
click at [476, 562] on link "[STREET_ADDRESS]" at bounding box center [474, 562] width 354 height 35
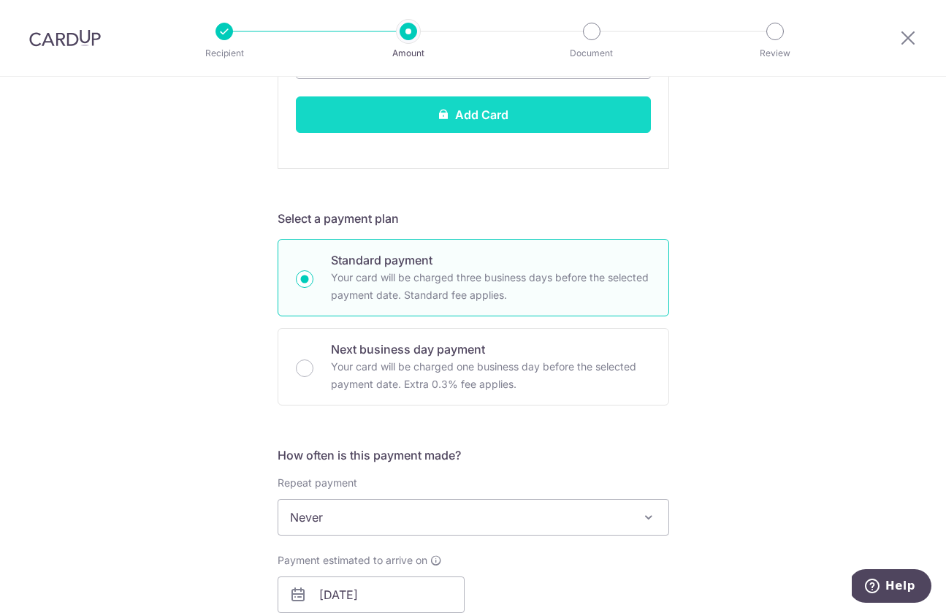
scroll to position [386, 0]
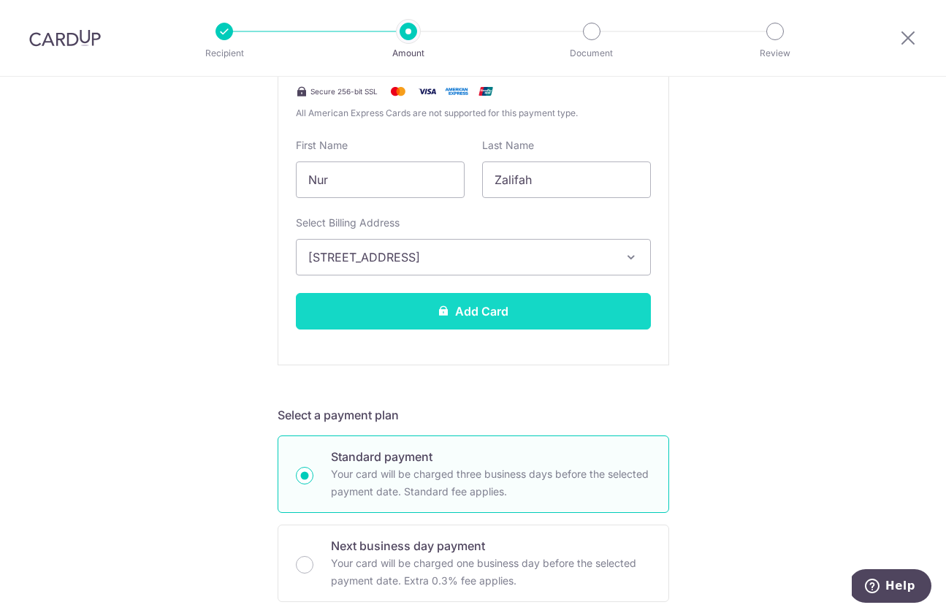
click at [513, 315] on button "Add Card" at bounding box center [473, 311] width 355 height 37
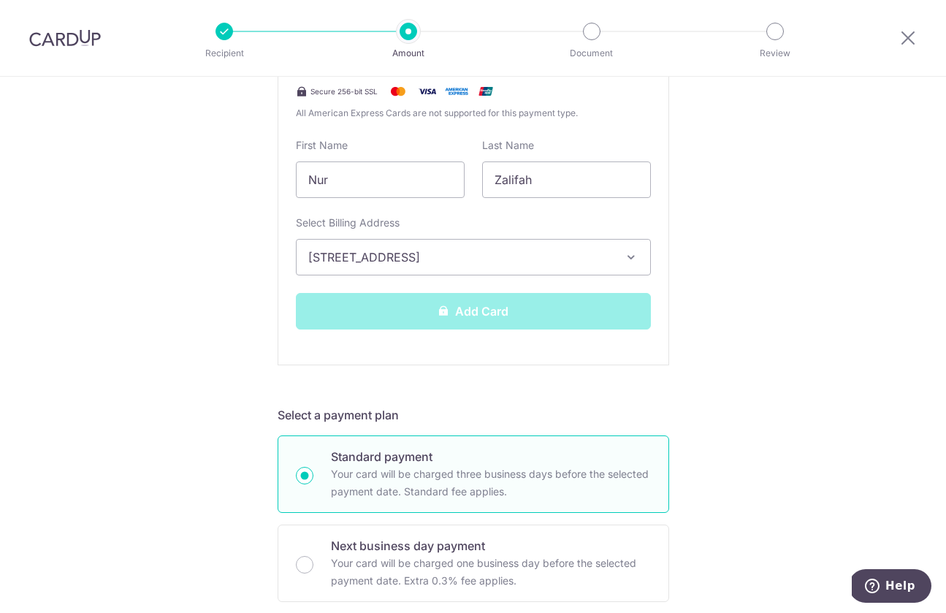
scroll to position [0, 0]
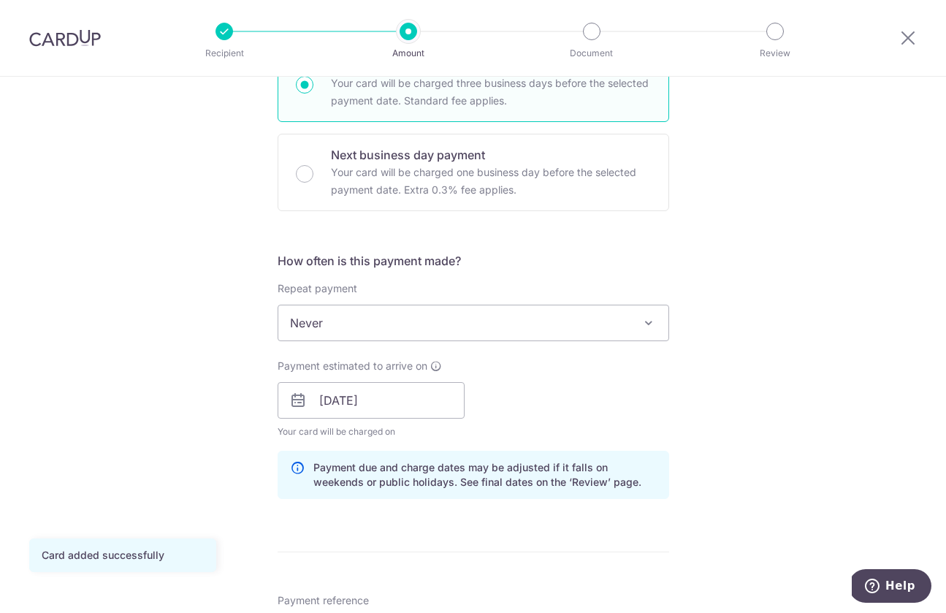
scroll to position [392, 0]
click at [416, 408] on input "[DATE]" at bounding box center [371, 398] width 187 height 37
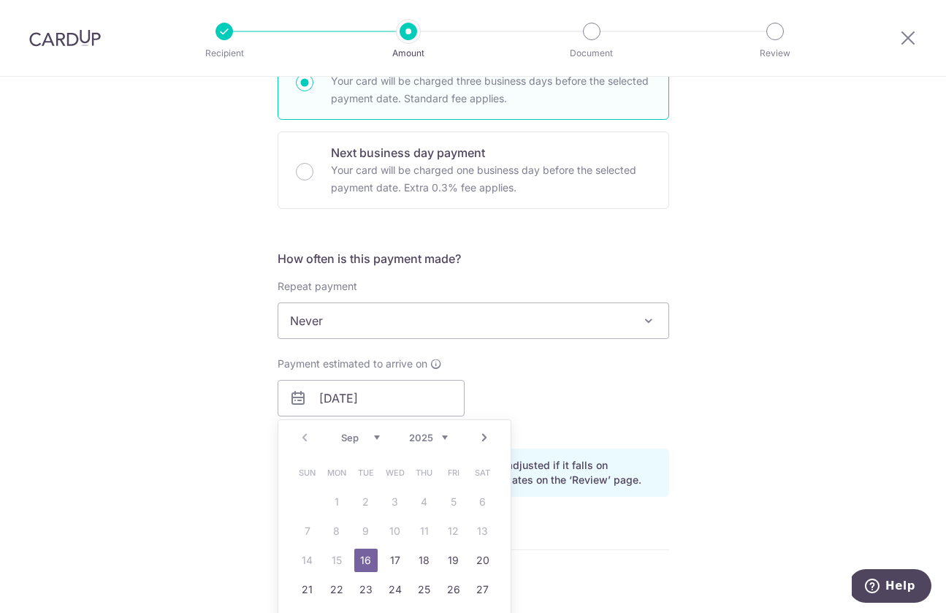
click at [359, 562] on link "16" at bounding box center [365, 560] width 23 height 23
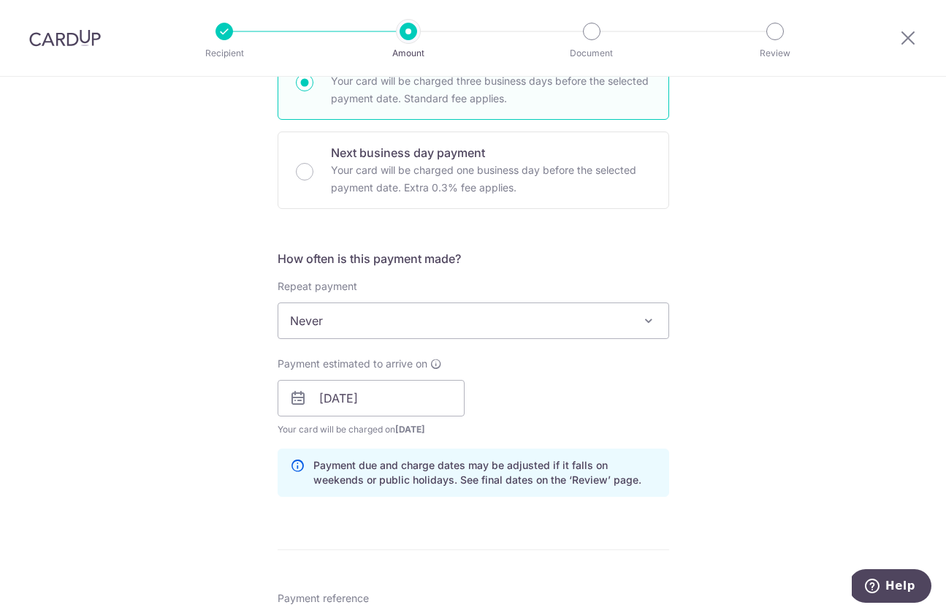
click at [646, 427] on div "Payment estimated to arrive on [DATE] Prev Next Sep Oct Nov [DATE] 2026 2027 20…" at bounding box center [473, 396] width 409 height 80
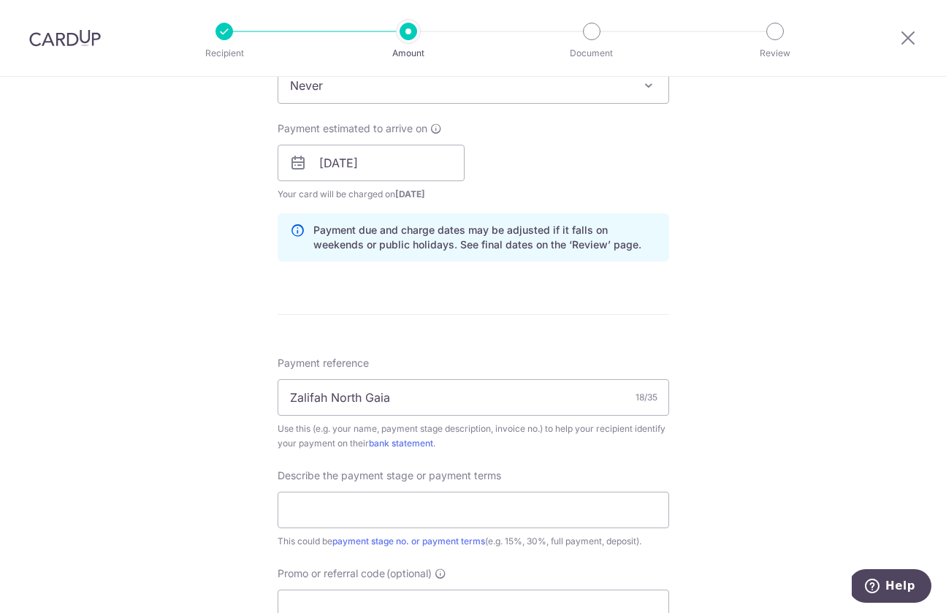
scroll to position [814, 0]
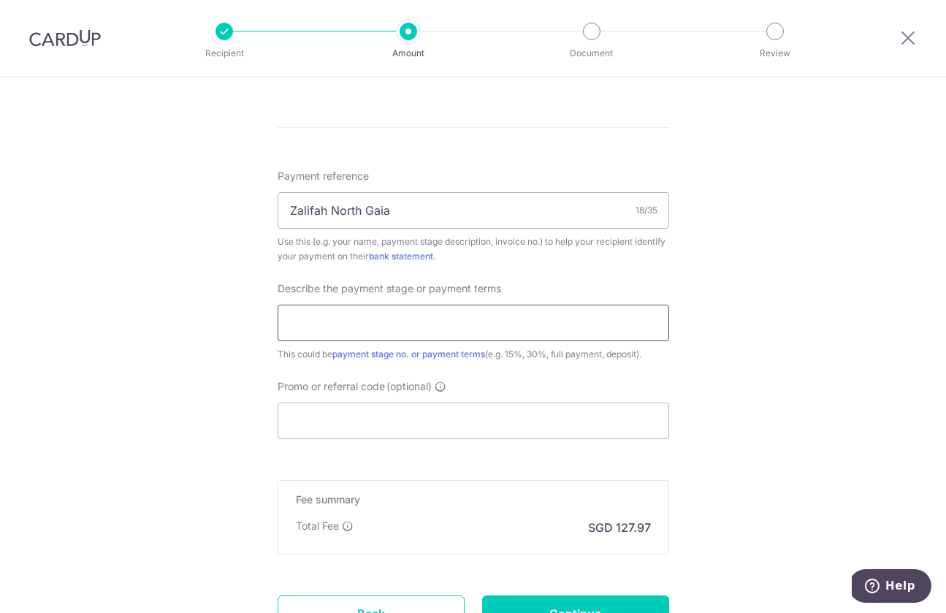
click at [533, 335] on input "text" at bounding box center [474, 323] width 392 height 37
type input "40%"
click at [329, 210] on input "Zalifah North Gaia" at bounding box center [474, 210] width 392 height 37
type input "Zalifah Xiong North Gaia"
click at [443, 427] on input "Promo or referral code (optional)" at bounding box center [474, 420] width 392 height 37
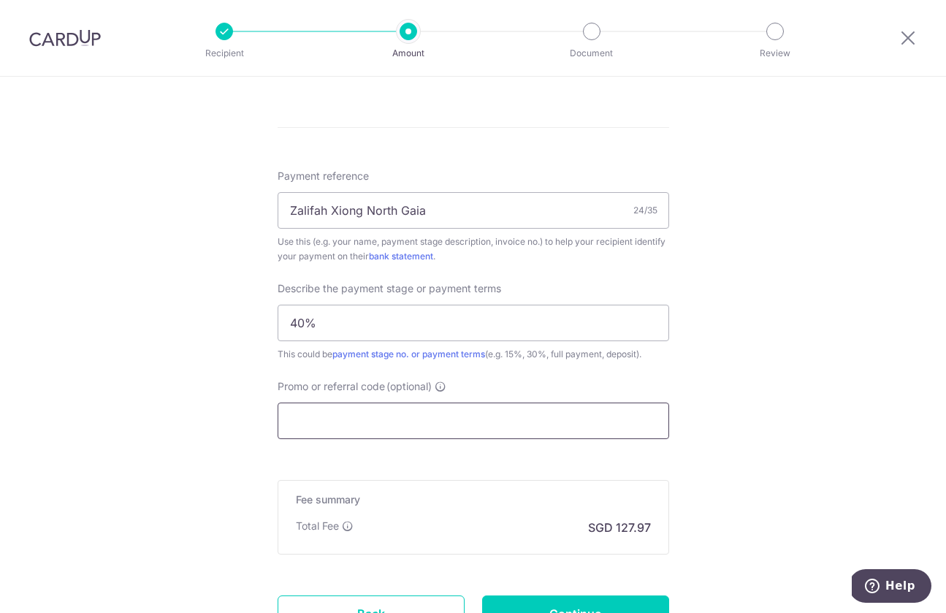
paste input "RENO25ONE"
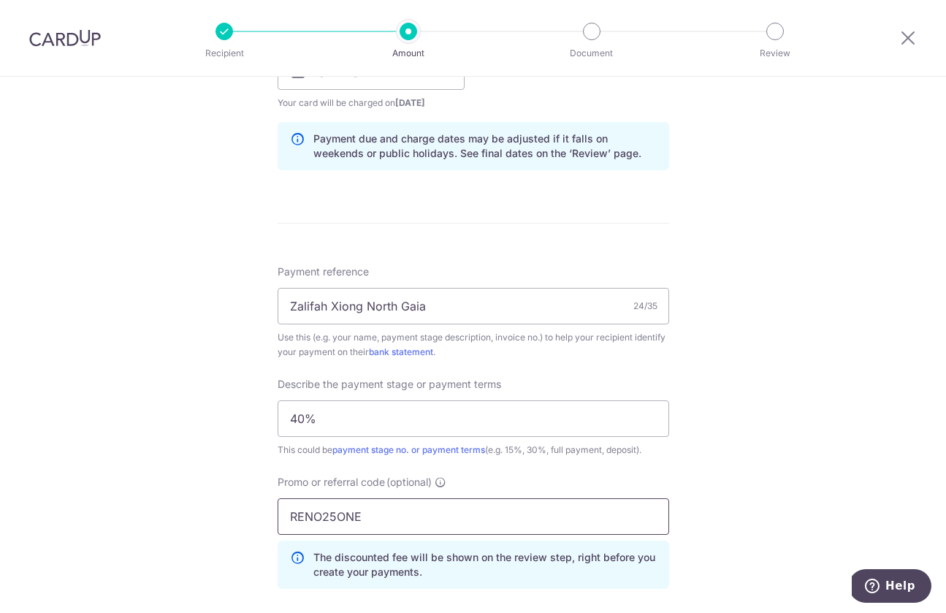
scroll to position [1009, 0]
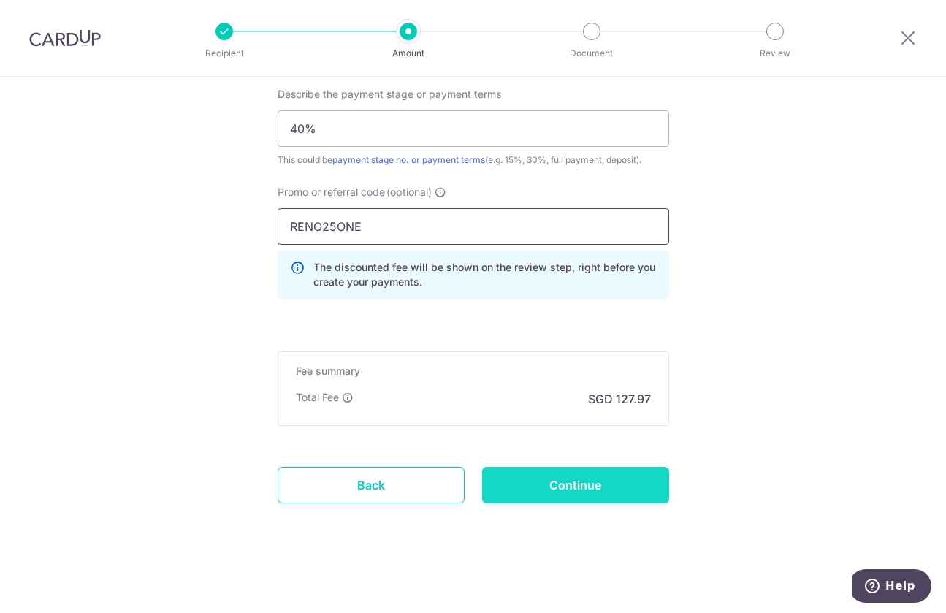
type input "RENO25ONE"
click at [593, 491] on input "Continue" at bounding box center [575, 485] width 187 height 37
type input "Create Schedule"
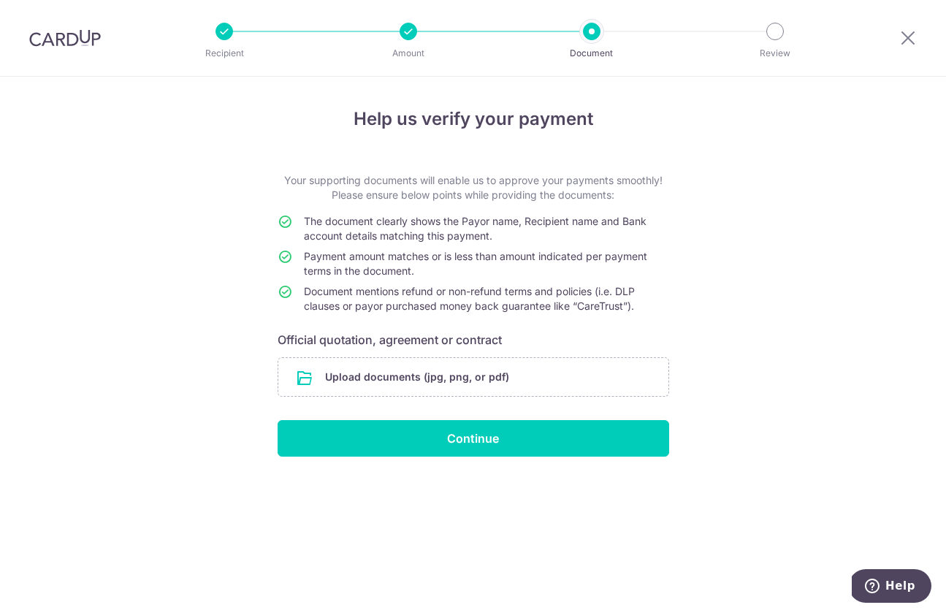
drag, startPoint x: 304, startPoint y: 173, endPoint x: 676, endPoint y: 199, distance: 372.7
click at [675, 198] on div "Help us verify your payment Your supporting documents will enable us to approve…" at bounding box center [473, 345] width 946 height 536
click at [698, 220] on div "Help us verify your payment Your supporting documents will enable us to approve…" at bounding box center [473, 345] width 946 height 536
drag, startPoint x: 409, startPoint y: 221, endPoint x: 586, endPoint y: 229, distance: 177.0
click at [555, 223] on span "The document clearly shows the Payor name, Recipient name and Bank account deta…" at bounding box center [475, 228] width 343 height 27
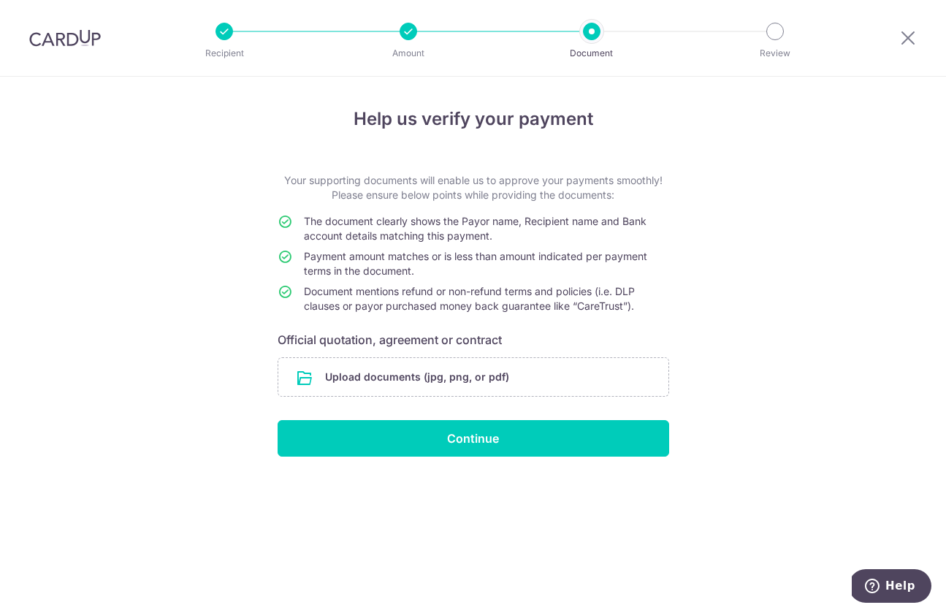
click at [586, 229] on td "The document clearly shows the Payor name, Recipient name and Bank account deta…" at bounding box center [486, 231] width 365 height 35
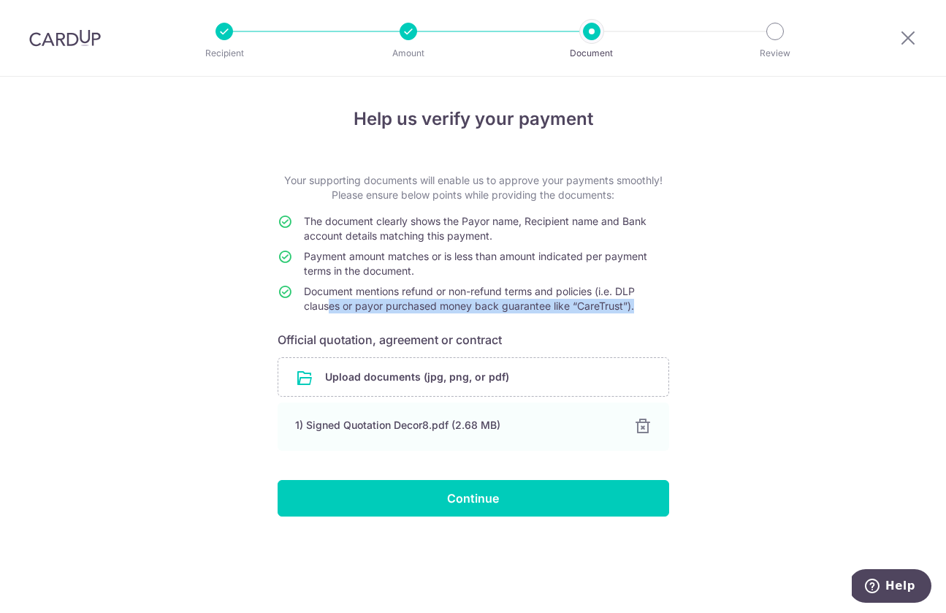
drag, startPoint x: 353, startPoint y: 308, endPoint x: 656, endPoint y: 305, distance: 303.2
click at [656, 305] on td "Document mentions refund or non-refund terms and policies (i.e. DLP clauses or …" at bounding box center [486, 301] width 365 height 35
click at [682, 306] on div "Help us verify your payment Your supporting documents will enable us to approve…" at bounding box center [473, 345] width 946 height 536
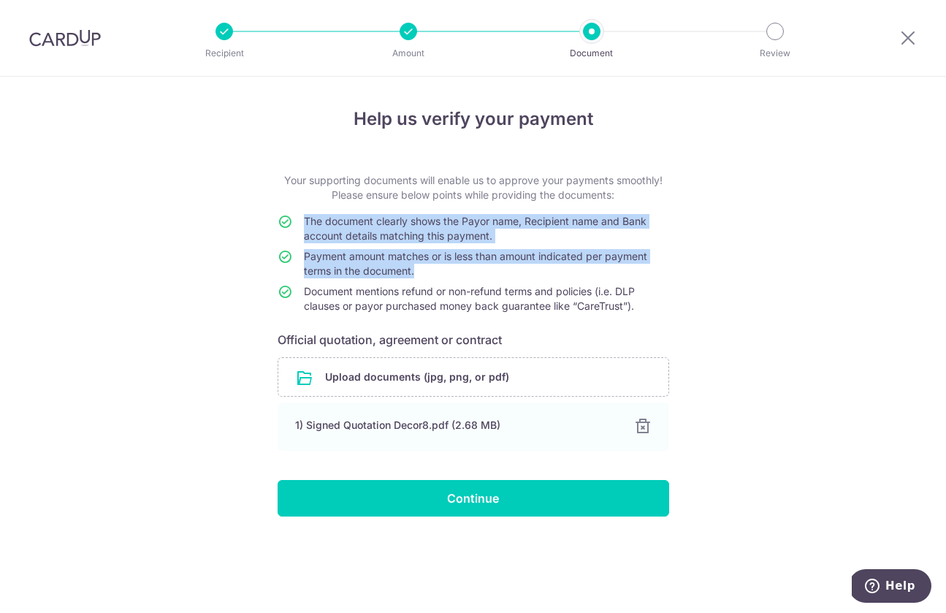
drag, startPoint x: 681, startPoint y: 304, endPoint x: 294, endPoint y: 295, distance: 386.5
click at [294, 295] on div "Help us verify your payment Your supporting documents will enable us to approve…" at bounding box center [473, 345] width 946 height 536
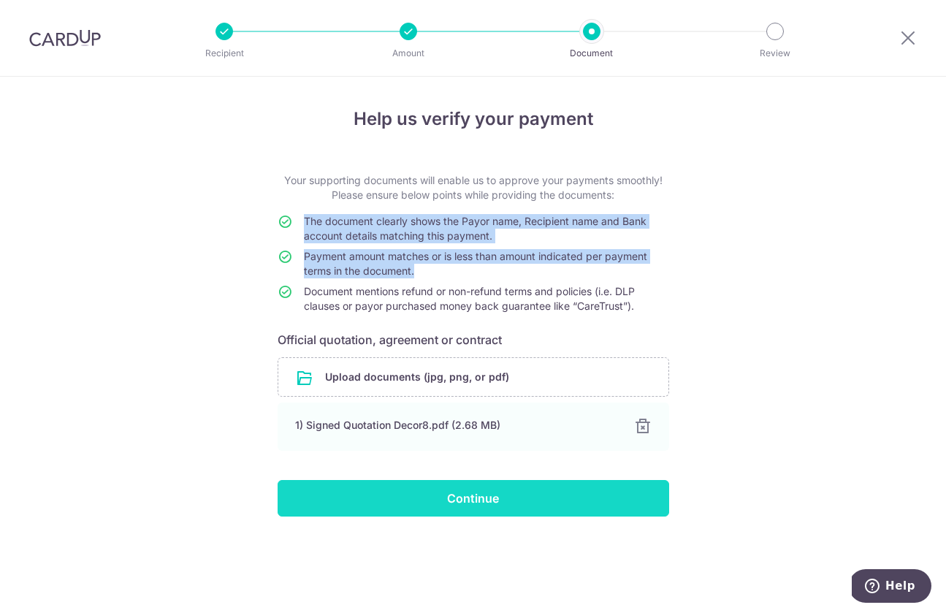
click at [530, 503] on input "Continue" at bounding box center [474, 498] width 392 height 37
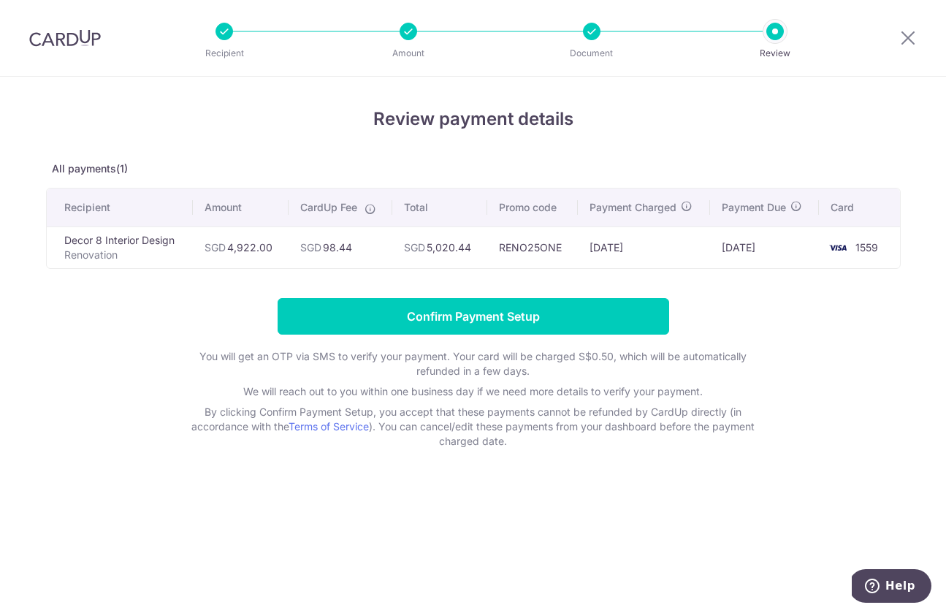
click at [813, 327] on form "Confirm Payment Setup You will get an OTP via SMS to verify your payment. Your …" at bounding box center [473, 373] width 855 height 150
click at [403, 305] on input "Confirm Payment Setup" at bounding box center [474, 316] width 392 height 37
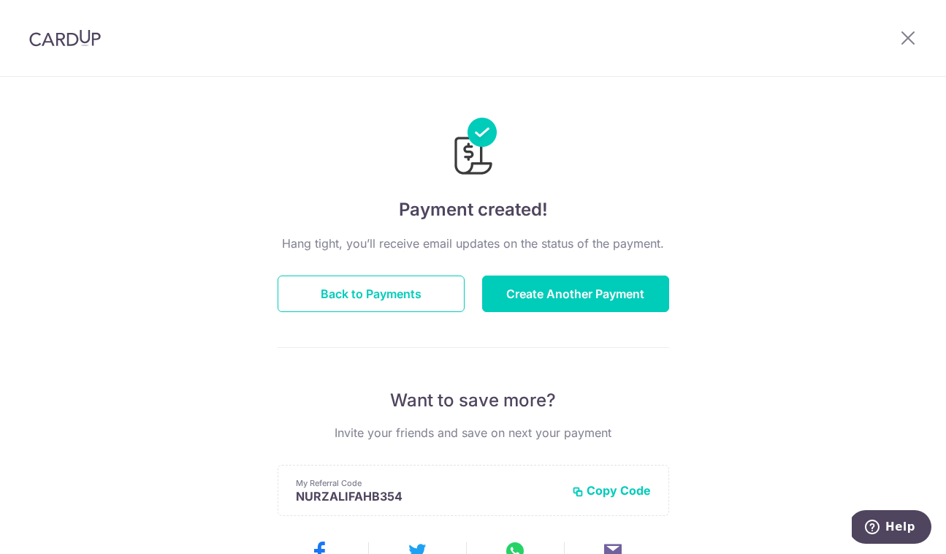
click at [674, 243] on div "Payment created! Hang tight, you’ll receive email updates on the status of the …" at bounding box center [473, 467] width 946 height 780
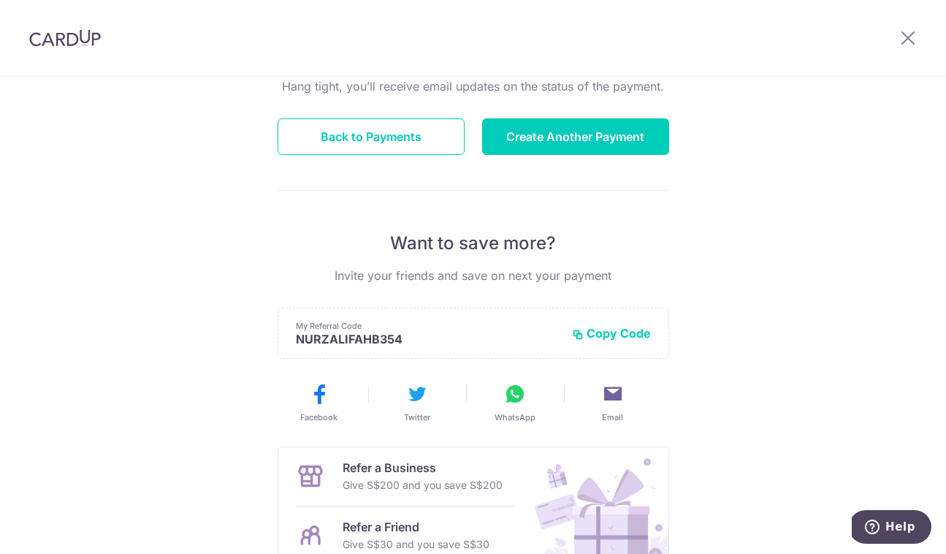
scroll to position [303, 0]
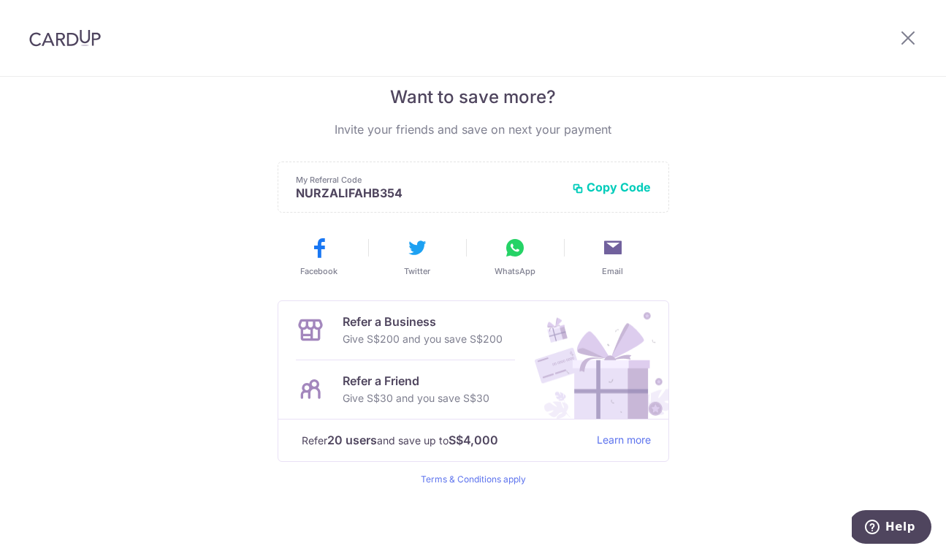
drag, startPoint x: 417, startPoint y: 198, endPoint x: 450, endPoint y: 199, distance: 32.9
click at [449, 199] on p "NURZALIFAHB354" at bounding box center [428, 193] width 264 height 15
click at [450, 199] on p "NURZALIFAHB354" at bounding box center [428, 193] width 264 height 15
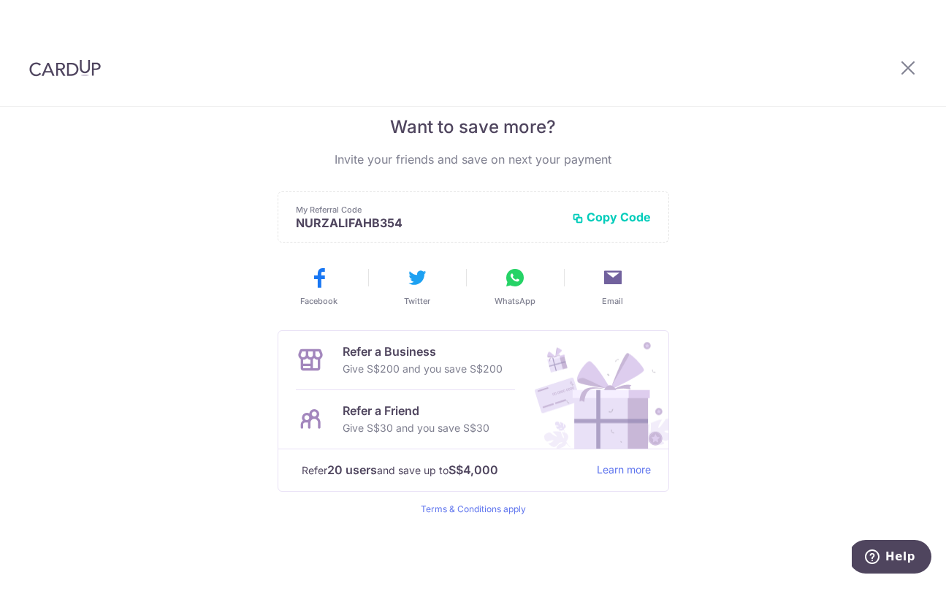
scroll to position [0, 0]
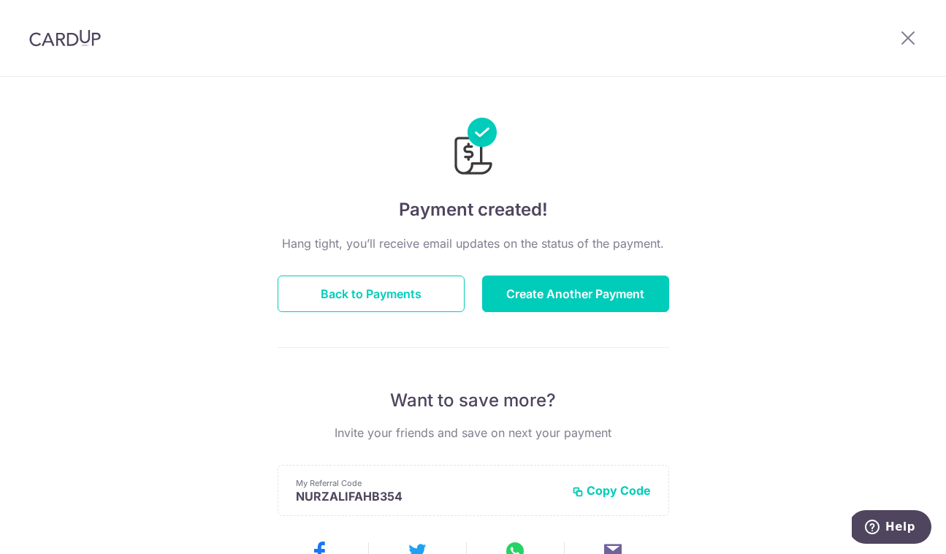
click at [758, 294] on div "Payment created! Hang tight, you’ll receive email updates on the status of the …" at bounding box center [473, 467] width 946 height 780
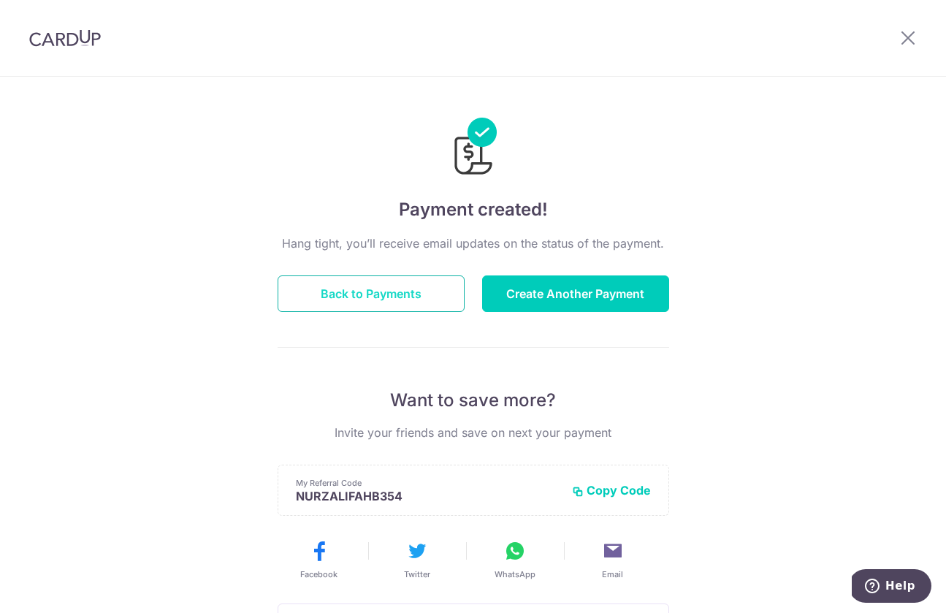
click at [370, 291] on button "Back to Payments" at bounding box center [371, 293] width 187 height 37
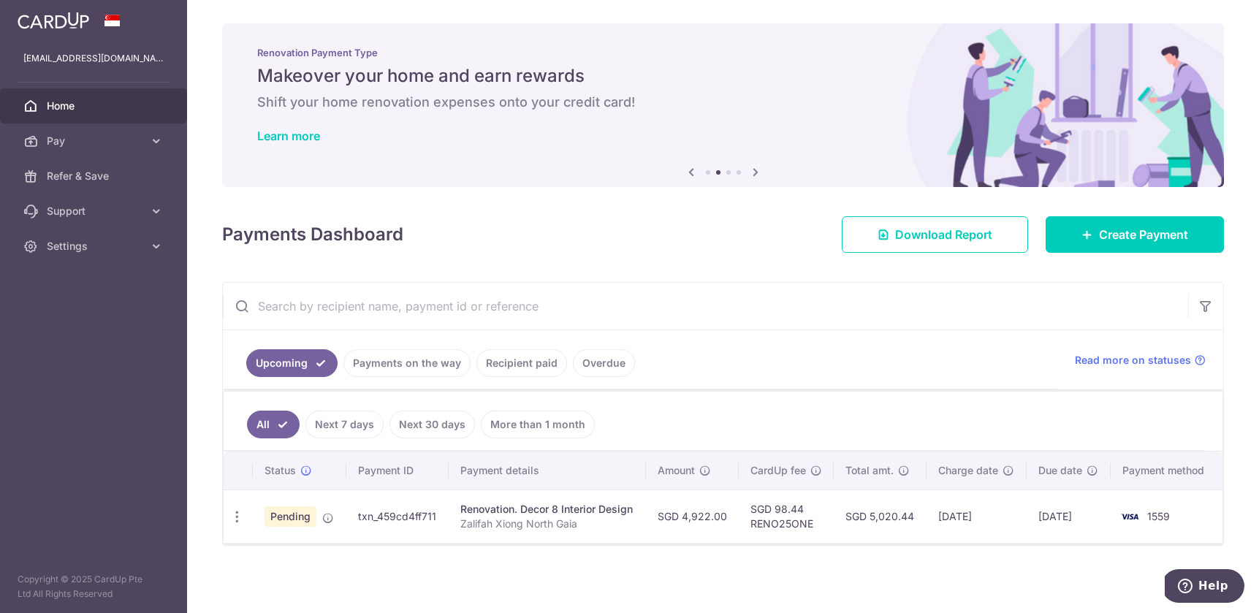
scroll to position [1, 0]
click at [378, 365] on link "Payments on the way" at bounding box center [406, 362] width 127 height 28
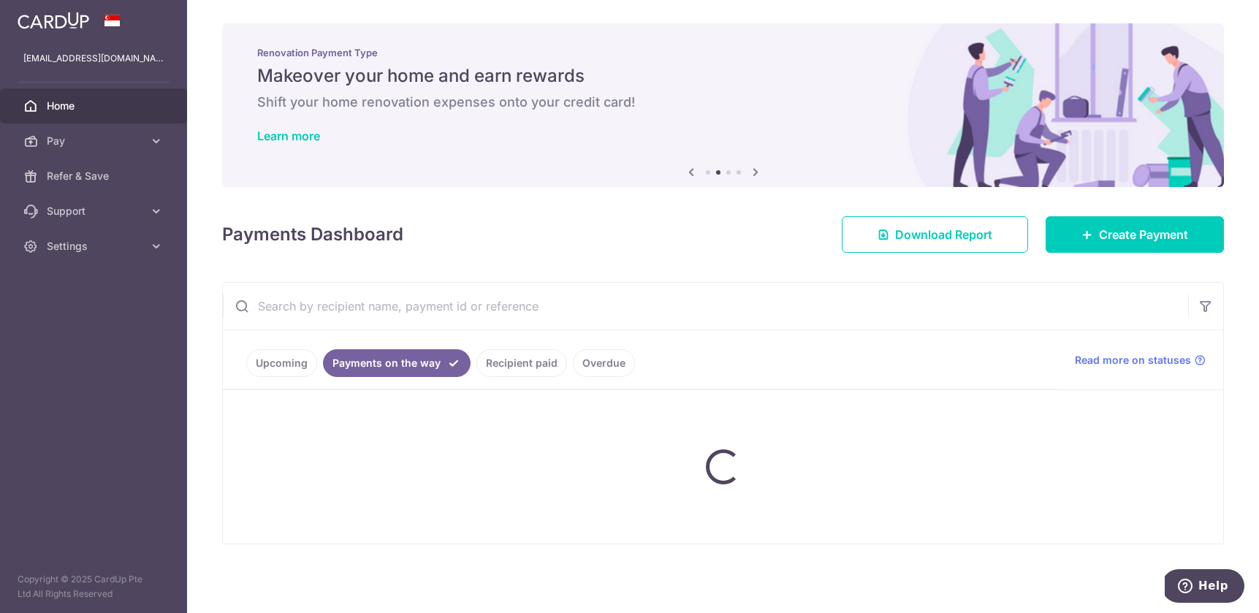
scroll to position [0, 0]
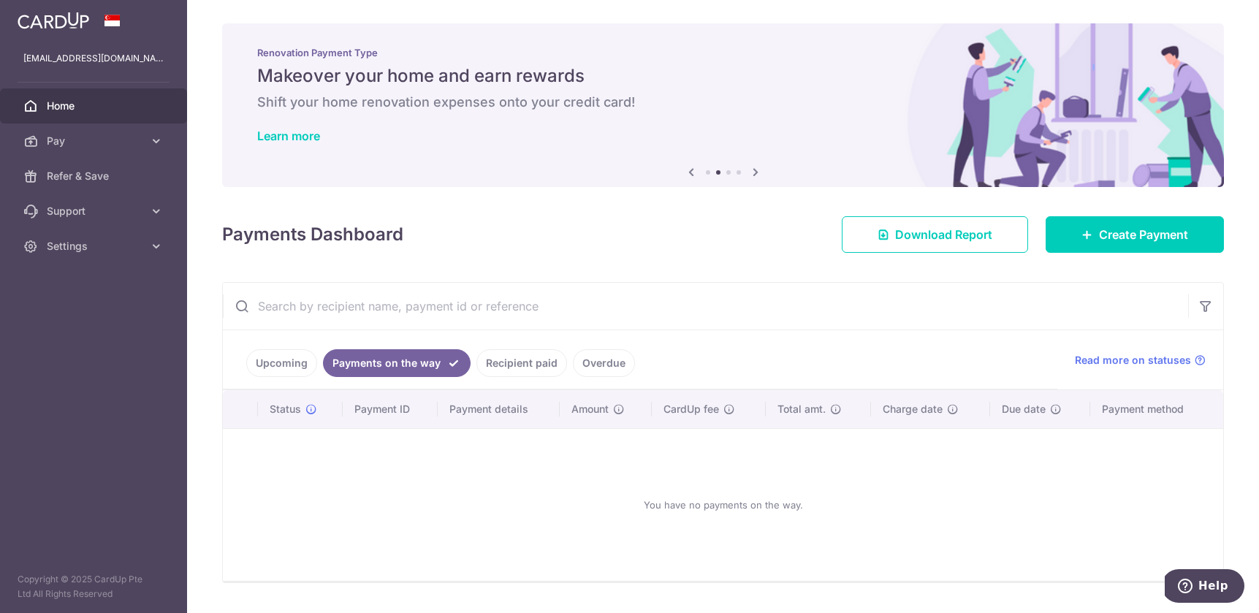
click at [292, 359] on link "Upcoming" at bounding box center [281, 363] width 71 height 28
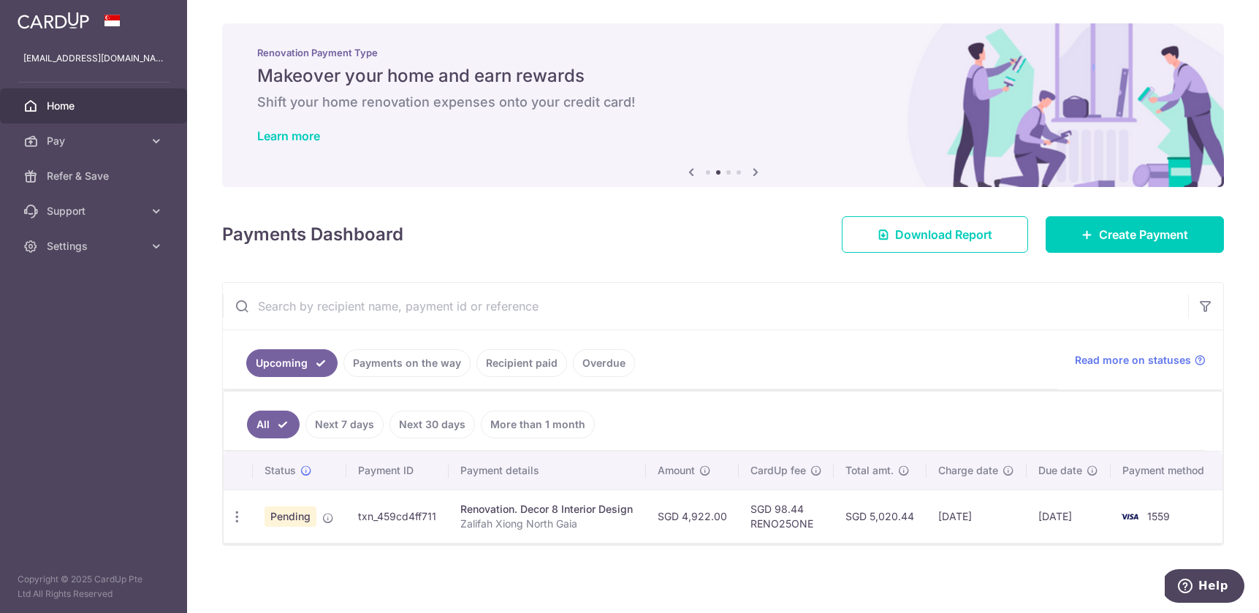
click at [281, 361] on link "Upcoming" at bounding box center [291, 363] width 91 height 28
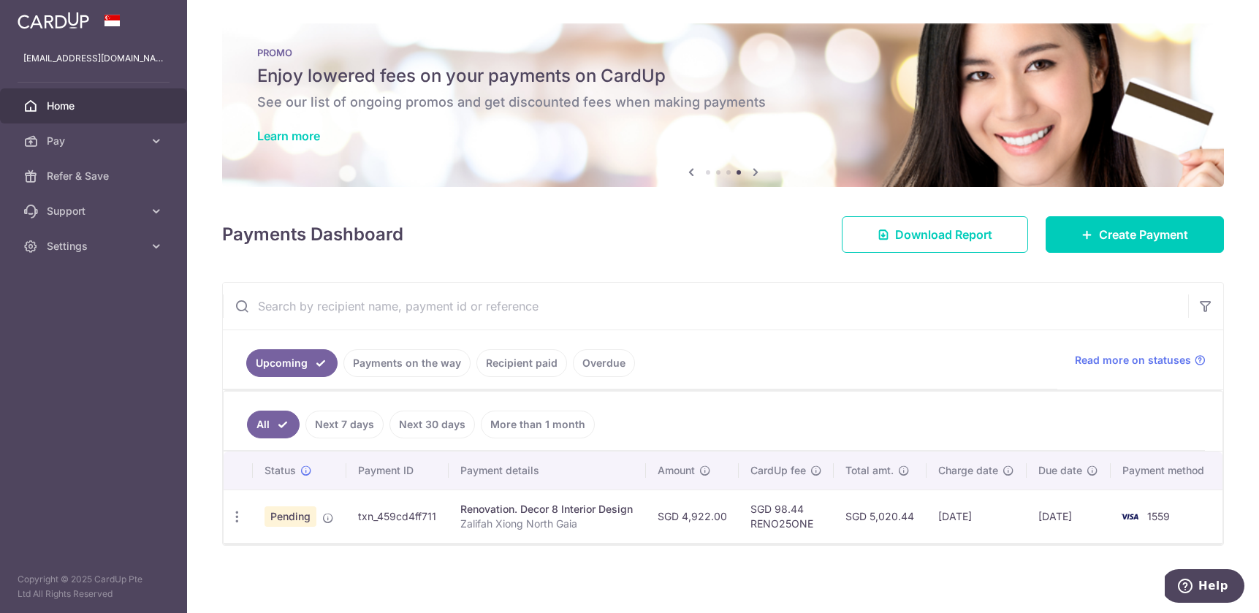
click at [945, 581] on div "× Pause Schedule Pause all future payments in this series Pause just this one p…" at bounding box center [723, 306] width 1072 height 613
